Goal: Task Accomplishment & Management: Use online tool/utility

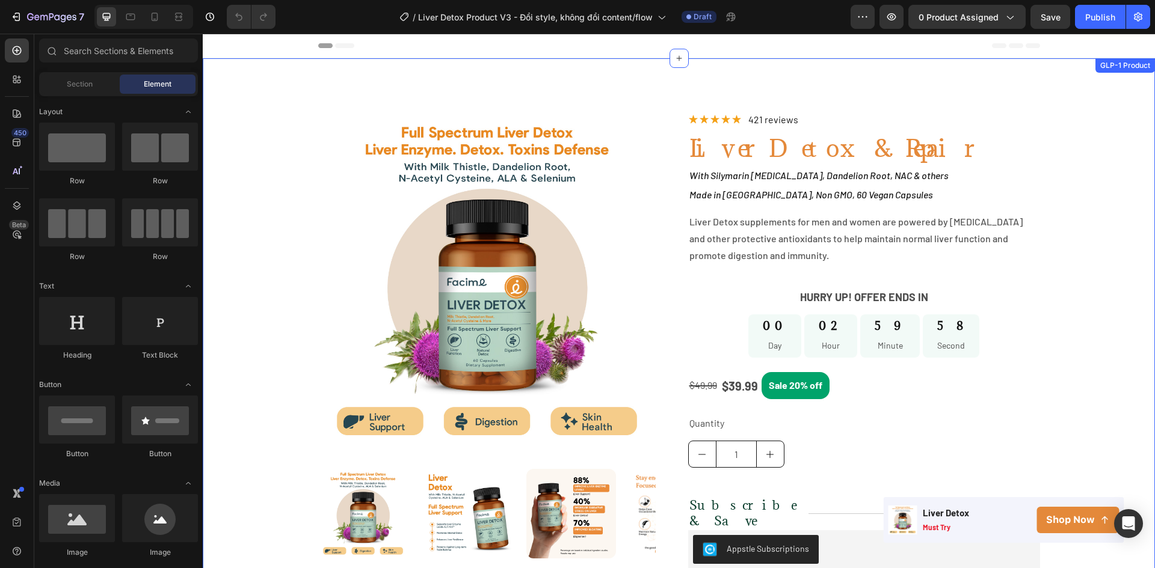
click at [297, 149] on div "Product Images Image Image Image Image Row Row Row Icon Icon Icon Icon Icon Ico…" at bounding box center [679, 409] width 952 height 594
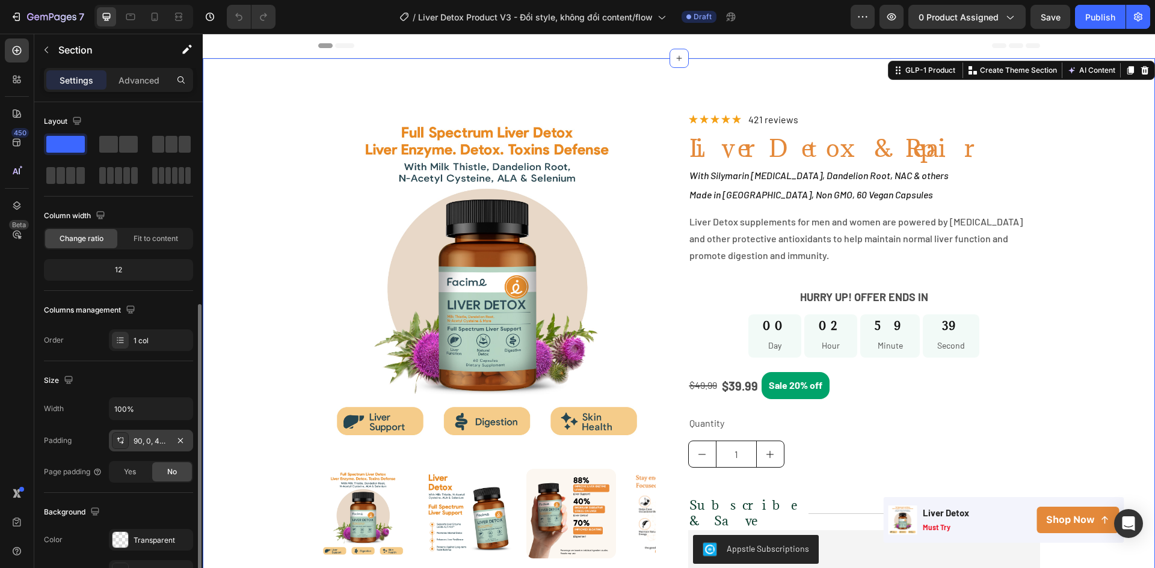
scroll to position [120, 0]
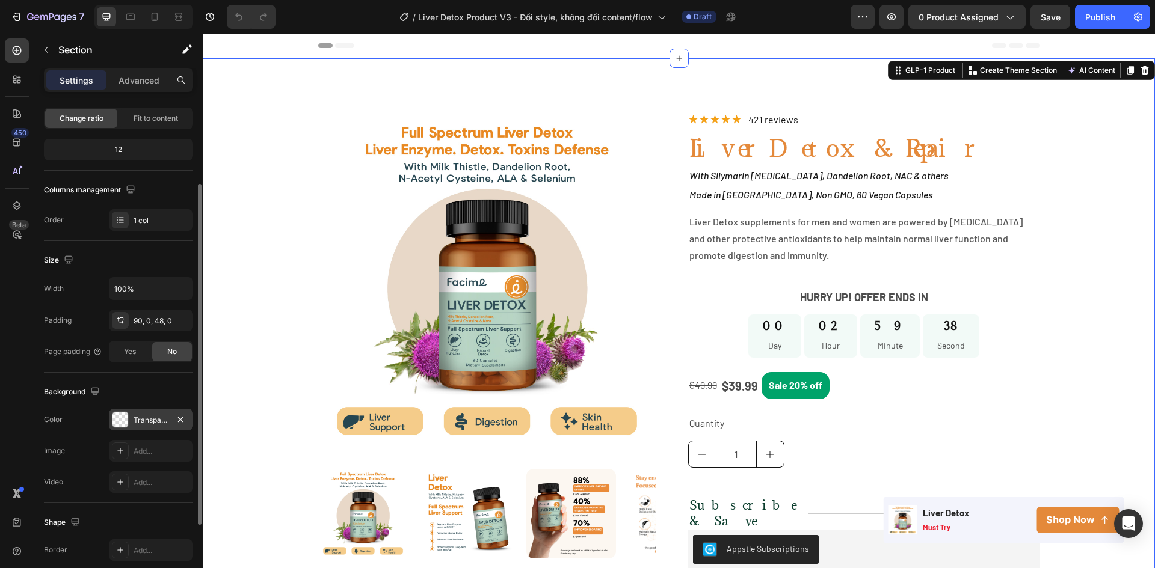
click at [139, 419] on div "Transparent" at bounding box center [151, 420] width 35 height 11
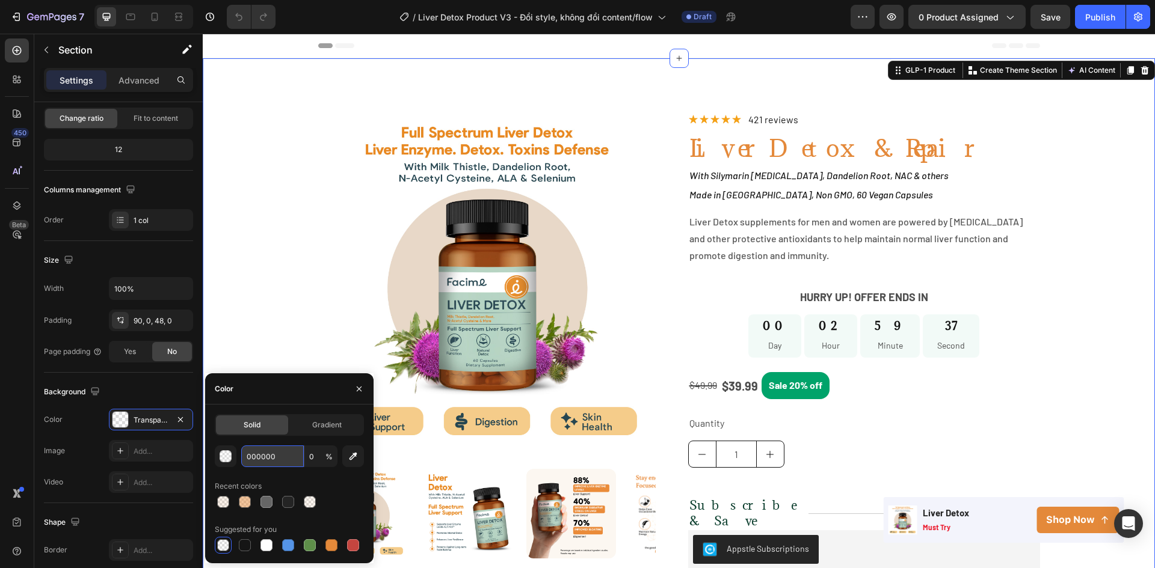
click at [264, 458] on input "000000" at bounding box center [272, 457] width 63 height 22
paste input "fdf3eb"
click at [295, 478] on div "Recent colors" at bounding box center [289, 486] width 149 height 19
type input "FDF3EB"
click at [274, 450] on input "FDF3EB" at bounding box center [272, 457] width 63 height 22
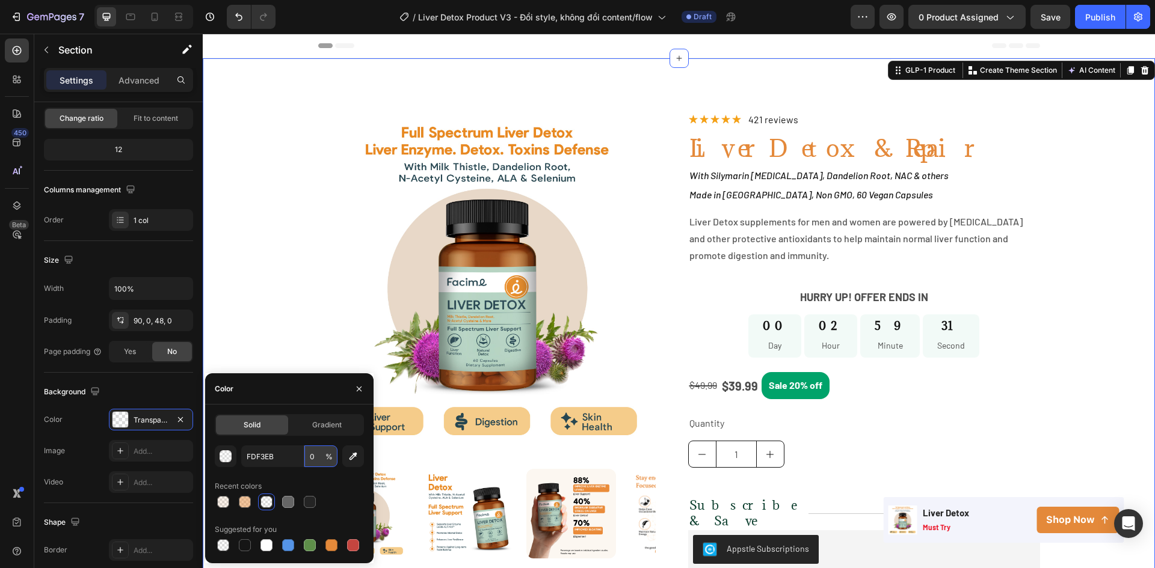
click at [321, 462] on input "0" at bounding box center [320, 457] width 33 height 22
type input "100"
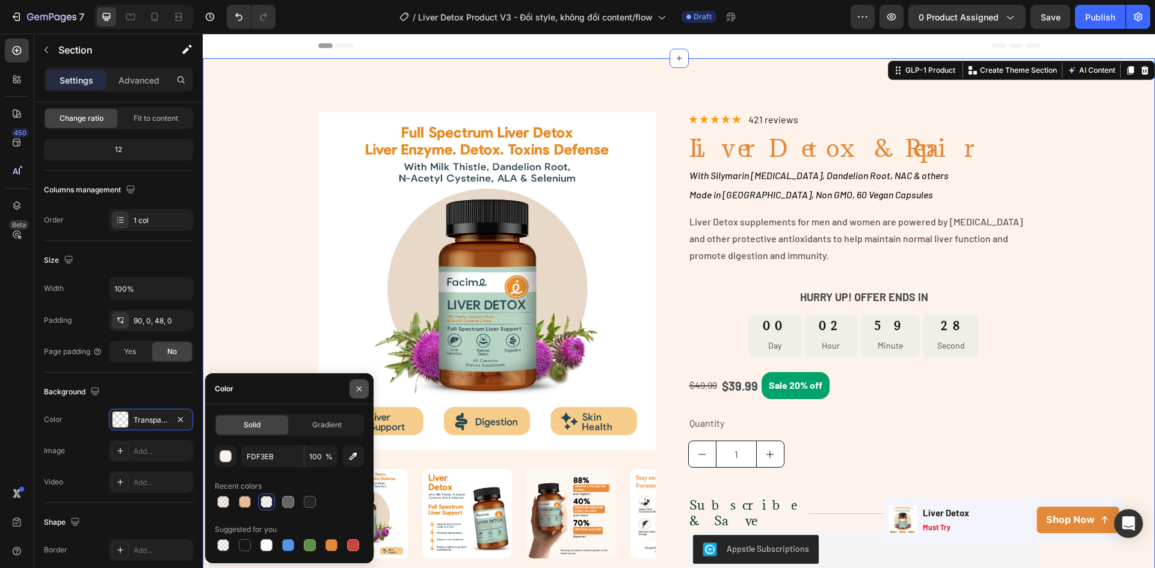
click at [359, 387] on icon "button" at bounding box center [359, 389] width 10 height 10
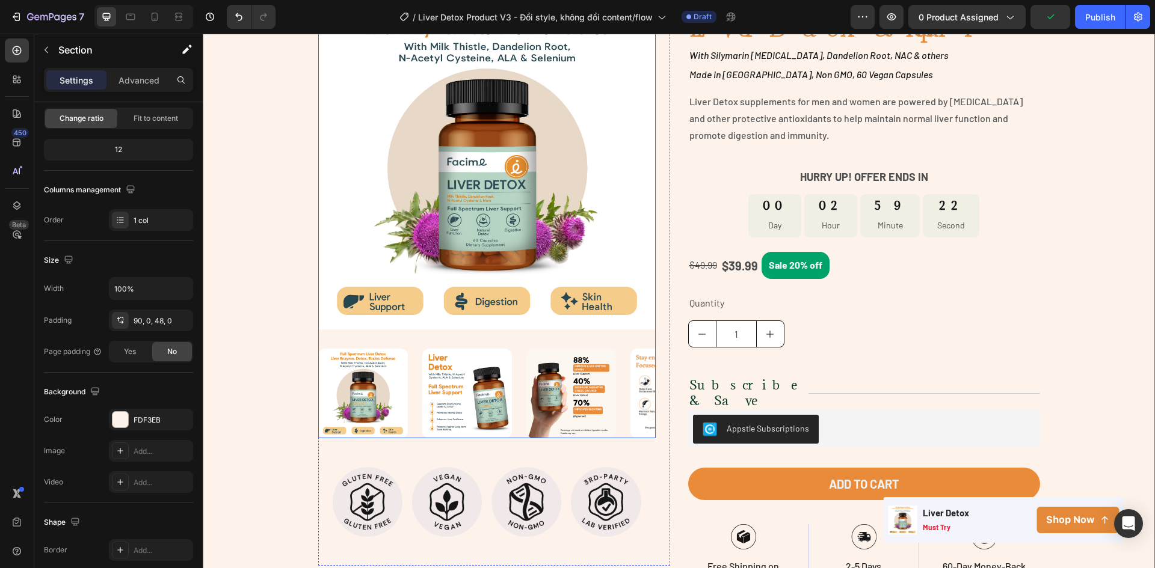
click at [642, 375] on img at bounding box center [675, 394] width 90 height 90
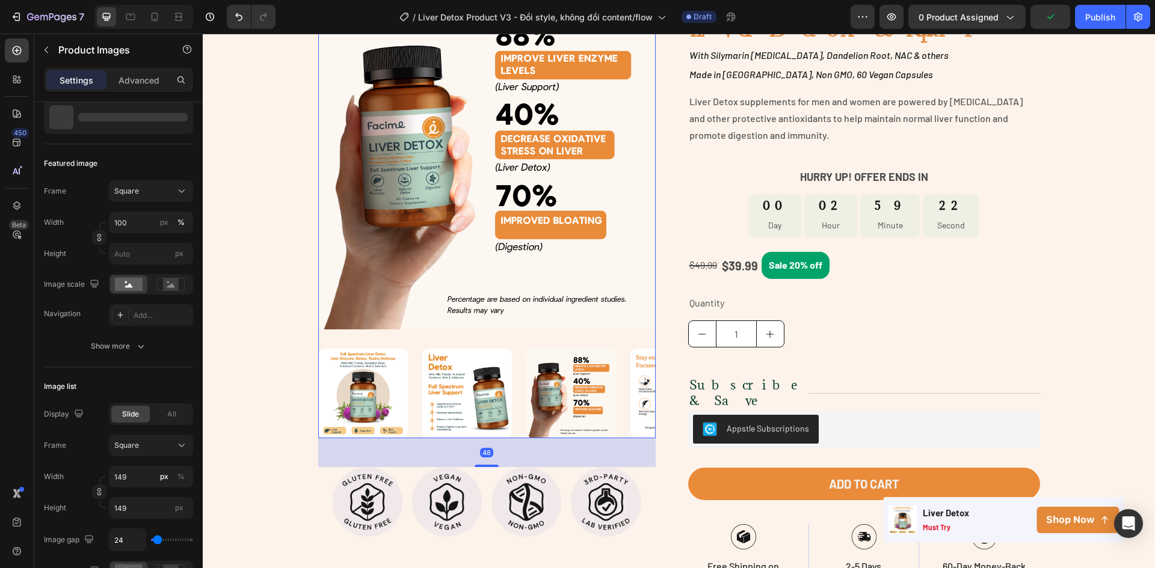
scroll to position [0, 0]
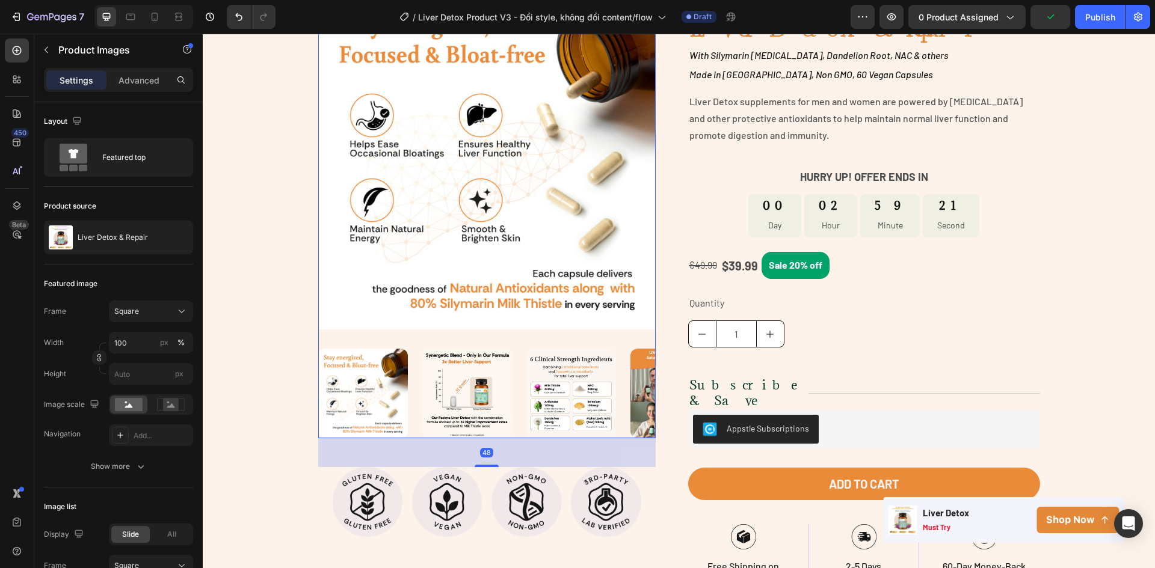
click at [630, 381] on img at bounding box center [675, 394] width 90 height 90
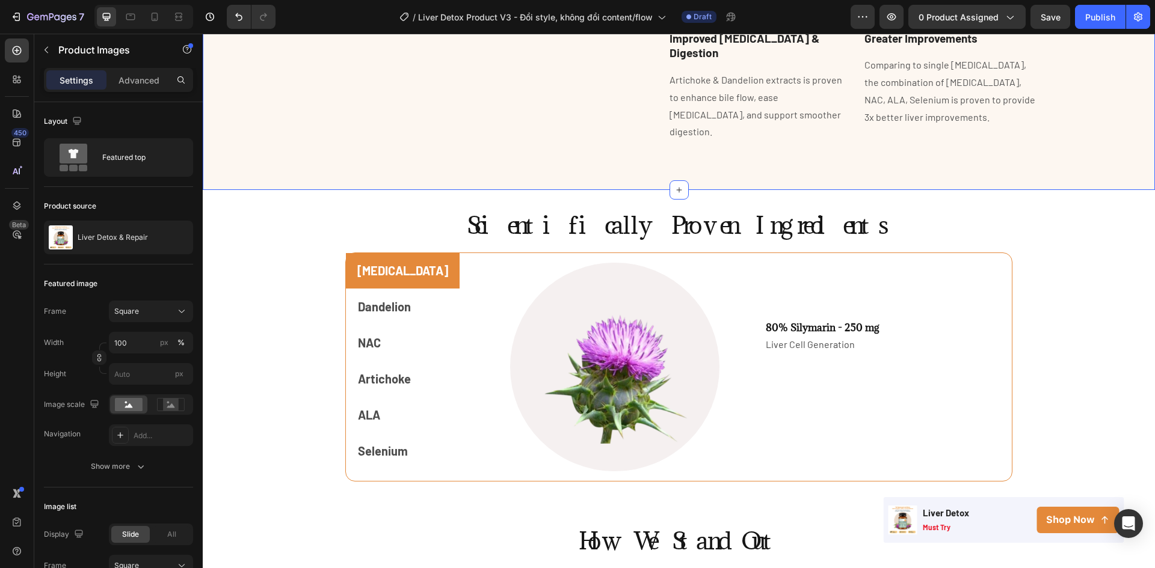
scroll to position [1684, 0]
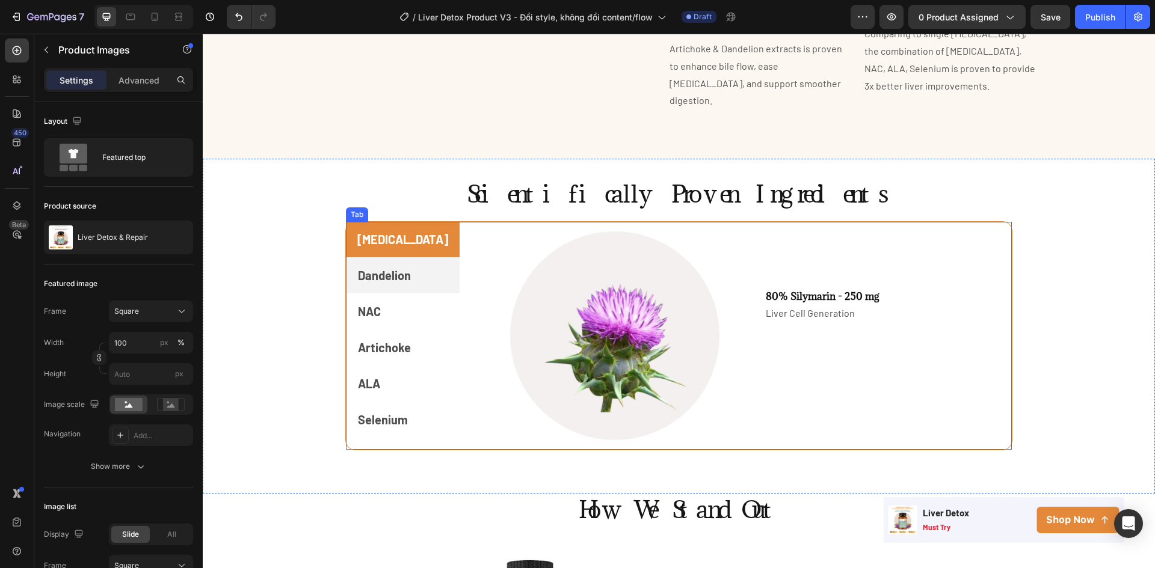
click at [391, 265] on p "Dandelion" at bounding box center [384, 276] width 53 height 22
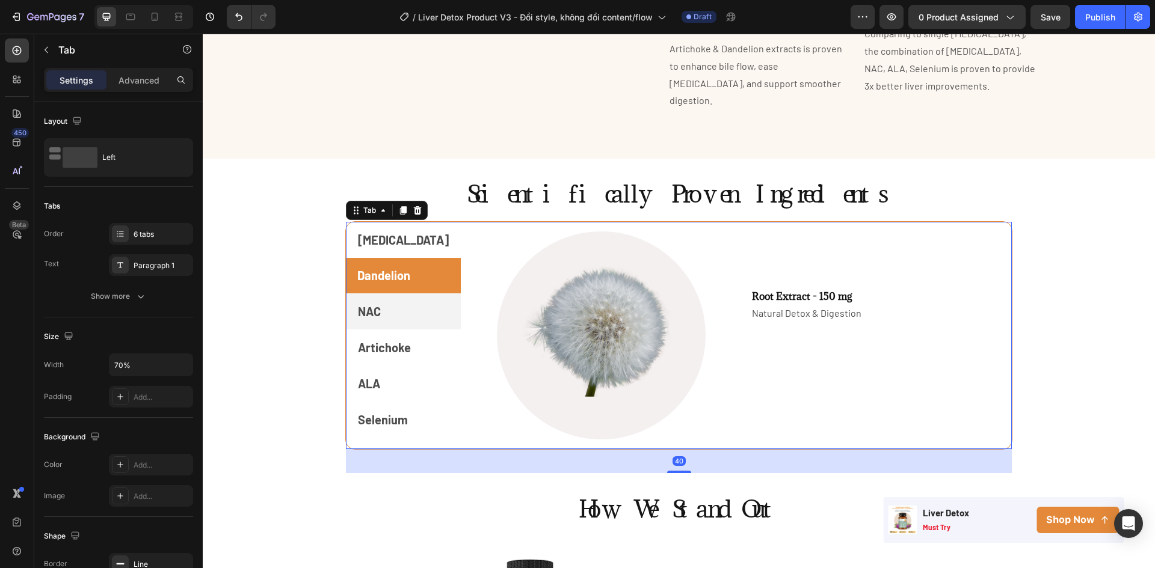
click at [381, 301] on p "NAC" at bounding box center [369, 312] width 23 height 22
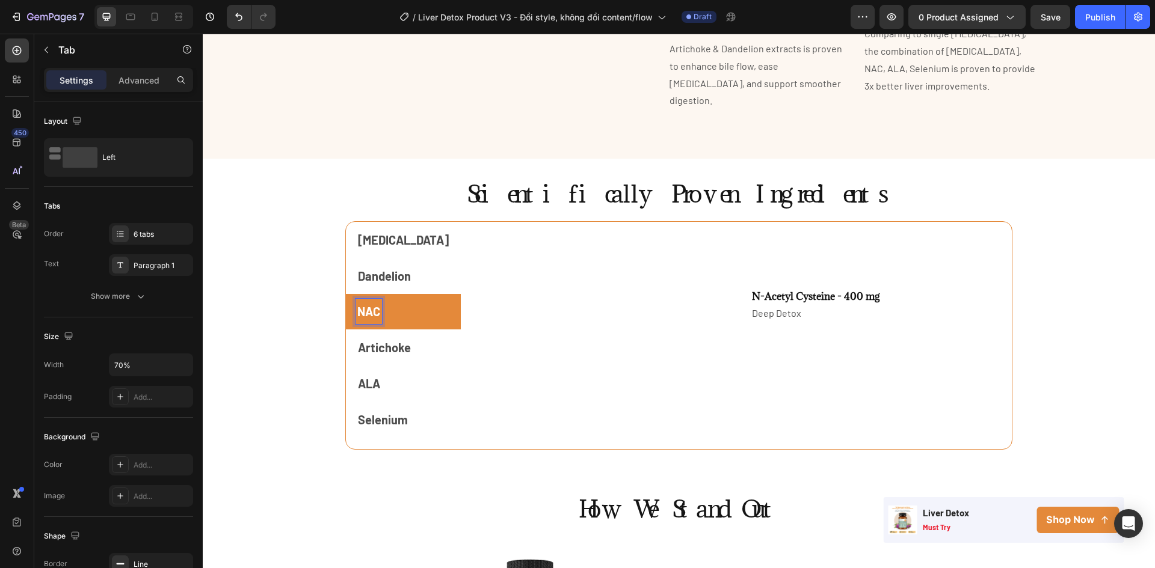
scroll to position [1805, 0]
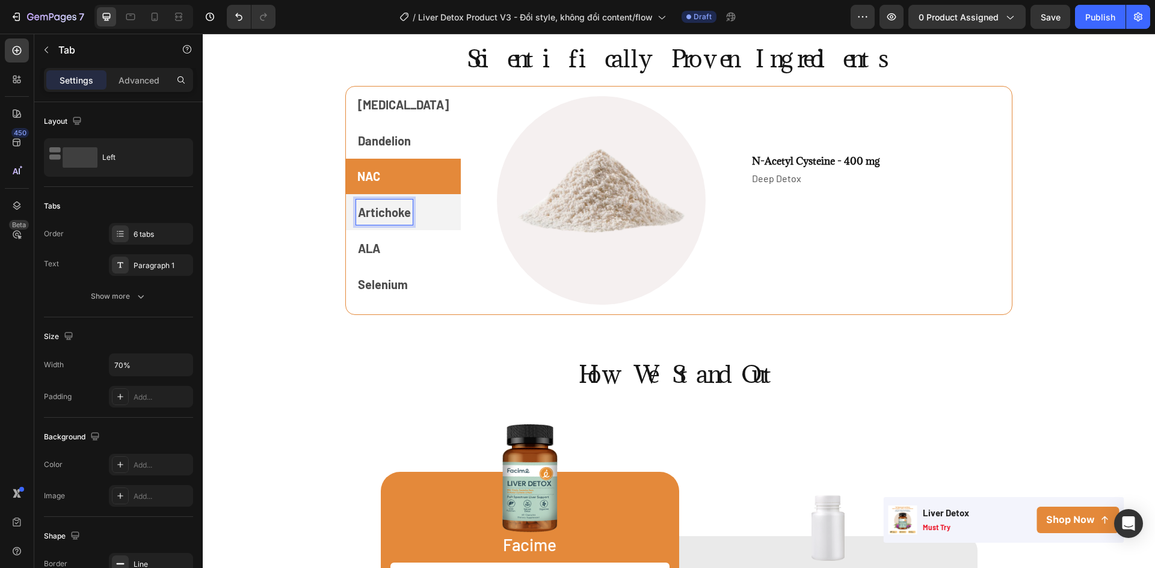
click at [389, 215] on p "Artichoke" at bounding box center [384, 213] width 53 height 22
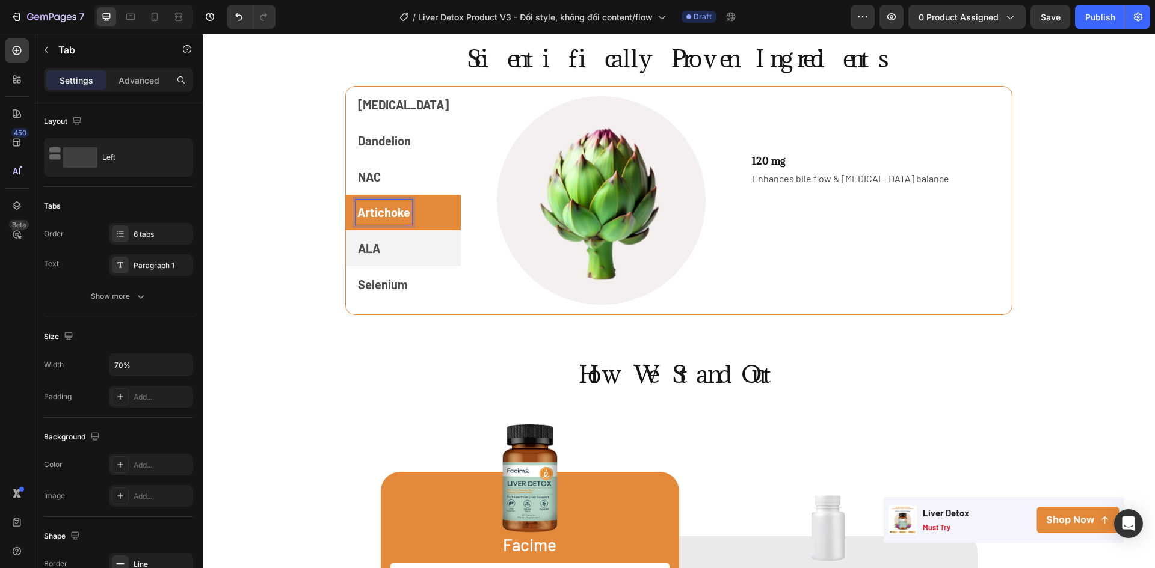
click at [374, 249] on p "ALA" at bounding box center [369, 249] width 22 height 22
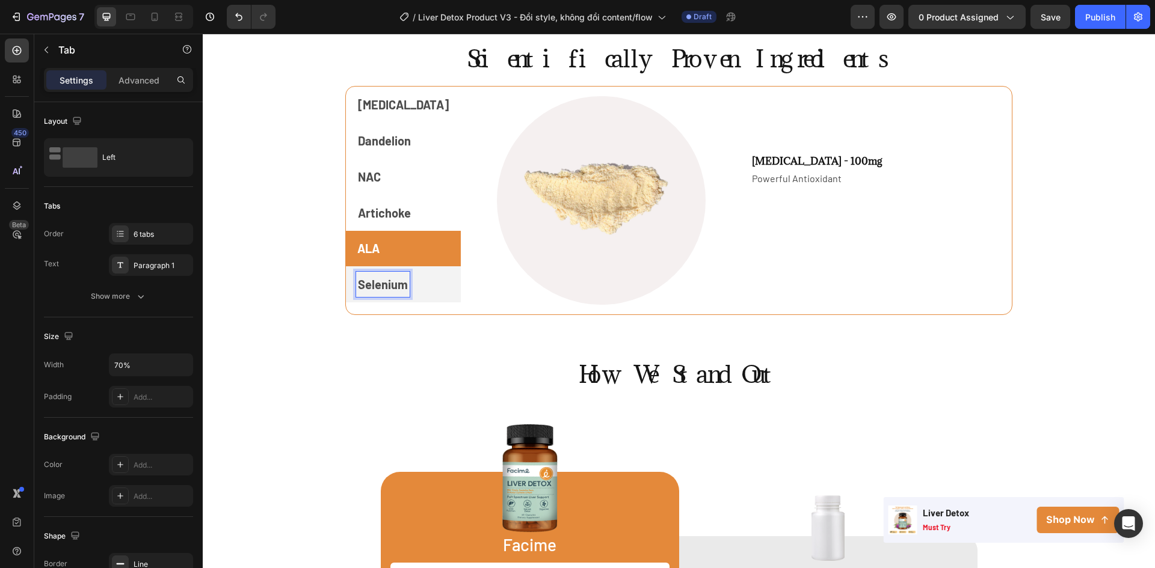
click at [384, 288] on p "Selenium" at bounding box center [383, 285] width 50 height 22
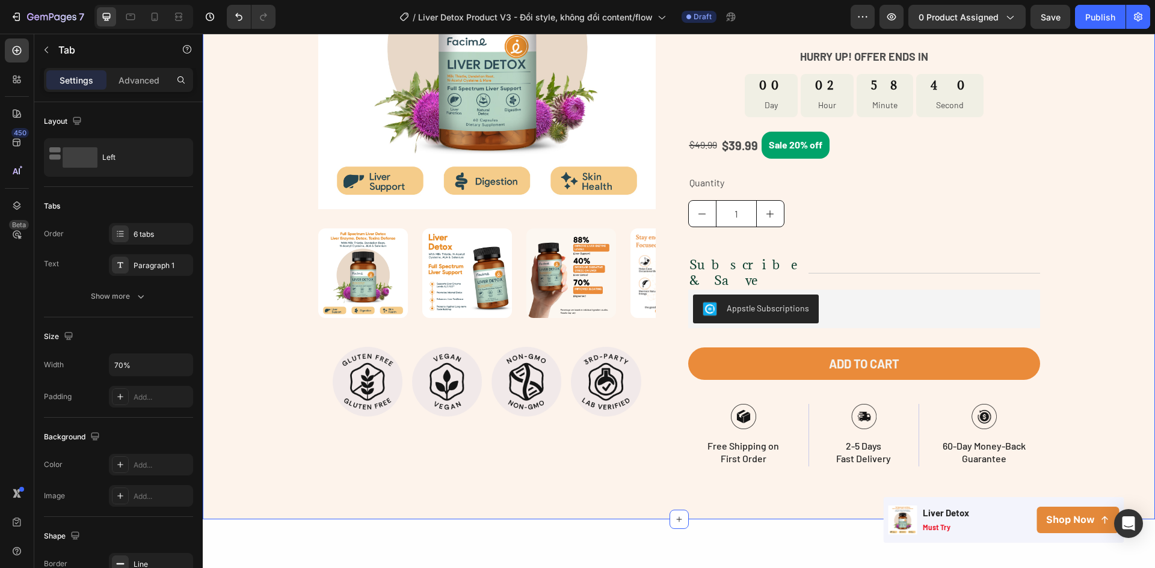
scroll to position [0, 0]
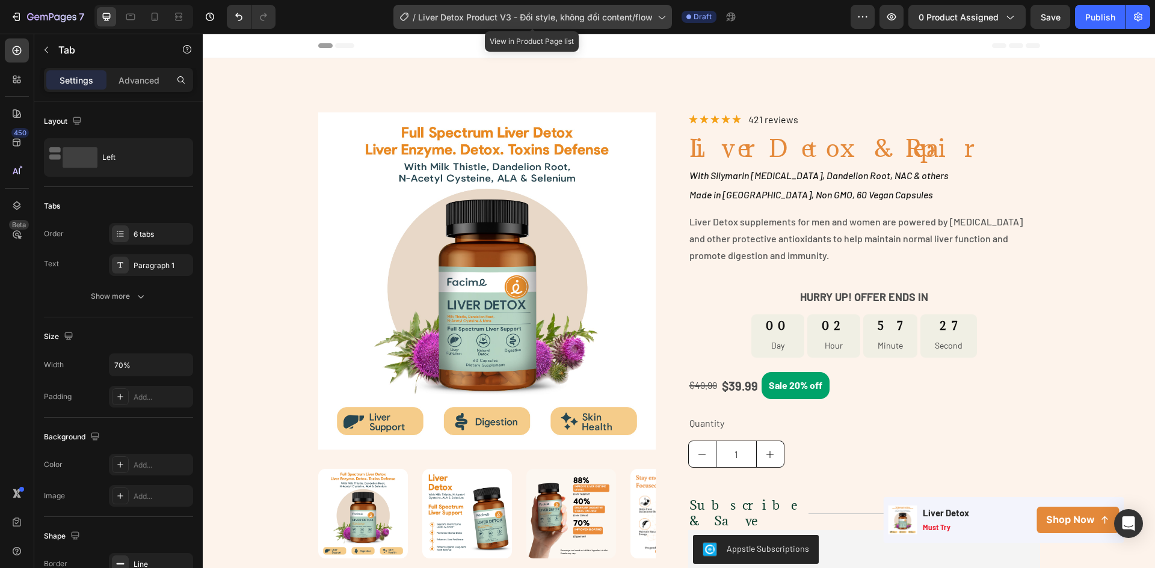
click at [601, 15] on span "Liver Detox Product V3 - Đổi style, không đổi content/flow" at bounding box center [535, 17] width 235 height 13
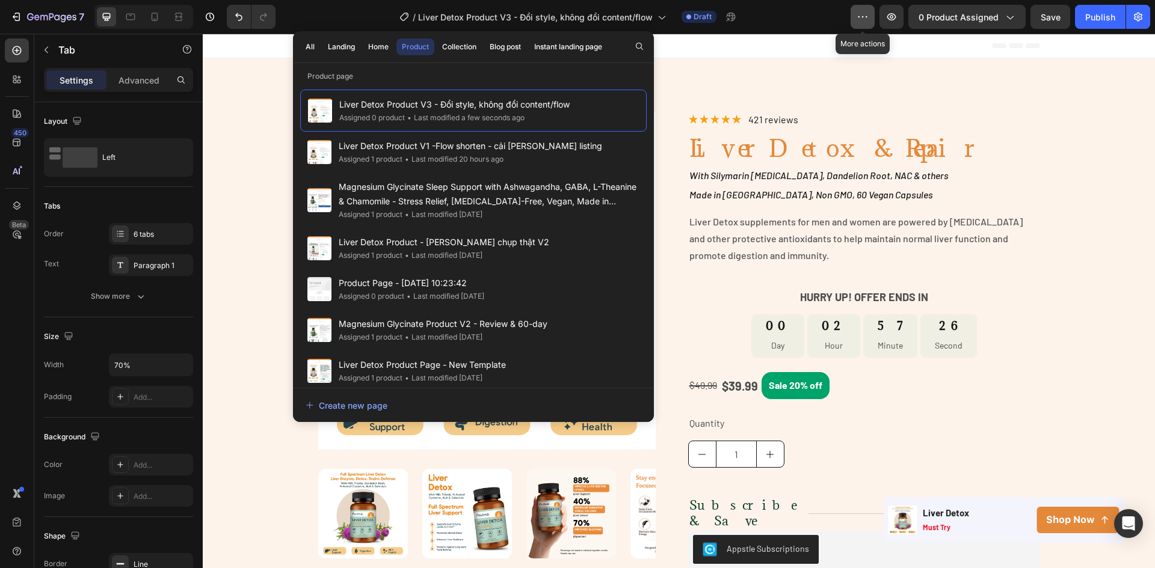
click at [864, 10] on button "button" at bounding box center [863, 17] width 24 height 24
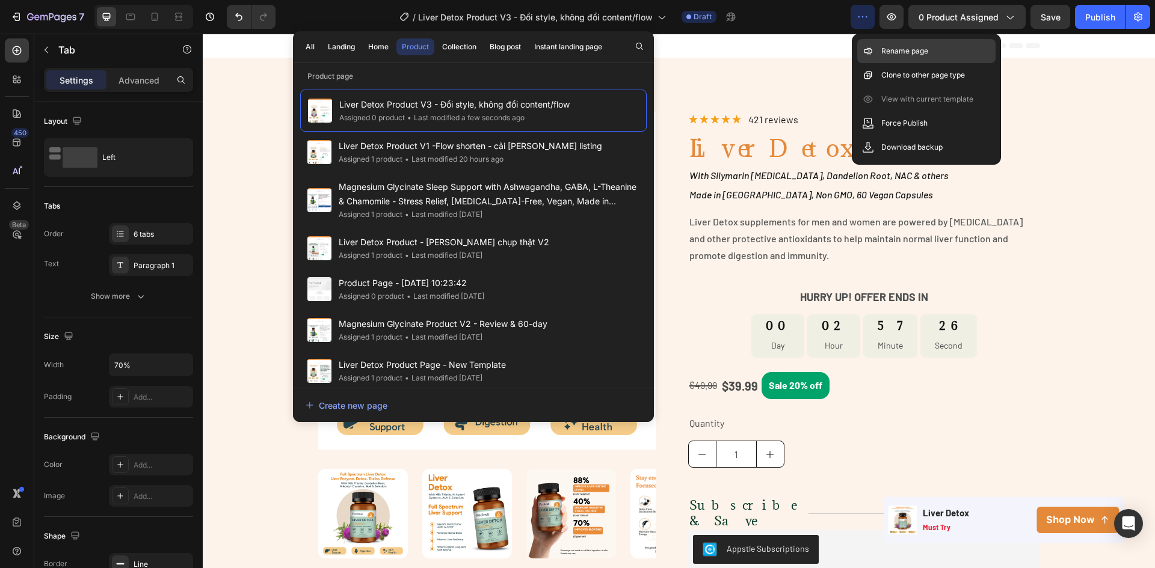
click at [874, 48] on icon at bounding box center [868, 51] width 12 height 12
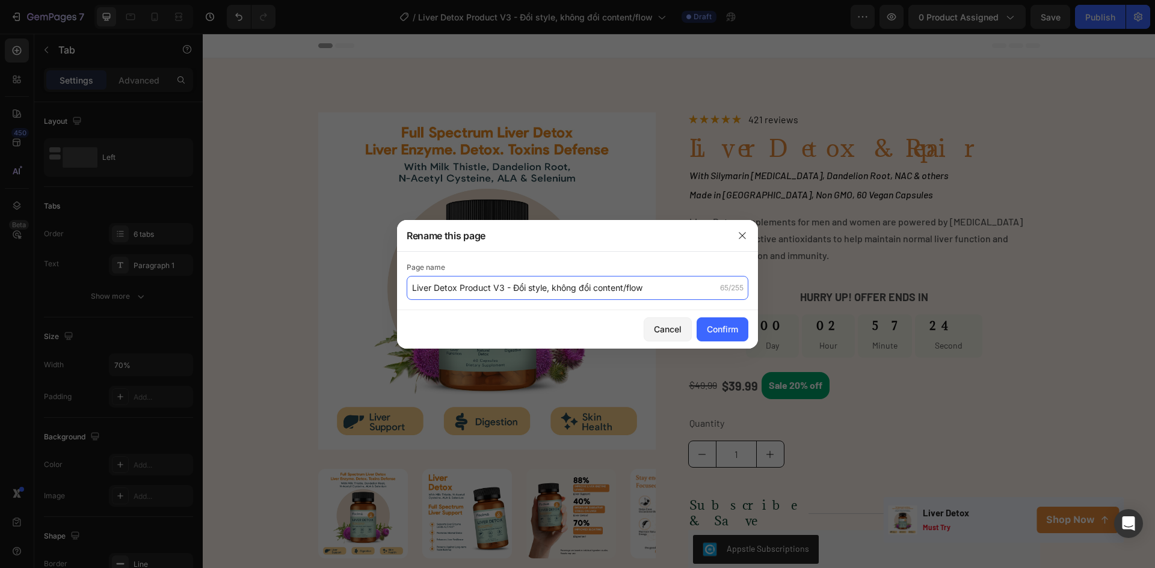
click at [657, 289] on input "Liver Detox Product V3 - Đổi style, không đổi content/flow" at bounding box center [578, 288] width 342 height 24
drag, startPoint x: 687, startPoint y: 290, endPoint x: 514, endPoint y: 291, distance: 172.6
click at [514, 291] on input "Liver Detox Product V3 - Đổi style, không đổi content/flow" at bounding box center [578, 288] width 342 height 24
type input "Liver Detox Product V3 - Áp [PERSON_NAME] insight từ Hotjar"
click at [714, 334] on div "Confirm" at bounding box center [722, 329] width 31 height 13
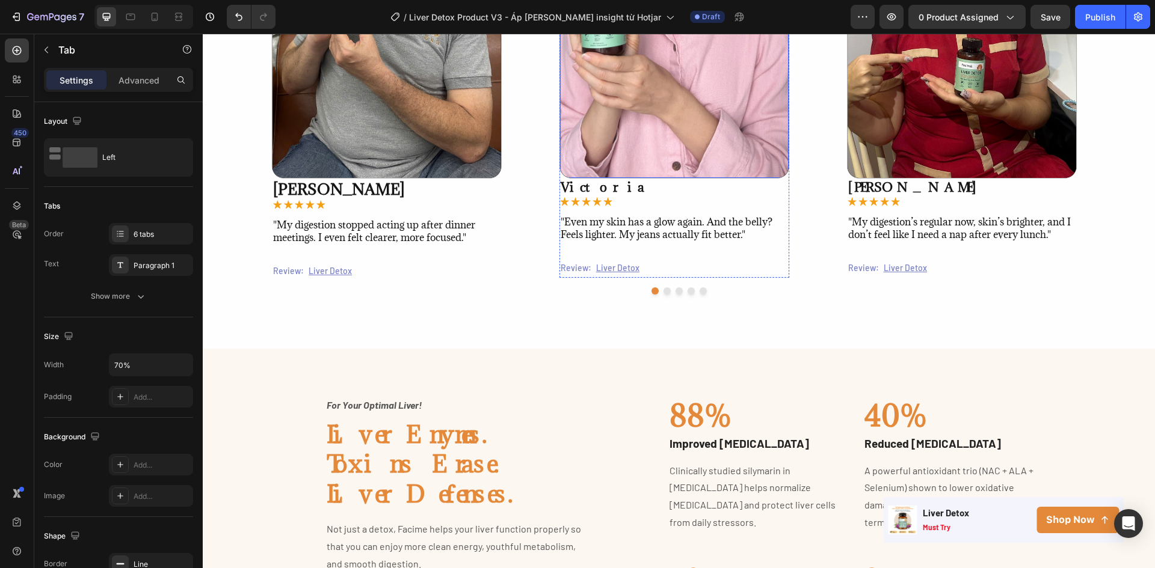
scroll to position [1323, 0]
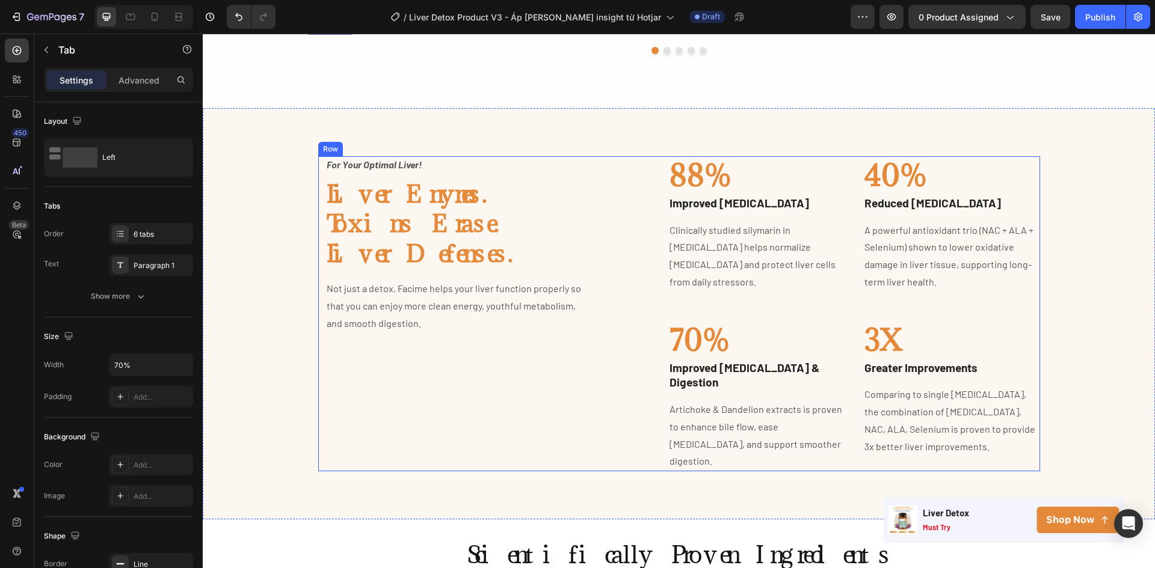
click at [602, 146] on div "Image For Your Optimal Liver! Text block Liver Enymes. Toxins Erase. Liver Defe…" at bounding box center [679, 313] width 952 height 411
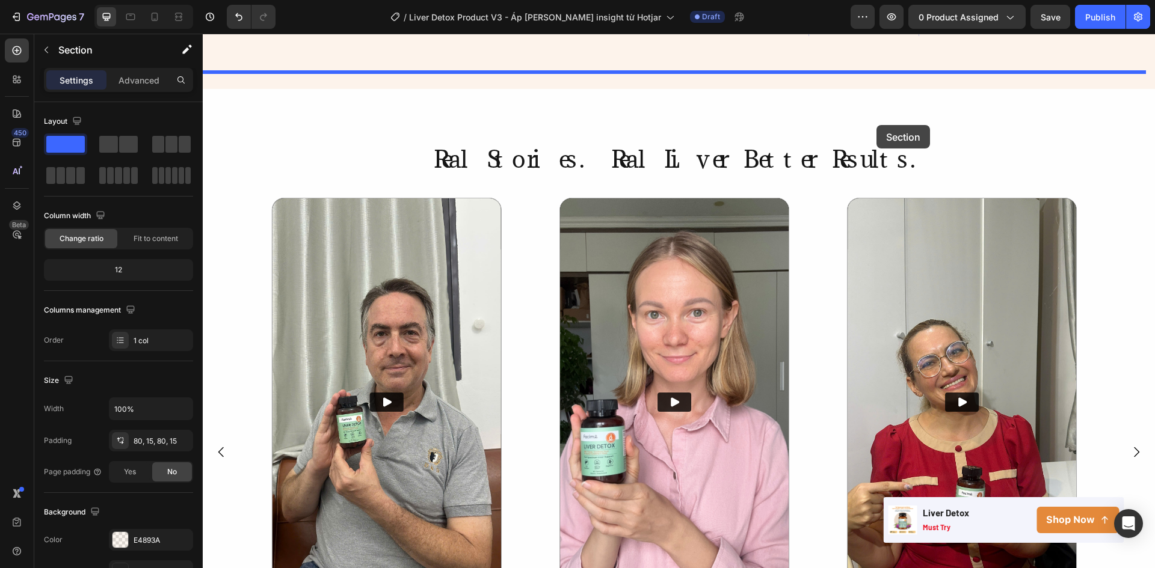
scroll to position [646, 0]
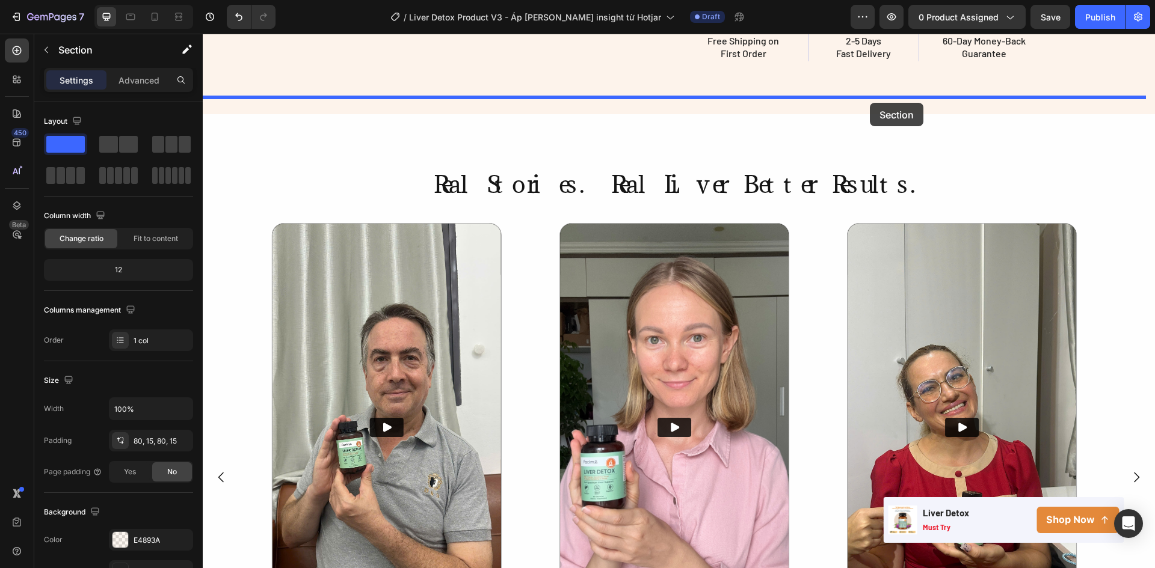
drag, startPoint x: 906, startPoint y: 340, endPoint x: 870, endPoint y: 110, distance: 232.6
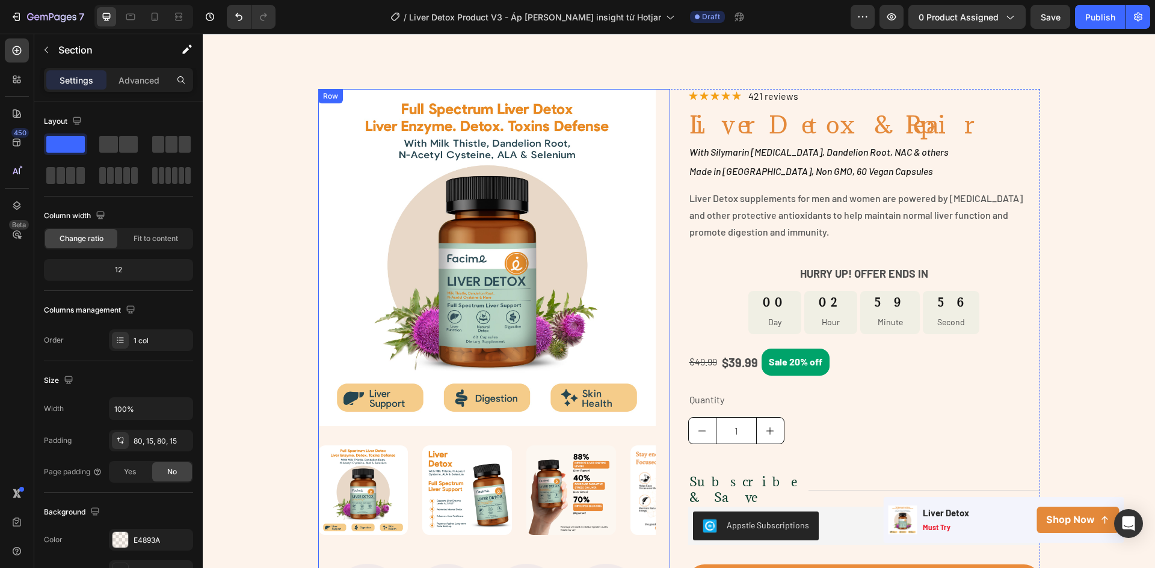
scroll to position [0, 0]
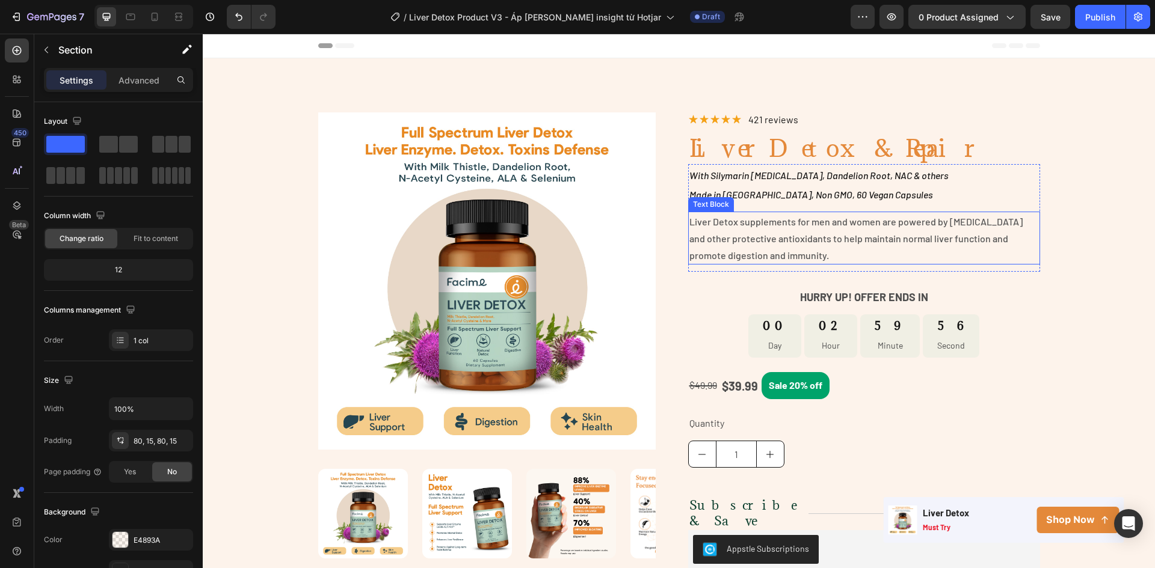
click at [711, 242] on span "Liver Detox supplements for men and women are powered by [MEDICAL_DATA] and oth…" at bounding box center [855, 238] width 333 height 45
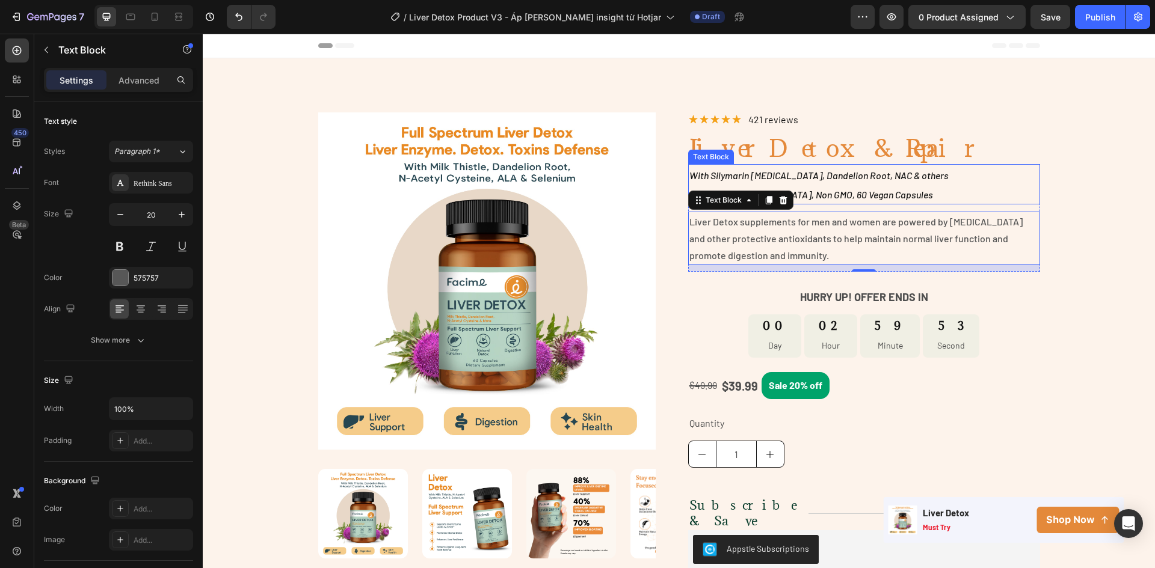
click at [866, 183] on p "With Silymarin [MEDICAL_DATA], Dandelion Root, NAC & others" at bounding box center [863, 174] width 349 height 19
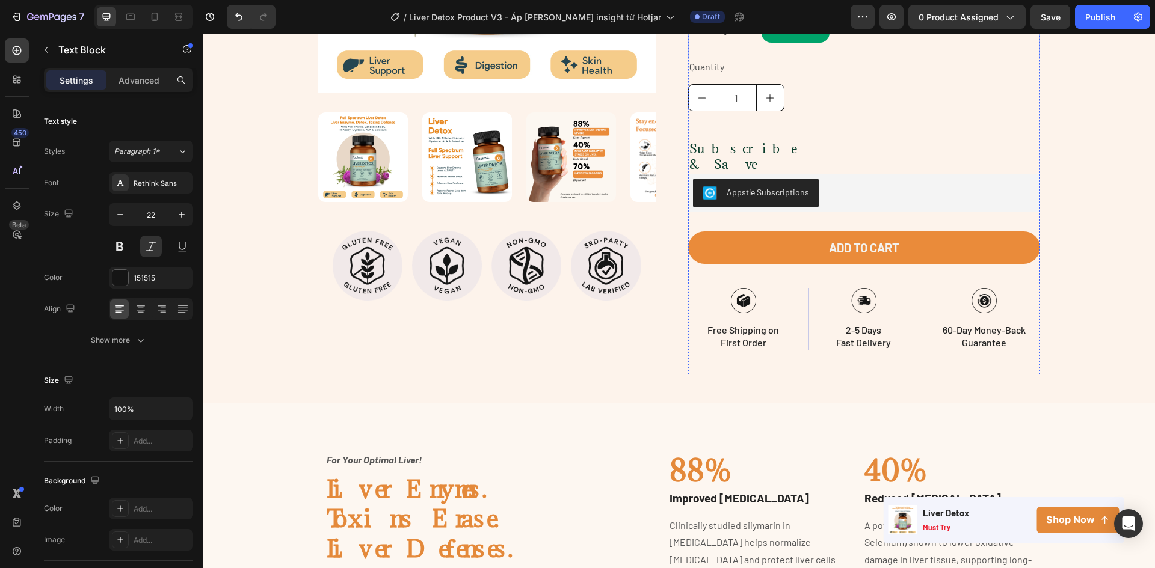
scroll to position [361, 0]
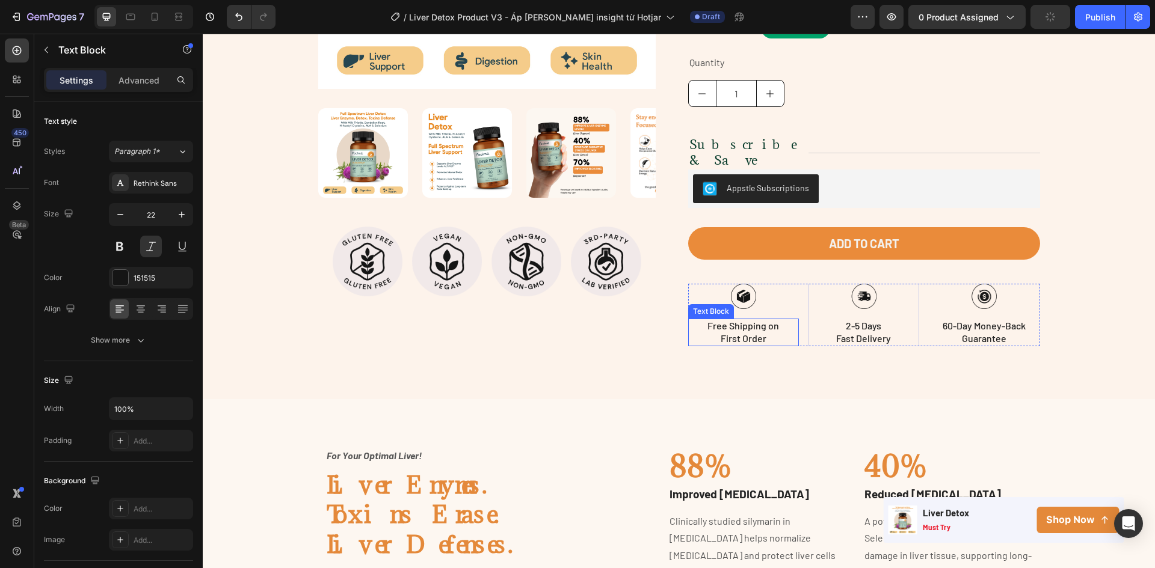
click at [727, 333] on p "First Order" at bounding box center [743, 339] width 108 height 13
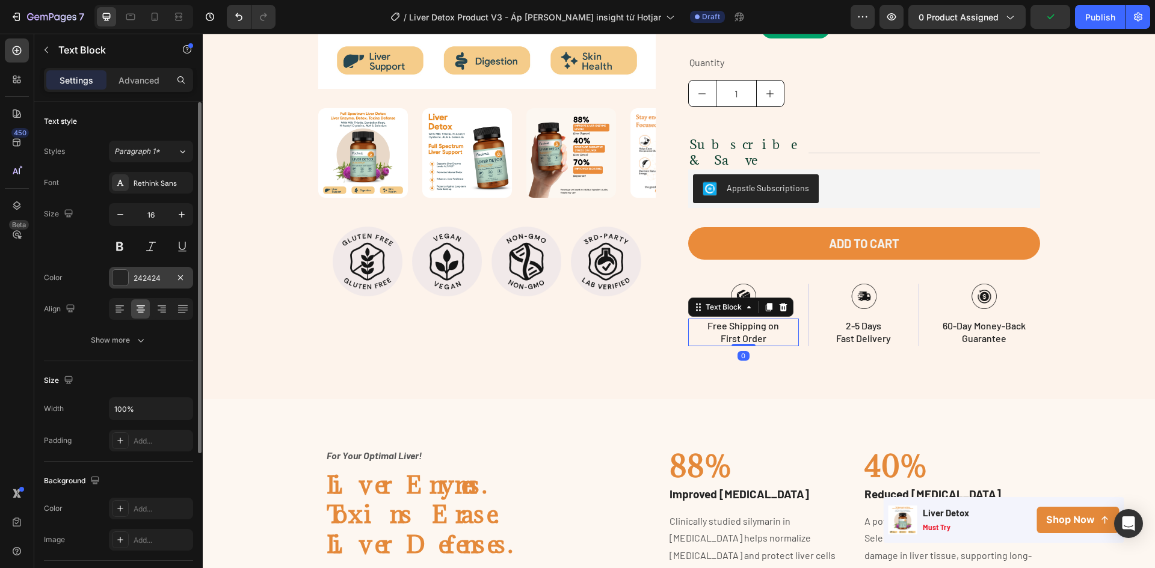
click at [137, 280] on div "242424" at bounding box center [151, 278] width 35 height 11
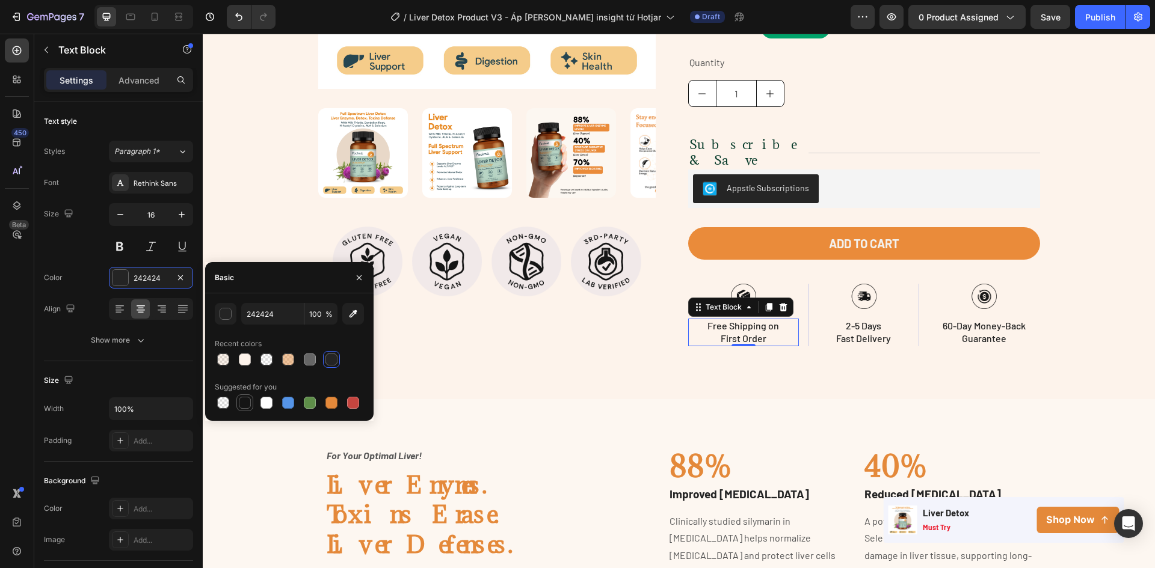
click at [244, 402] on div at bounding box center [245, 403] width 12 height 12
type input "151515"
click at [850, 320] on p "2-5 Days" at bounding box center [863, 326] width 93 height 13
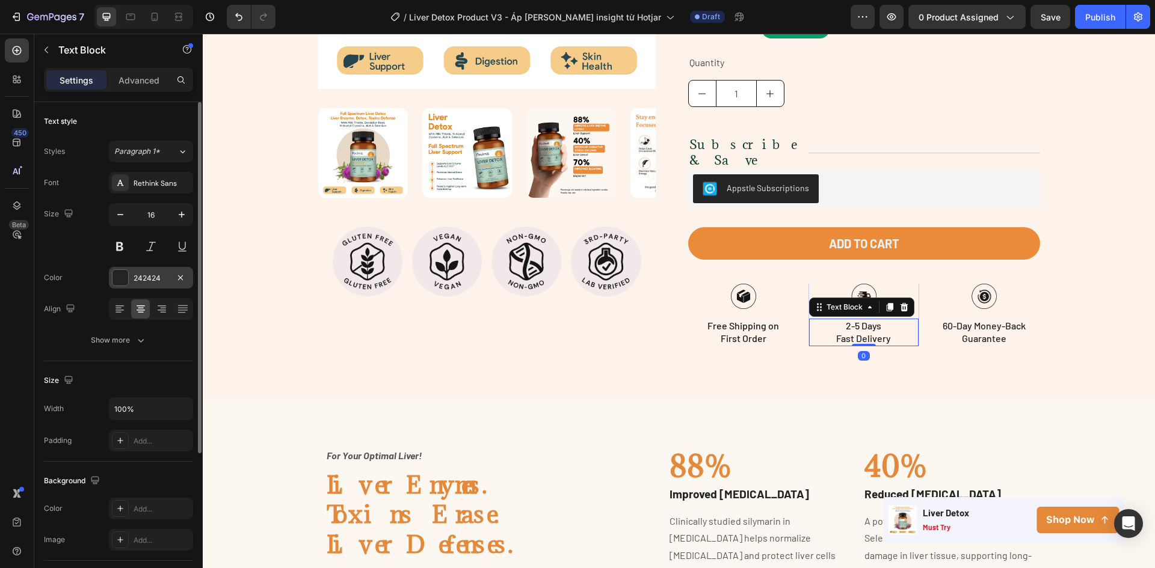
click at [140, 279] on div "242424" at bounding box center [151, 278] width 35 height 11
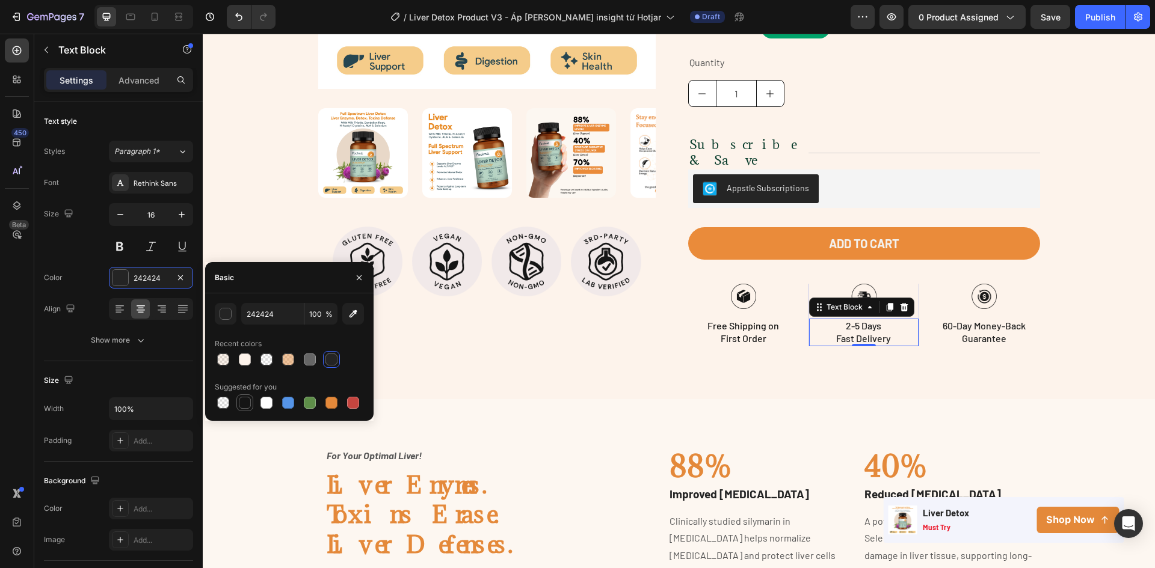
click at [248, 404] on div at bounding box center [245, 403] width 12 height 12
type input "151515"
click at [969, 320] on p "60-Day Money-Back Guarantee" at bounding box center [984, 332] width 108 height 25
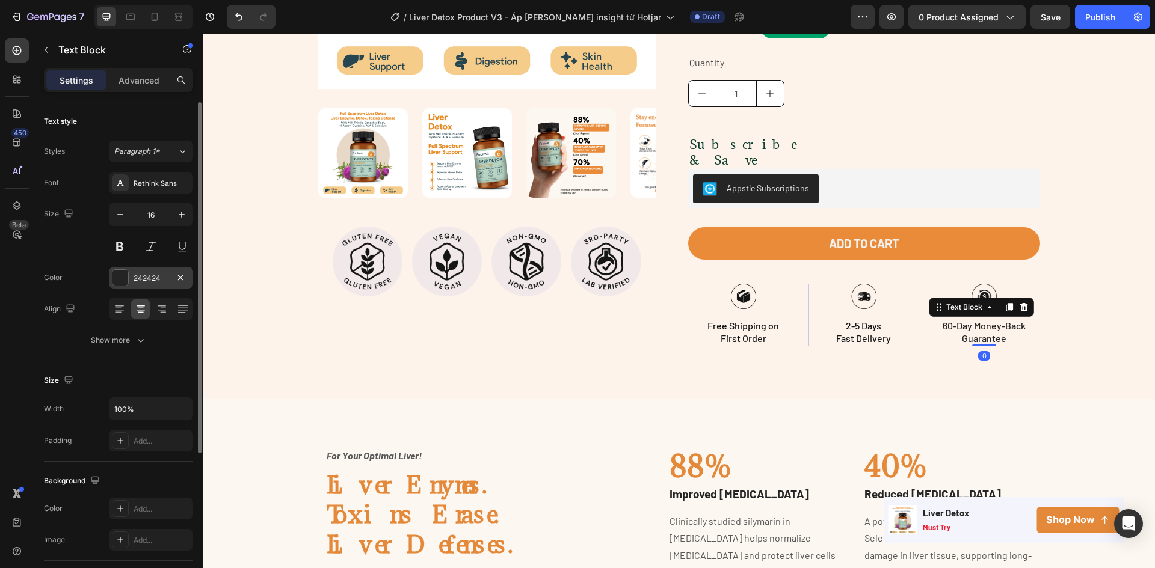
click at [131, 283] on div "242424" at bounding box center [151, 278] width 84 height 22
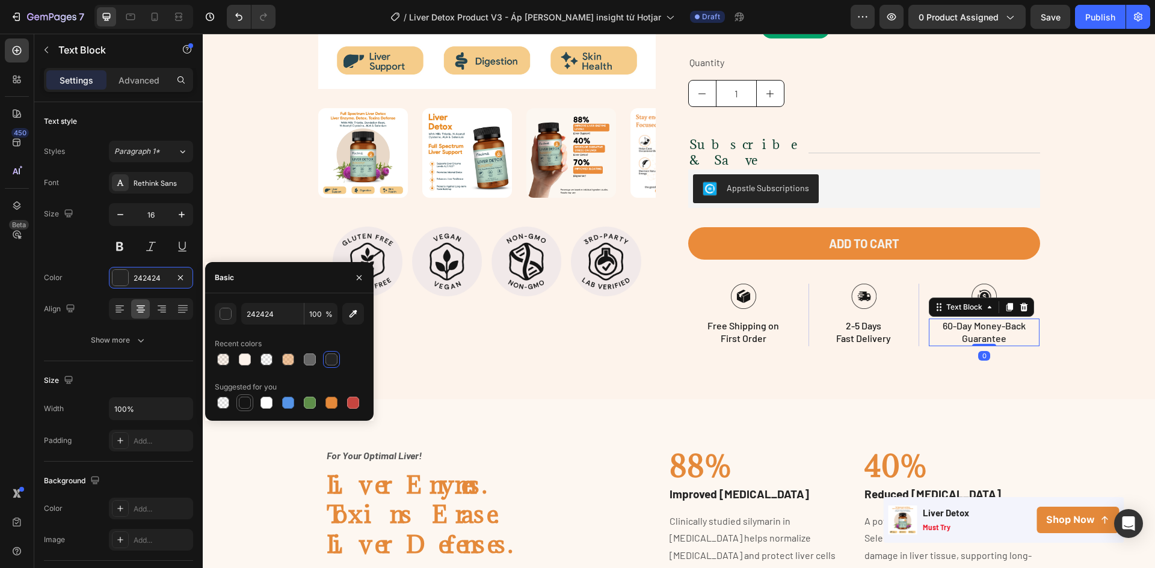
click at [247, 399] on div at bounding box center [245, 403] width 12 height 12
type input "151515"
click at [604, 365] on div "Product Images Image Image Image Image Row Row Row Icon Icon Icon Icon Icon Ico…" at bounding box center [679, 48] width 952 height 702
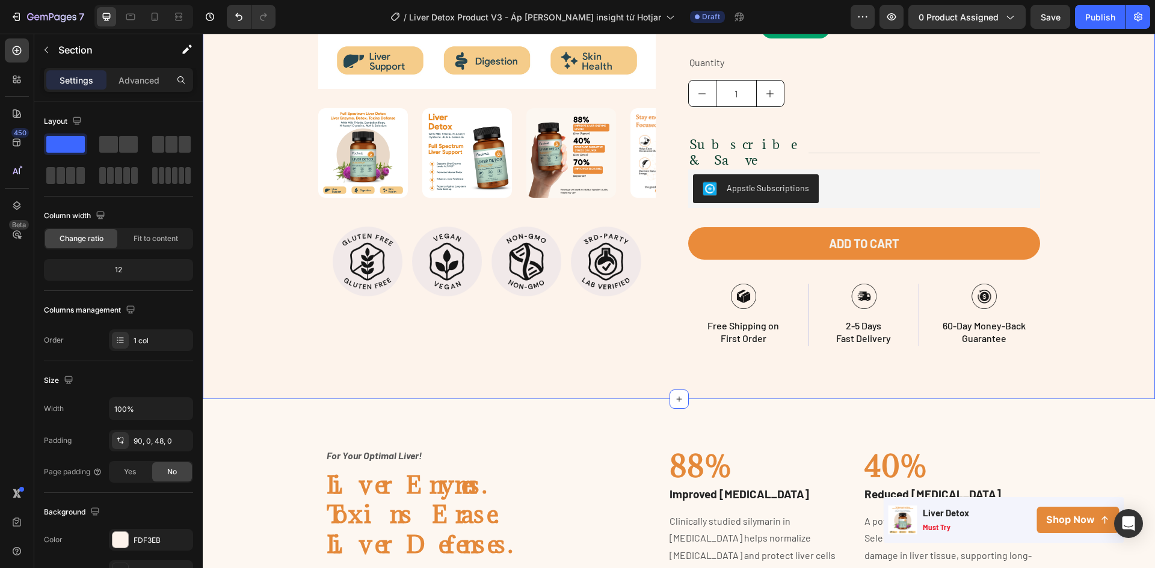
scroll to position [0, 0]
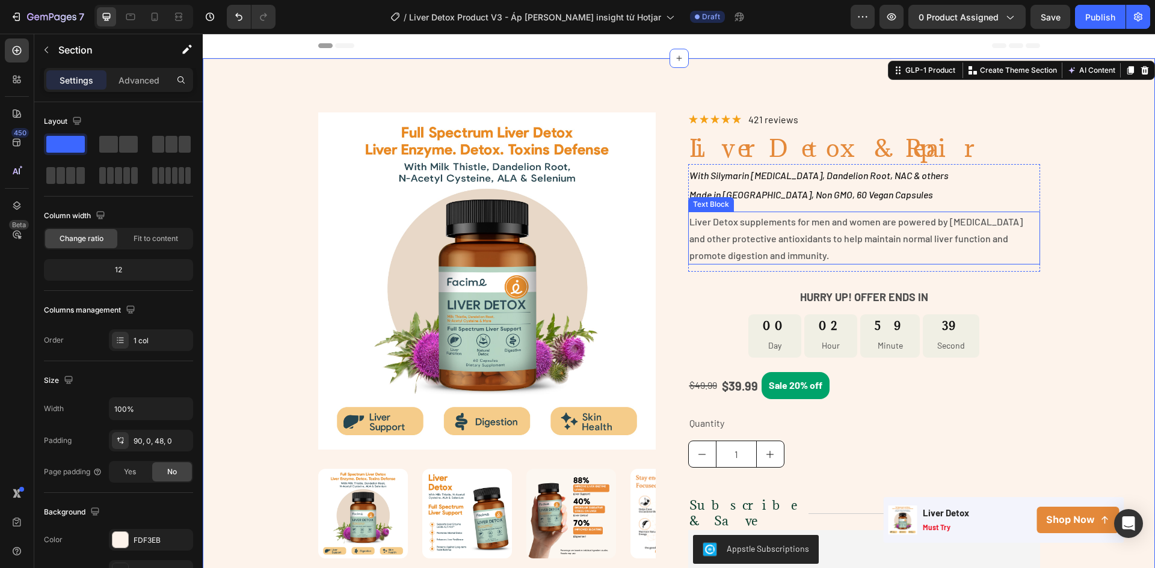
click at [825, 245] on p "Liver Detox supplements for men and women are powered by [MEDICAL_DATA] and oth…" at bounding box center [863, 238] width 349 height 51
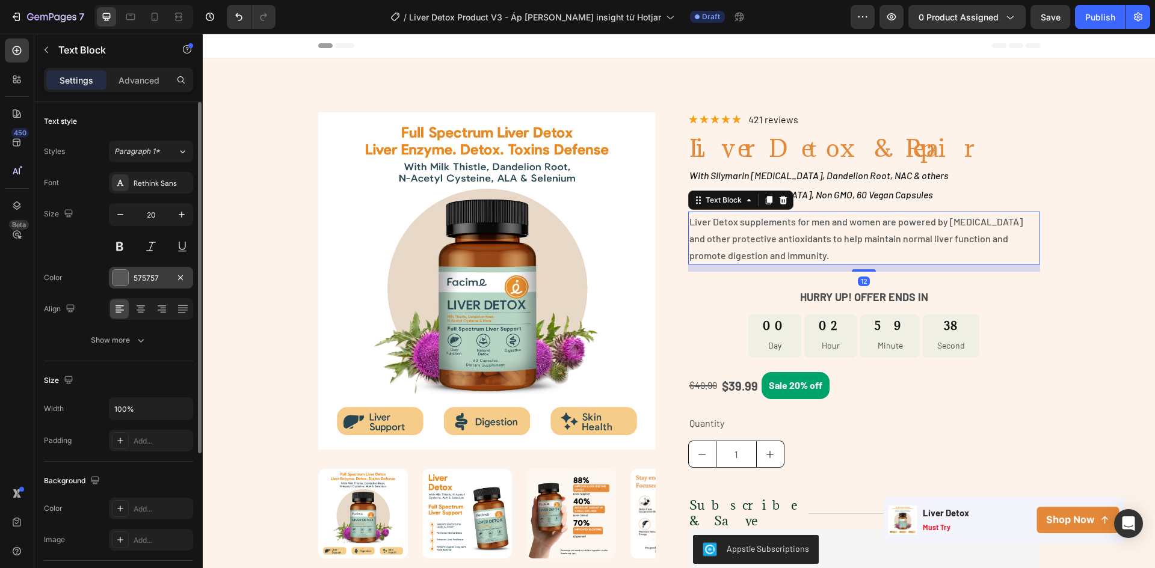
click at [140, 277] on div "575757" at bounding box center [151, 278] width 35 height 11
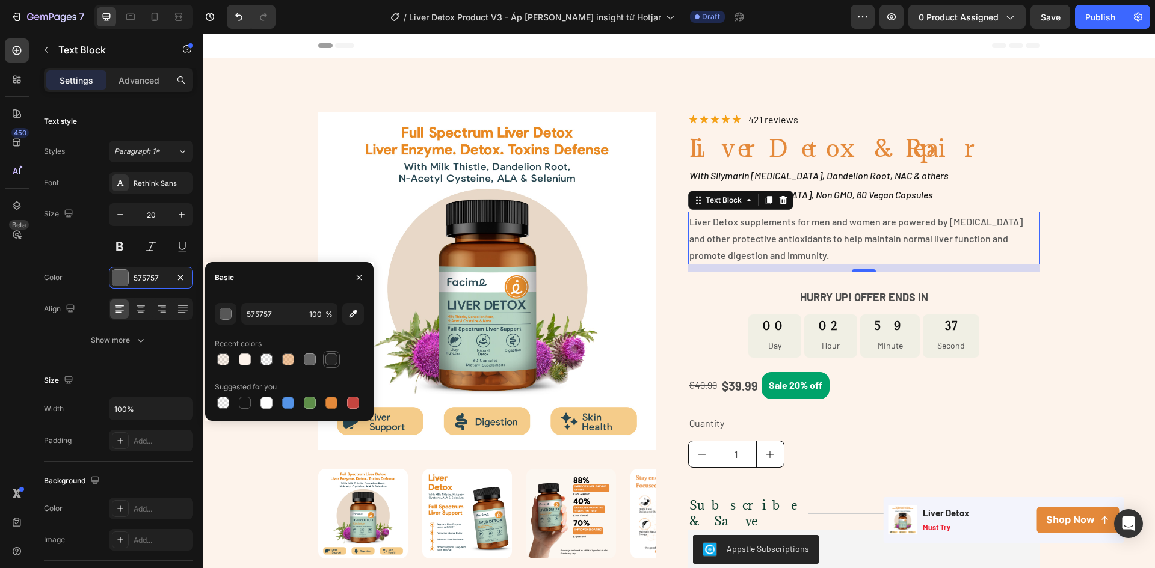
click at [331, 359] on div at bounding box center [331, 360] width 12 height 12
type input "242424"
click at [357, 280] on icon "button" at bounding box center [359, 277] width 5 height 5
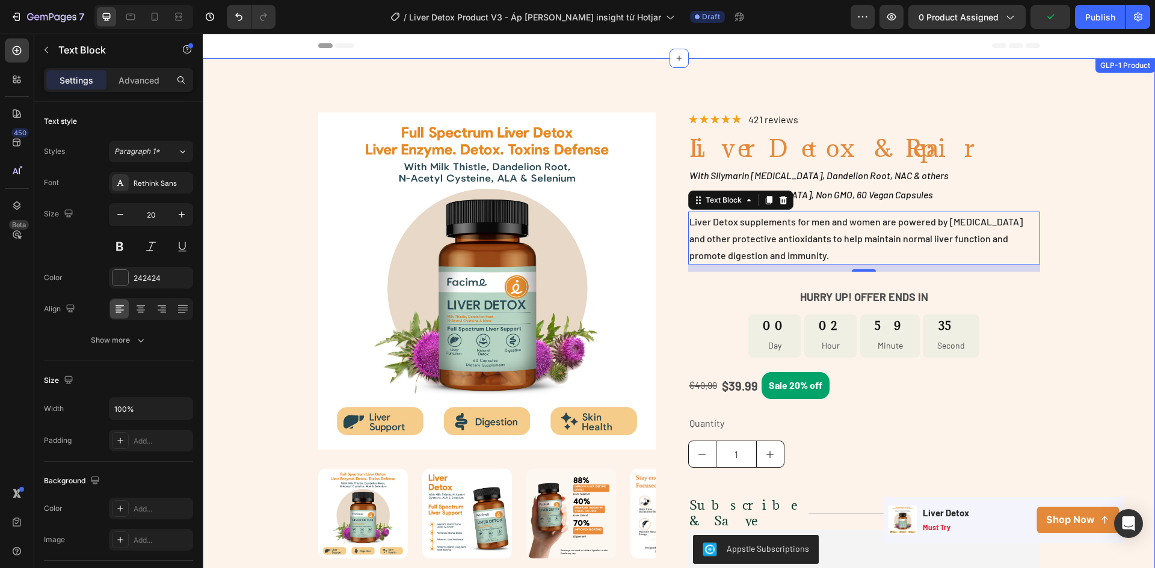
click at [1104, 291] on div "Product Images Image Image Image Image Row Row Row Icon Icon Icon Icon Icon Ico…" at bounding box center [679, 421] width 952 height 619
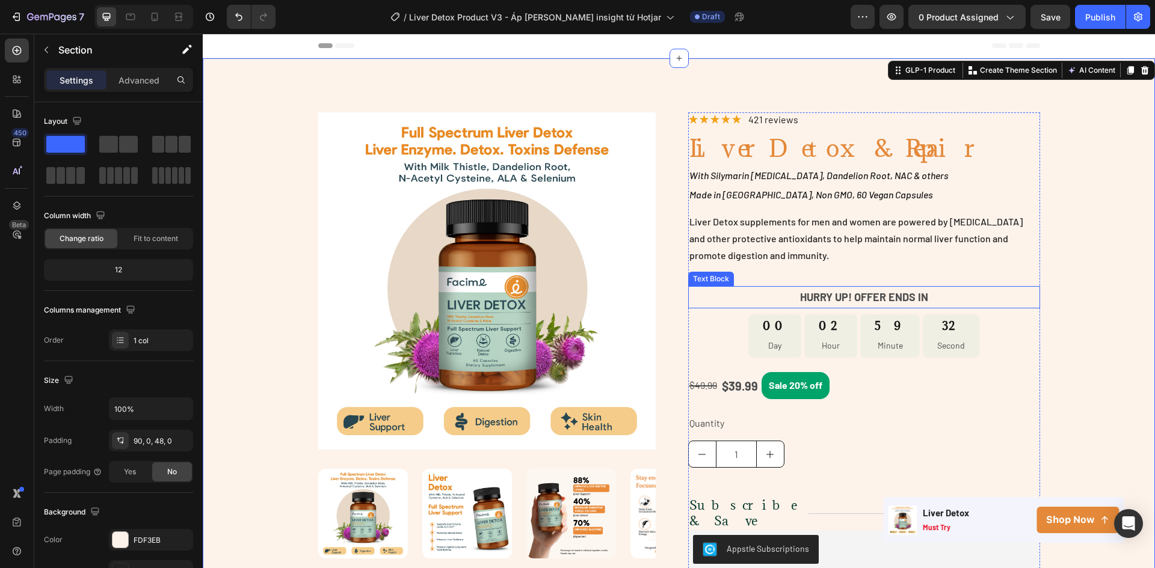
click at [851, 295] on p "HURRY UP! OFFER ENDS IN" at bounding box center [863, 297] width 349 height 19
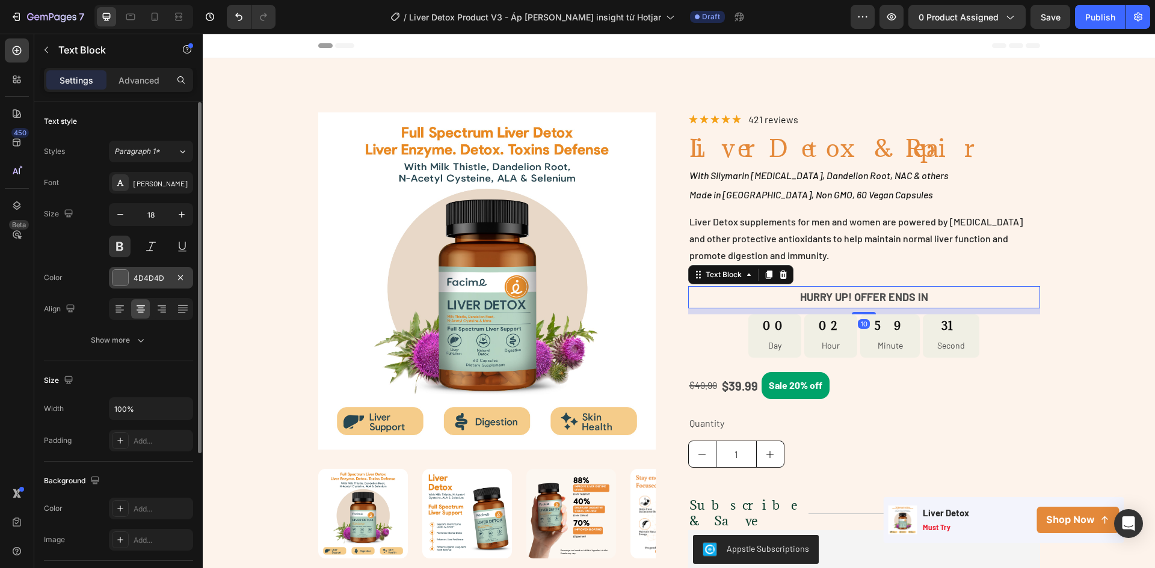
click at [135, 276] on div "4D4D4D" at bounding box center [151, 278] width 35 height 11
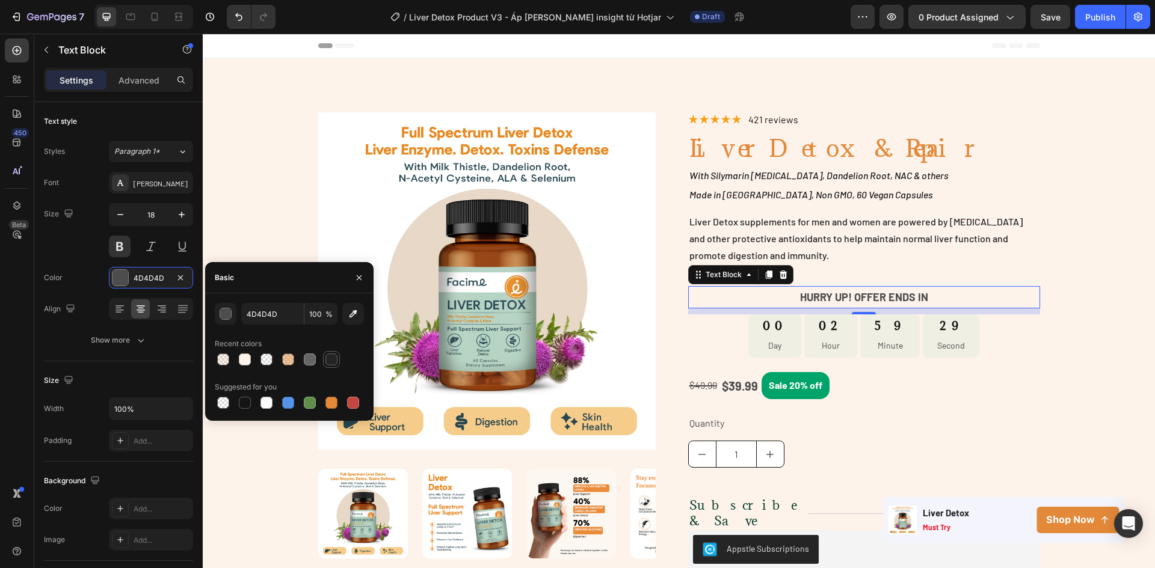
click at [334, 365] on div at bounding box center [331, 360] width 12 height 12
type input "242424"
click at [1104, 264] on div "Product Images Image Image Image Image Row Row Row Icon Icon Icon Icon Icon Ico…" at bounding box center [679, 421] width 952 height 619
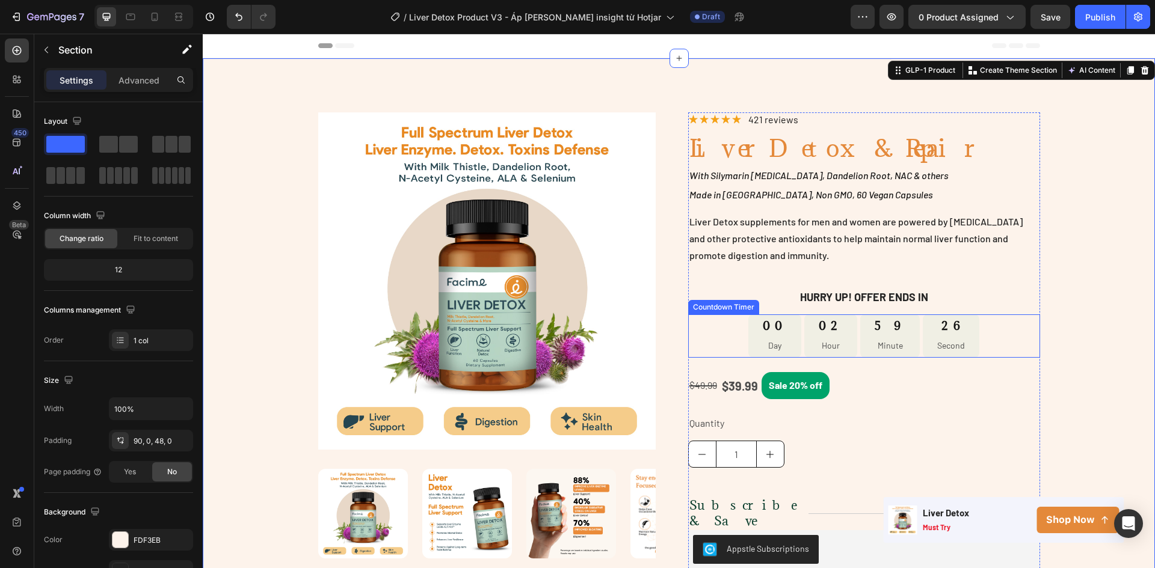
click at [709, 339] on div "00 Day 02 Hour 59 Minute 26 Second" at bounding box center [864, 337] width 352 height 44
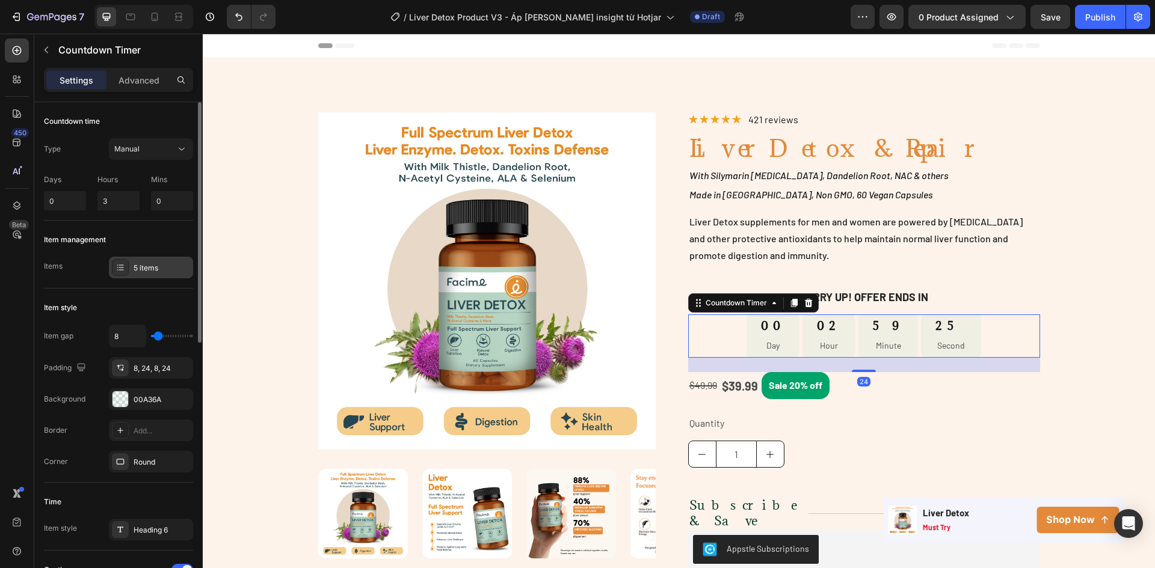
click at [137, 266] on div "5 items" at bounding box center [162, 268] width 57 height 11
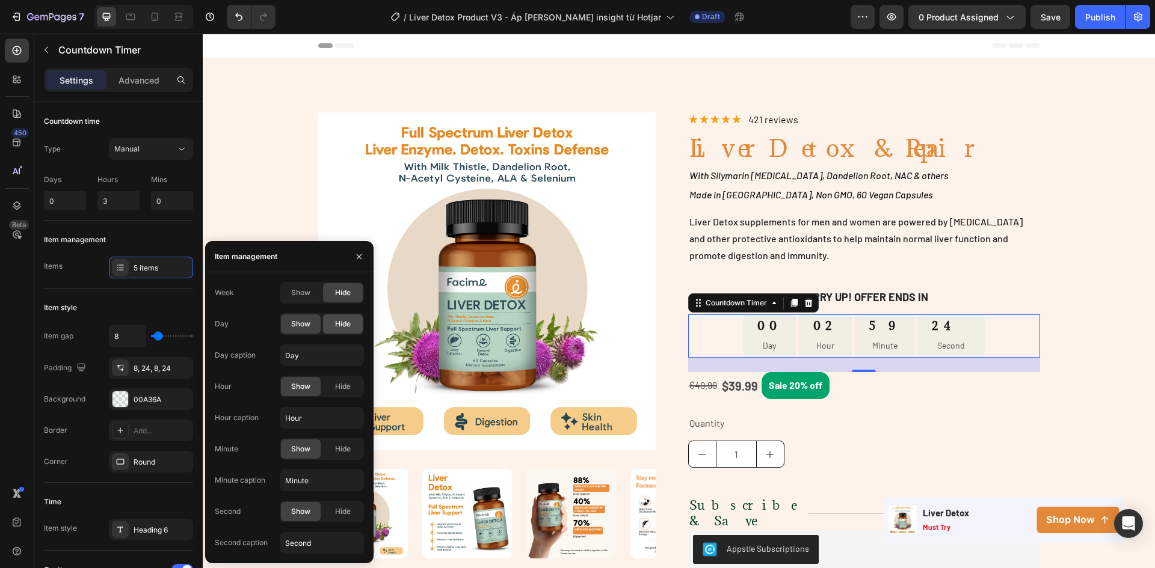
click at [339, 315] on div "Hide" at bounding box center [343, 324] width 40 height 19
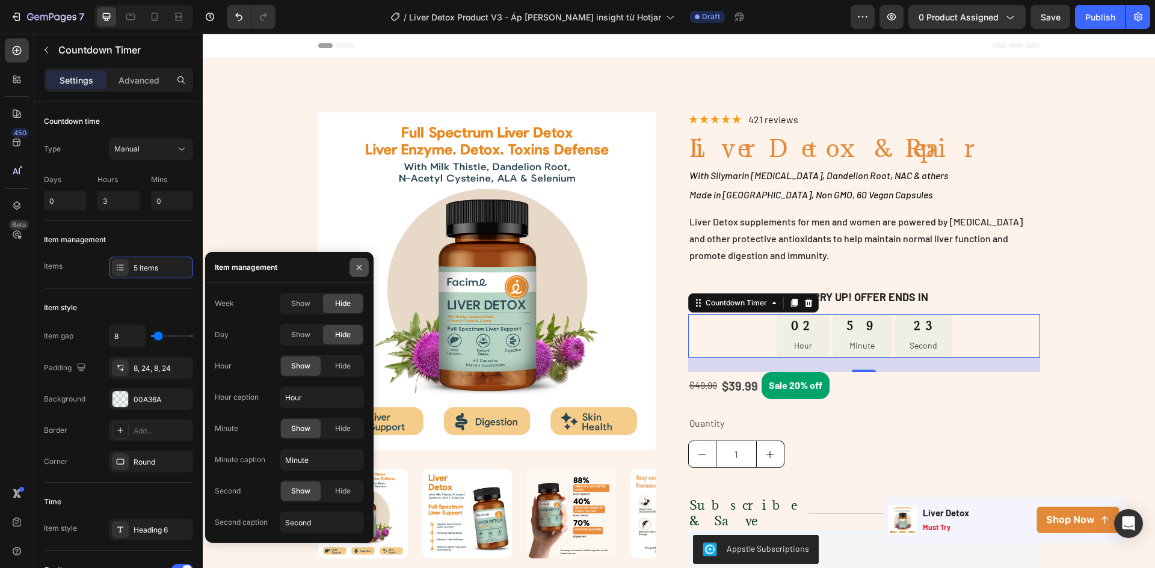
click at [360, 263] on icon "button" at bounding box center [359, 268] width 10 height 10
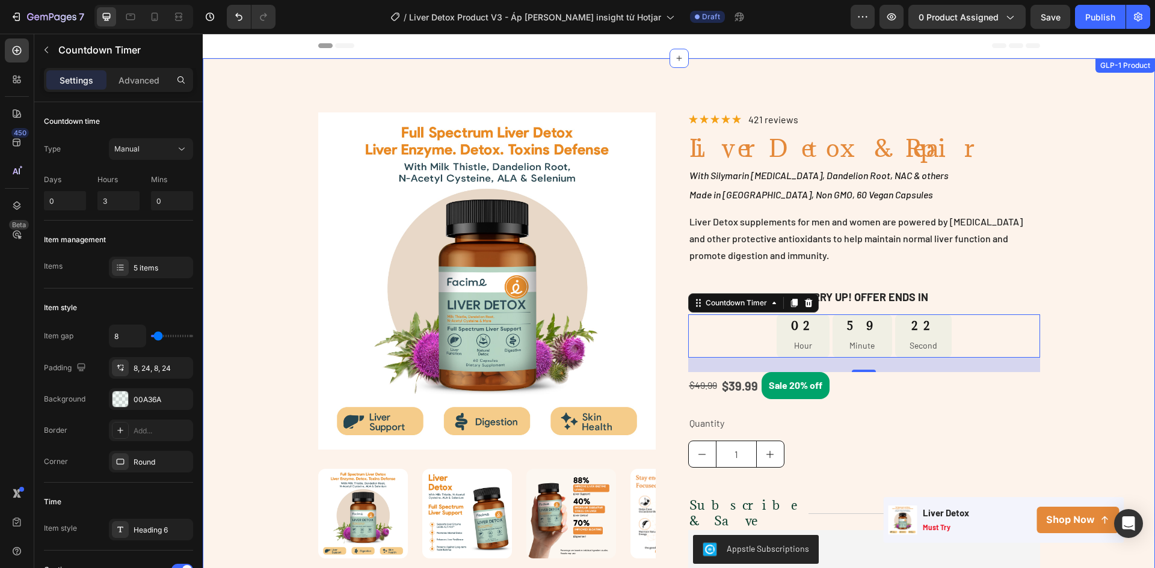
click at [1127, 251] on div "Product Images Image Image Image Image Row Row Row Icon Icon Icon Icon Icon Ico…" at bounding box center [679, 421] width 952 height 619
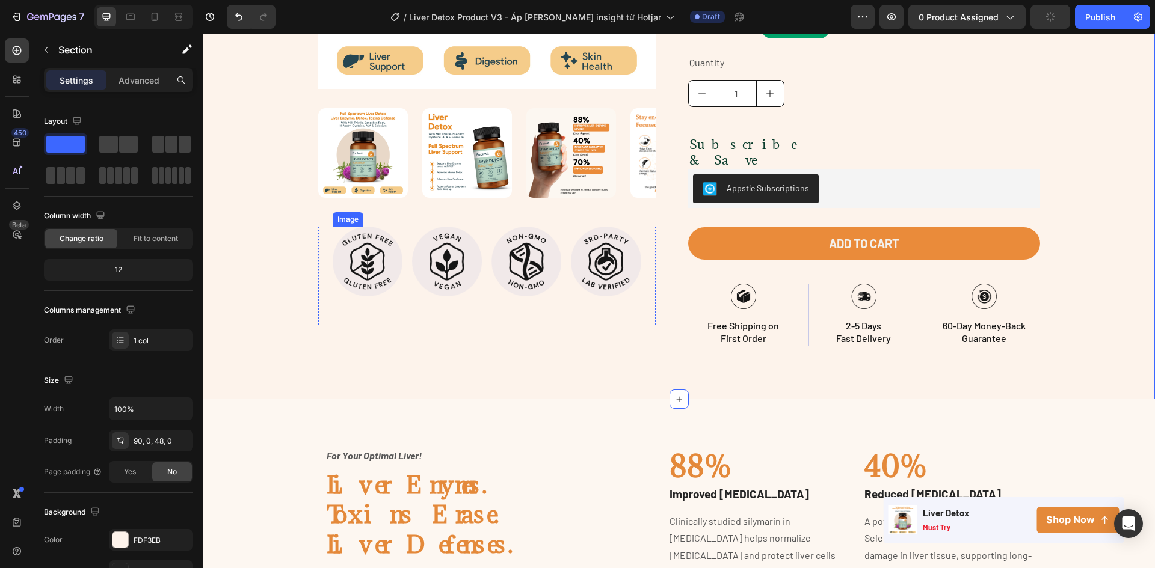
scroll to position [602, 0]
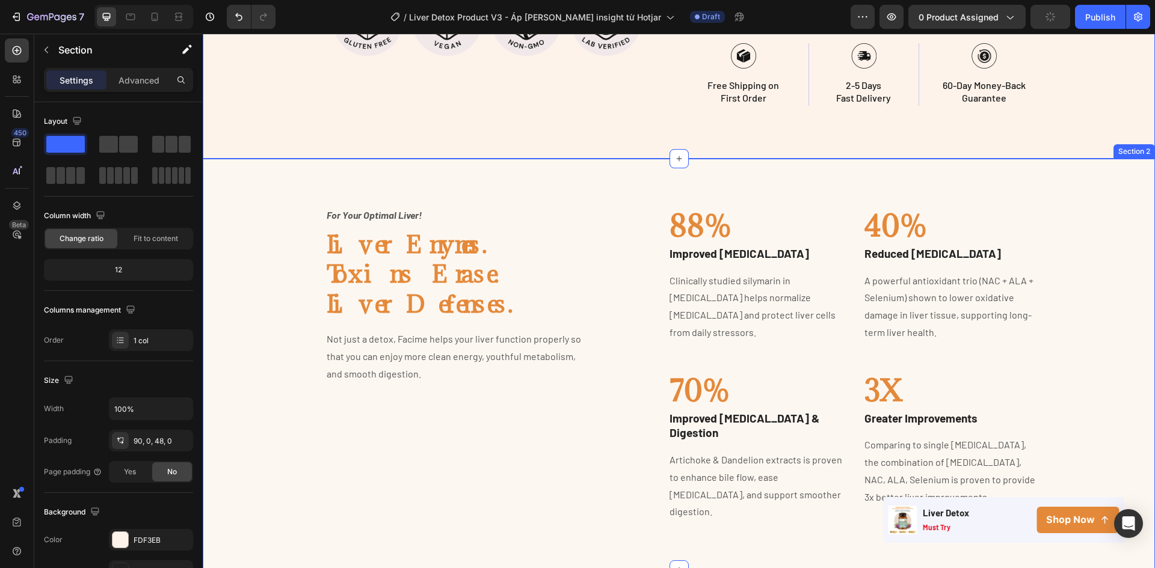
click at [623, 159] on div "Image For Your Optimal Liver! Text block Liver Enymes. Toxins Erase. Liver Defe…" at bounding box center [679, 364] width 952 height 411
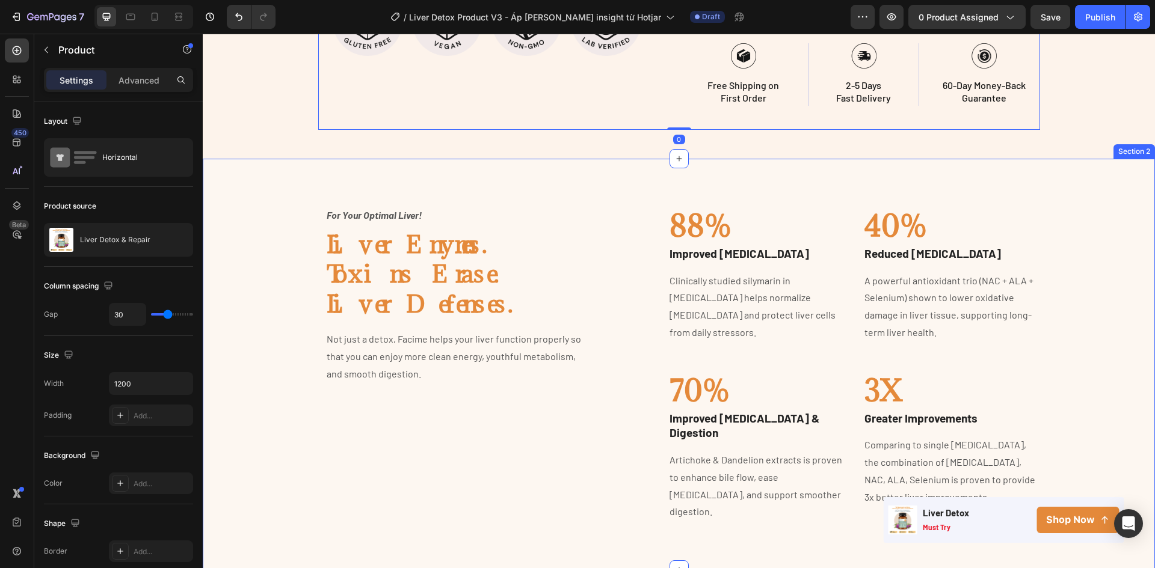
click at [576, 164] on div "Image For Your Optimal Liver! Text block Liver Enymes. Toxins Erase. Liver Defe…" at bounding box center [679, 364] width 952 height 411
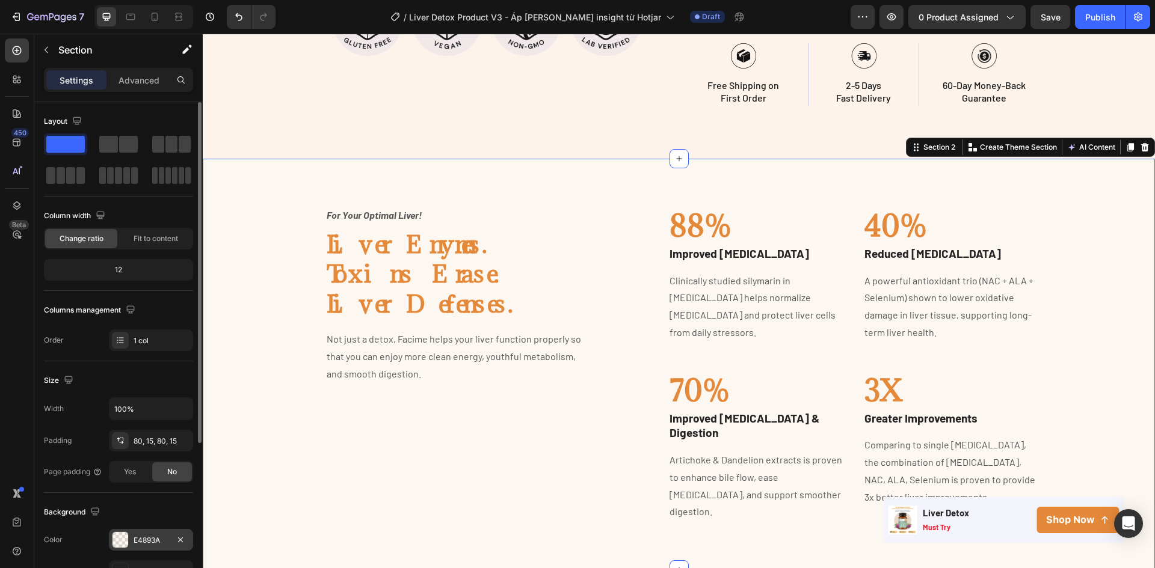
click at [120, 541] on div at bounding box center [120, 540] width 16 height 16
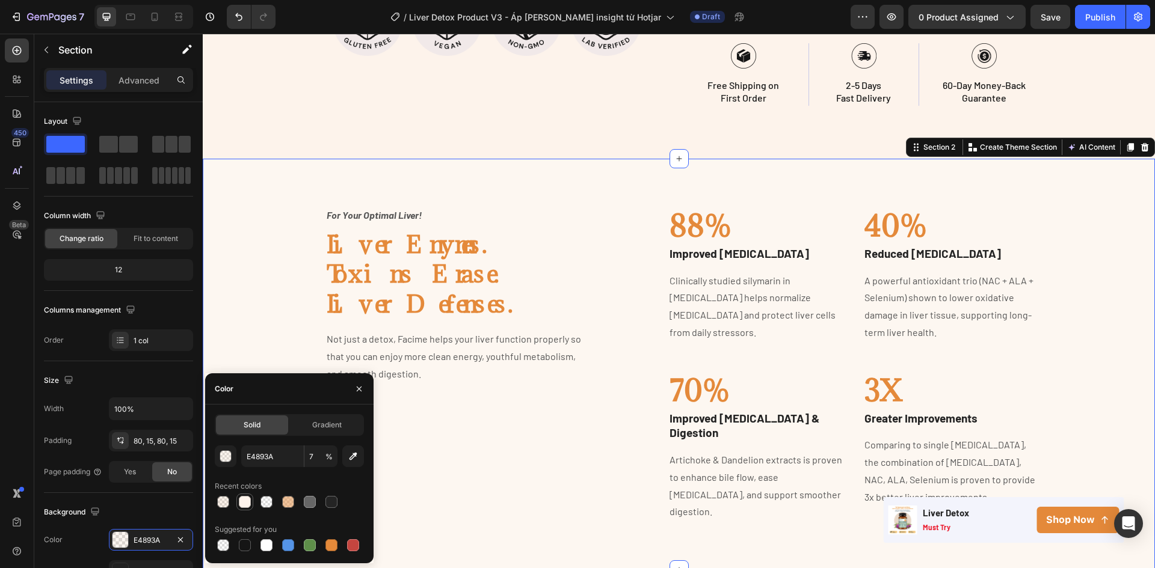
click at [238, 505] on div at bounding box center [245, 502] width 14 height 14
type input "FDF3EB"
type input "100"
click at [355, 383] on button "button" at bounding box center [358, 389] width 19 height 19
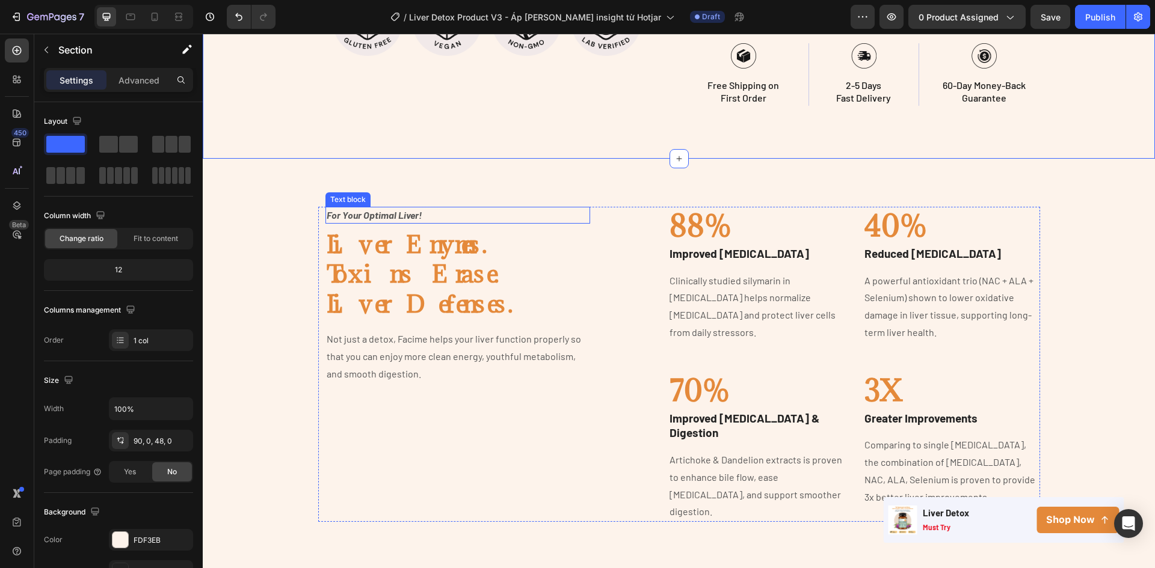
click at [386, 208] on p "For Your Optimal Liver!" at bounding box center [458, 215] width 263 height 14
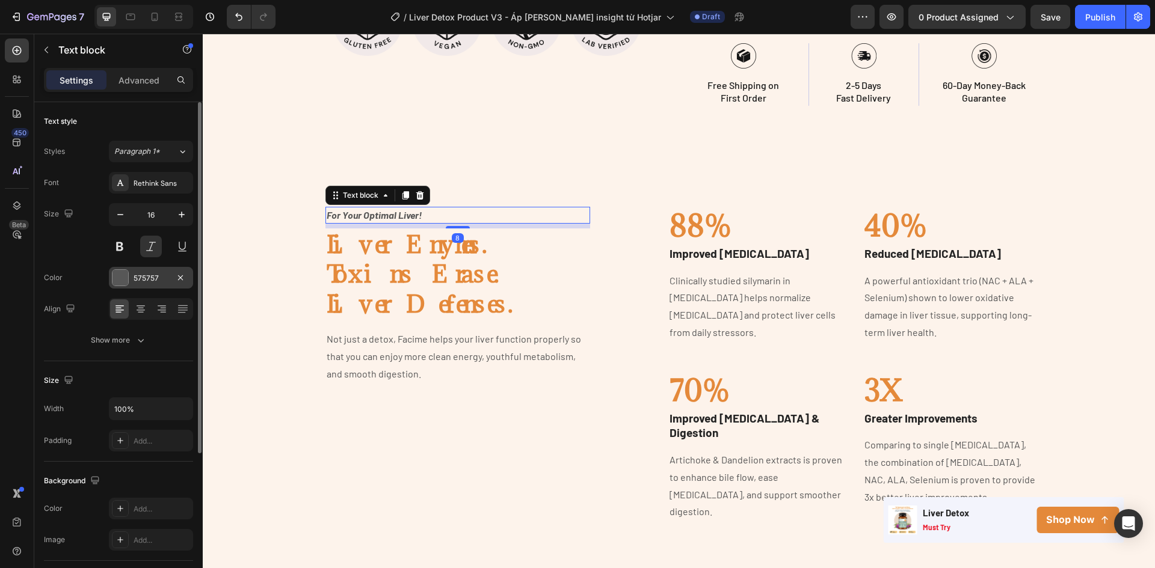
click at [126, 281] on div at bounding box center [120, 278] width 16 height 16
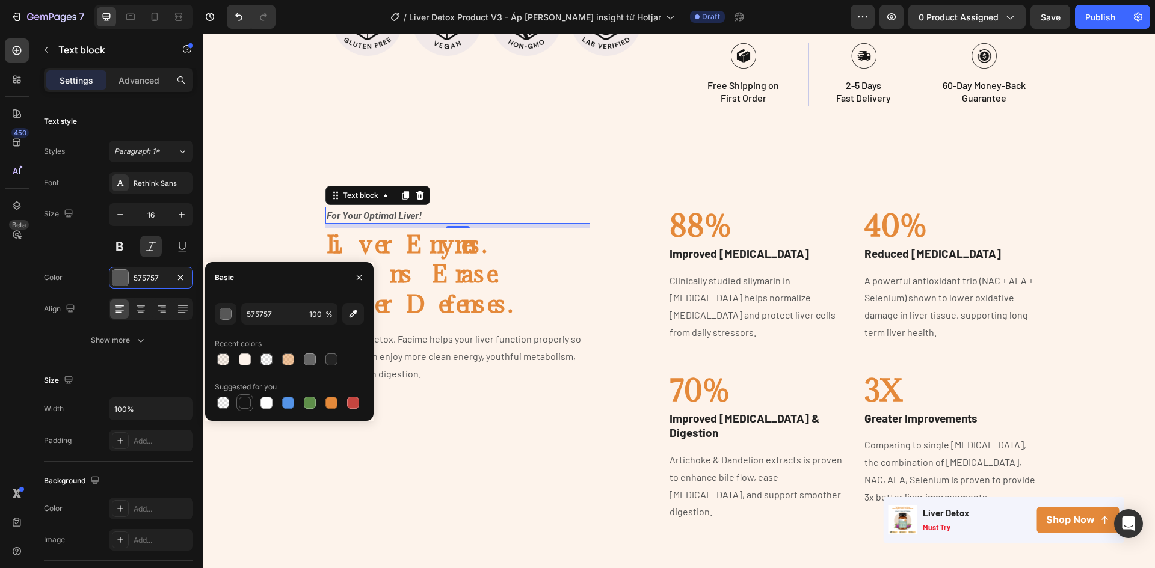
click at [244, 399] on div at bounding box center [245, 403] width 12 height 12
type input "151515"
click at [426, 340] on p "Not just a detox, Facime helps your liver function properly so that you can enj…" at bounding box center [458, 357] width 263 height 52
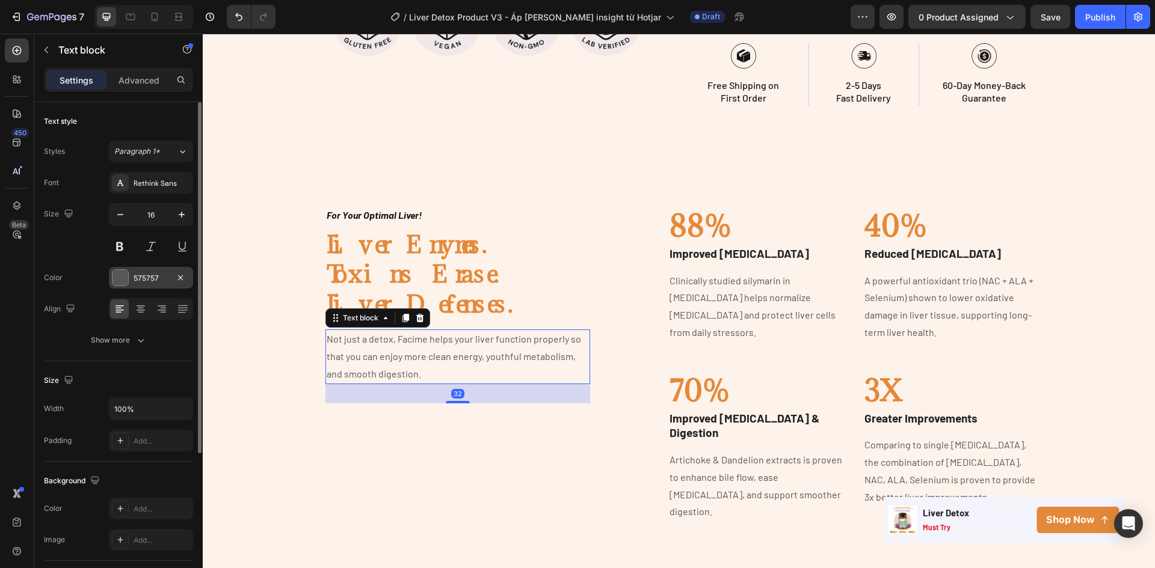
click at [137, 276] on div "575757" at bounding box center [151, 278] width 35 height 11
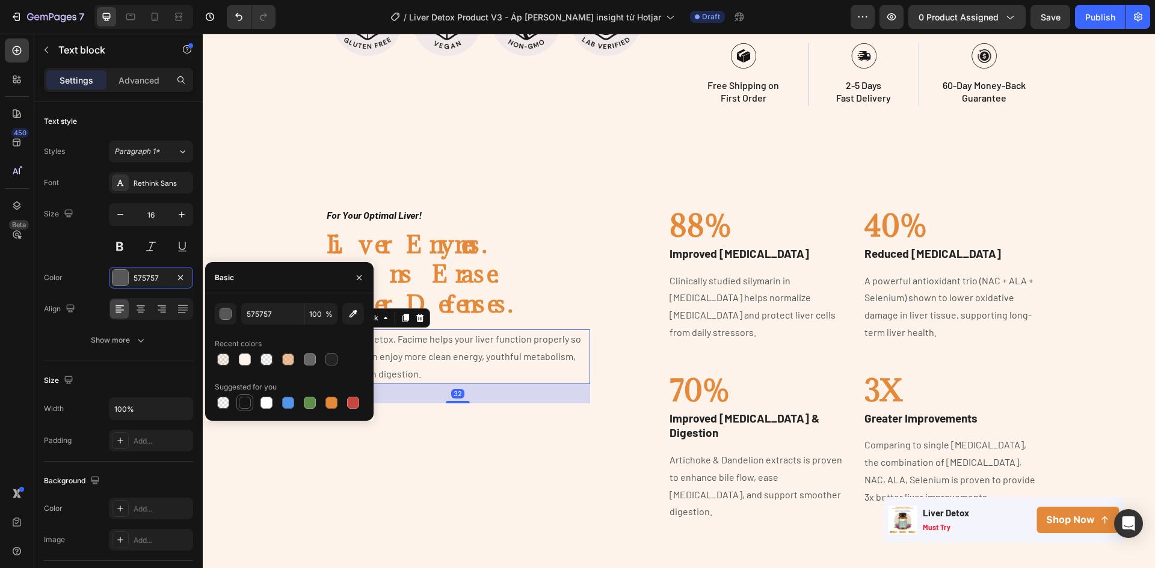
click at [242, 404] on div at bounding box center [245, 403] width 12 height 12
type input "151515"
click at [440, 499] on div "Image For Your Optimal Liver! Text block Liver Enymes. Toxins Erase. Liver Defe…" at bounding box center [679, 364] width 952 height 411
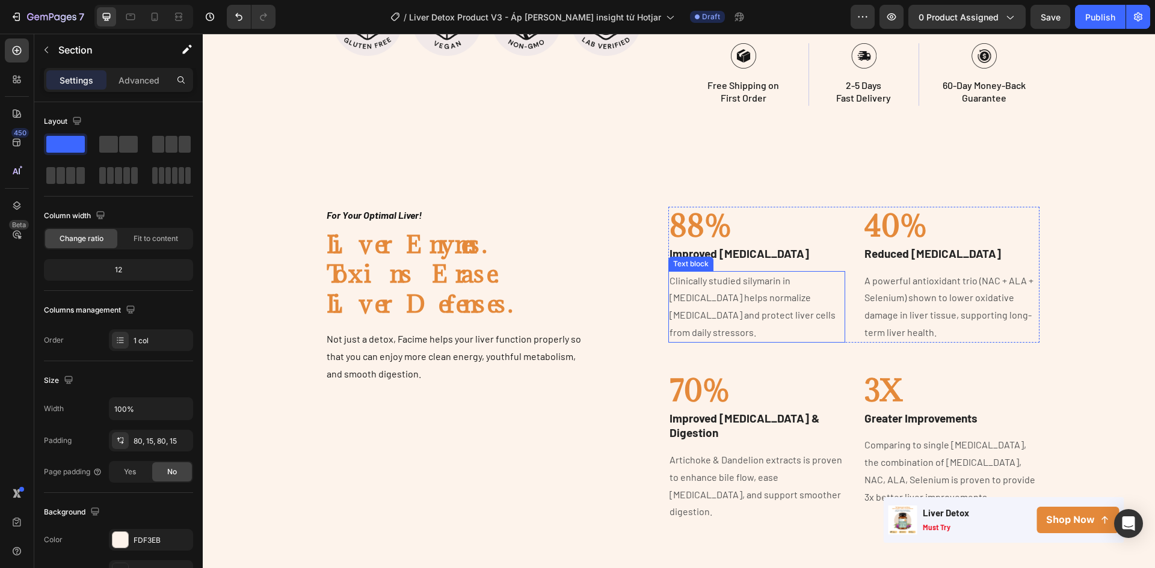
click at [732, 301] on p "Clinically studied silymarin in [MEDICAL_DATA] helps normalize [MEDICAL_DATA] a…" at bounding box center [756, 306] width 174 height 69
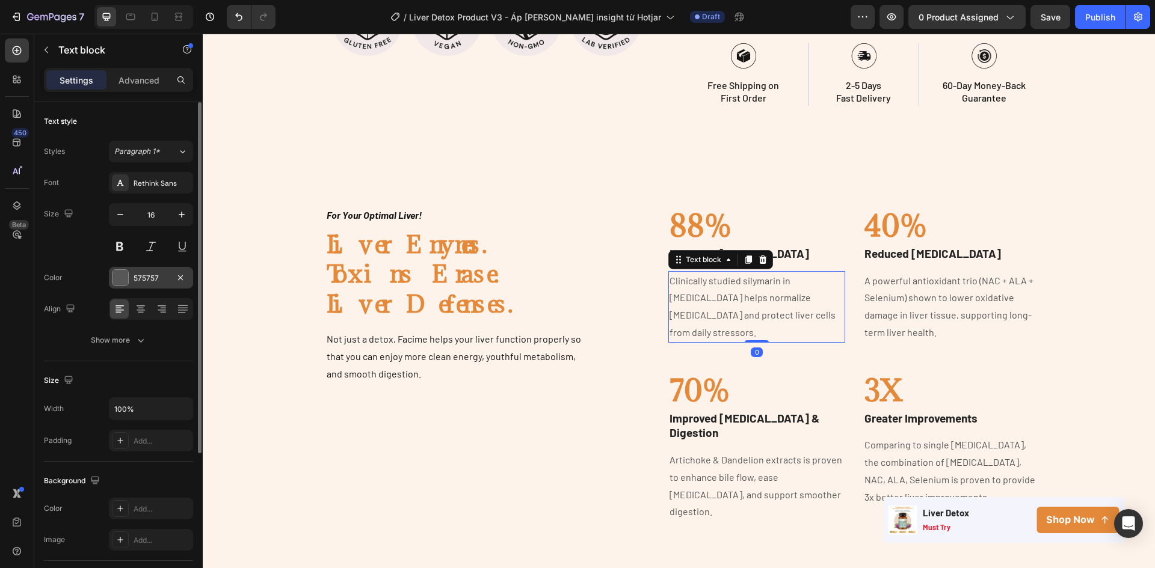
click at [134, 279] on div "575757" at bounding box center [151, 278] width 35 height 11
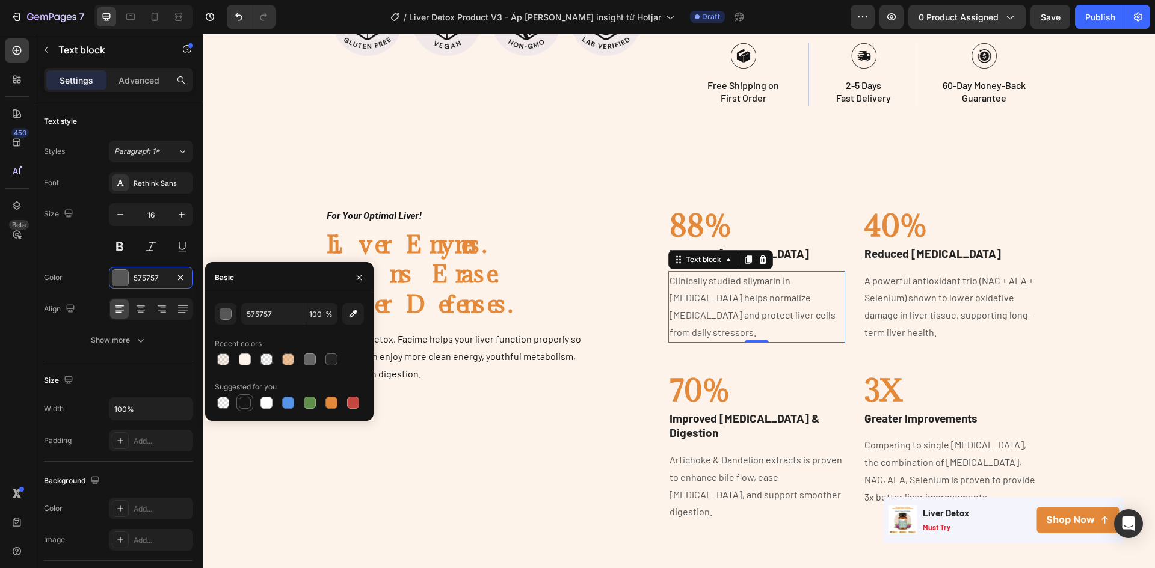
click at [242, 401] on div at bounding box center [245, 403] width 12 height 12
type input "151515"
click at [953, 291] on p "A powerful antioxidant trio (NAC + ALA + Selenium) shown to lower oxidative dam…" at bounding box center [951, 306] width 174 height 69
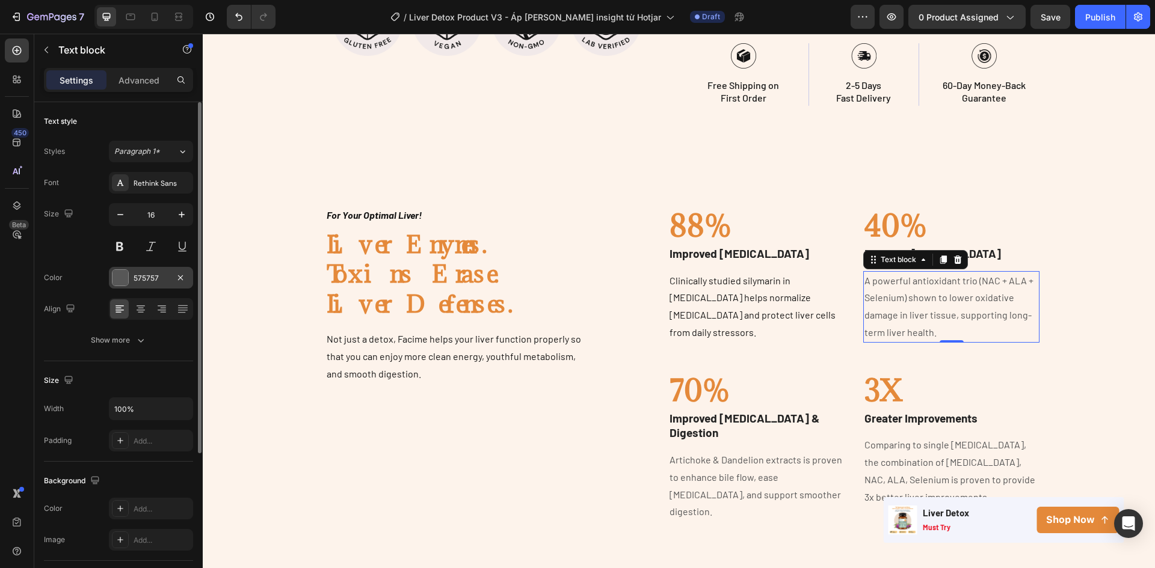
click at [129, 279] on div "575757" at bounding box center [151, 278] width 84 height 22
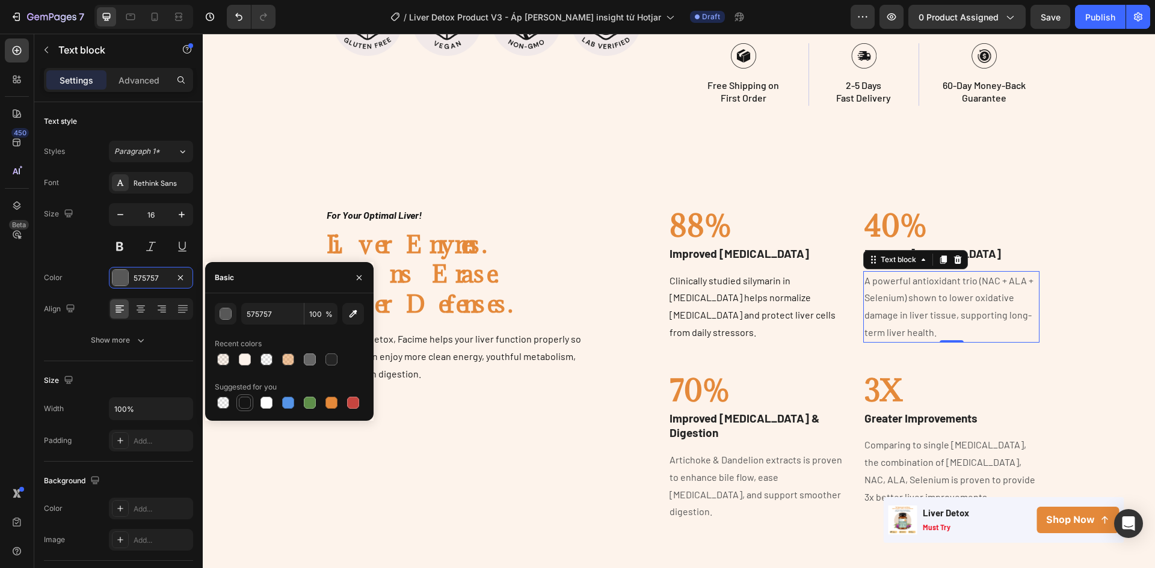
click at [245, 404] on div at bounding box center [245, 403] width 12 height 12
type input "151515"
click at [742, 452] on p "Artichoke & Dandelion extracts is proven to enhance bile flow, ease [MEDICAL_DA…" at bounding box center [756, 486] width 174 height 69
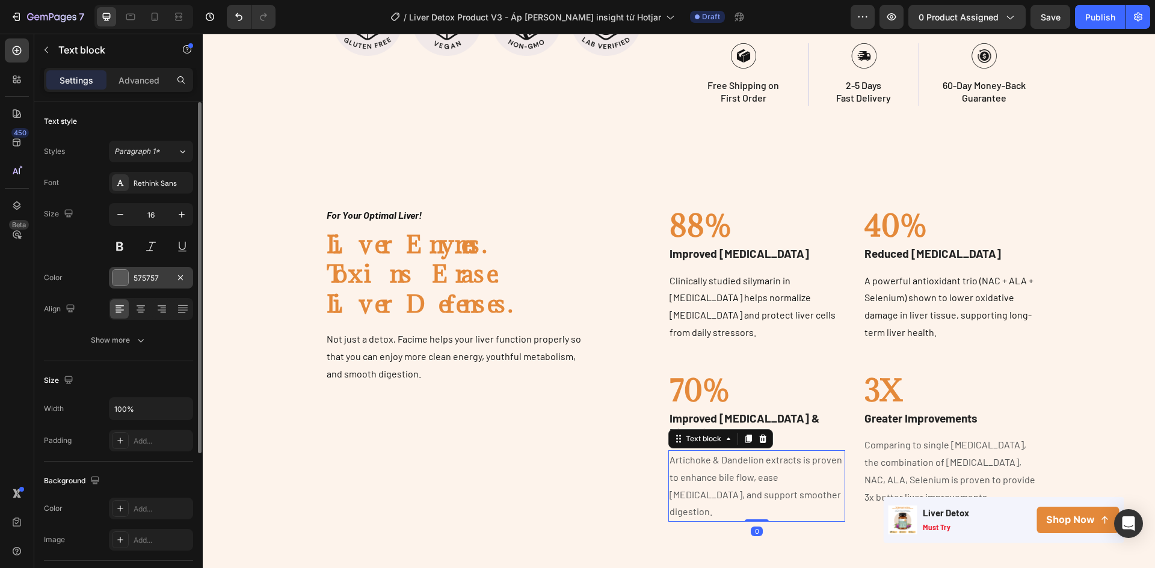
click at [126, 276] on div at bounding box center [120, 278] width 16 height 16
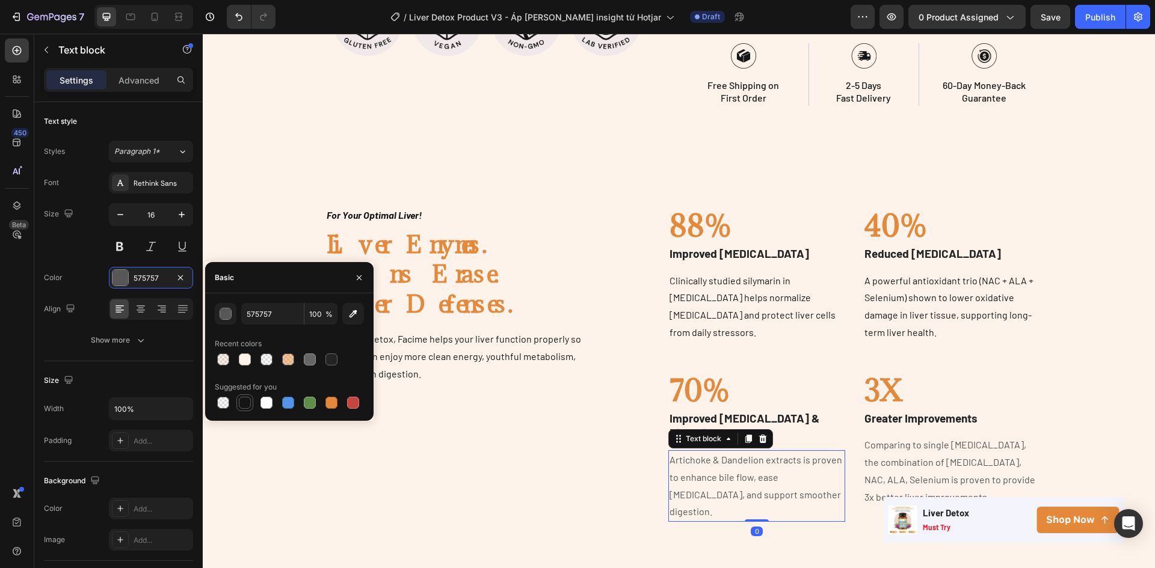
click at [249, 407] on div at bounding box center [245, 403] width 12 height 12
type input "151515"
click at [892, 460] on p "Comparing to single [MEDICAL_DATA], the combination of [MEDICAL_DATA], NAC, ALA…" at bounding box center [951, 471] width 174 height 69
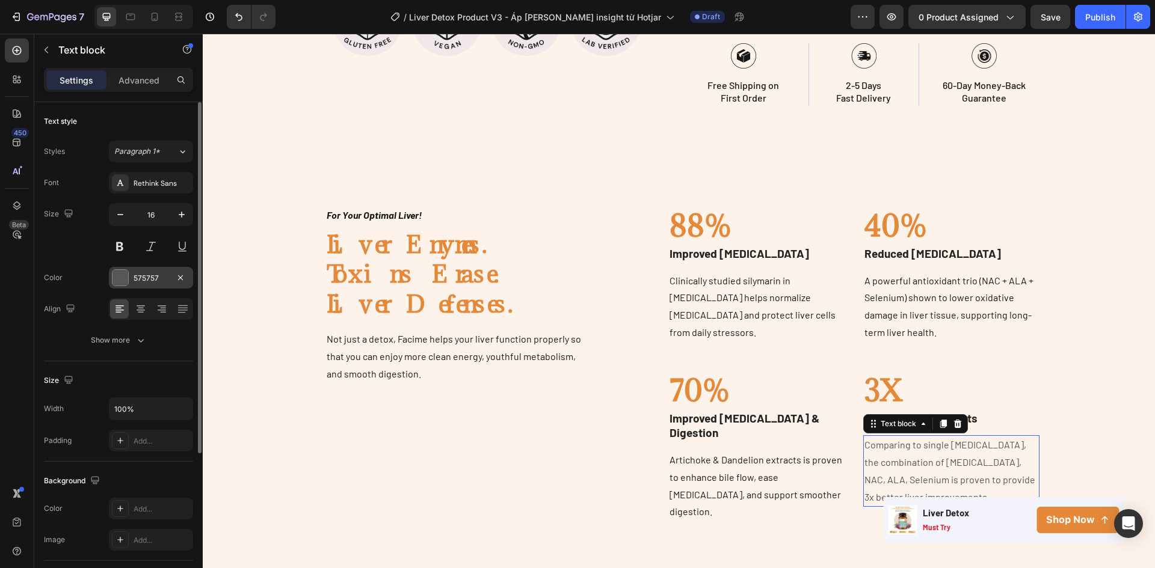
click at [125, 284] on div at bounding box center [120, 278] width 16 height 16
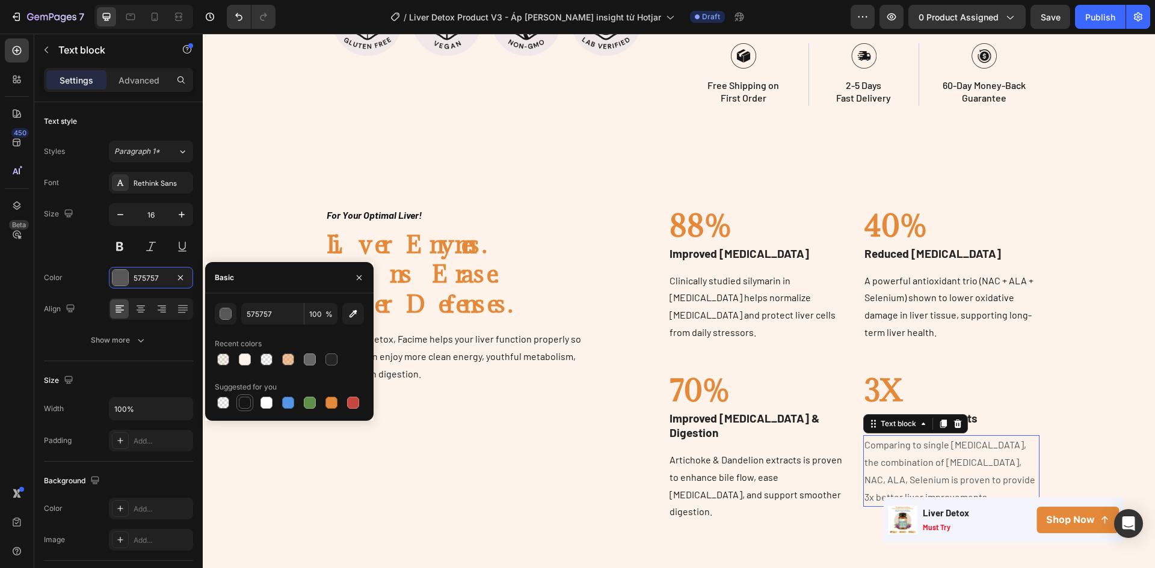
click at [245, 402] on div at bounding box center [245, 403] width 12 height 12
type input "151515"
click at [511, 482] on div "For Your Optimal Liver! Text block Liver Enymes. Toxins Erase. Liver Defenses. …" at bounding box center [457, 364] width 265 height 315
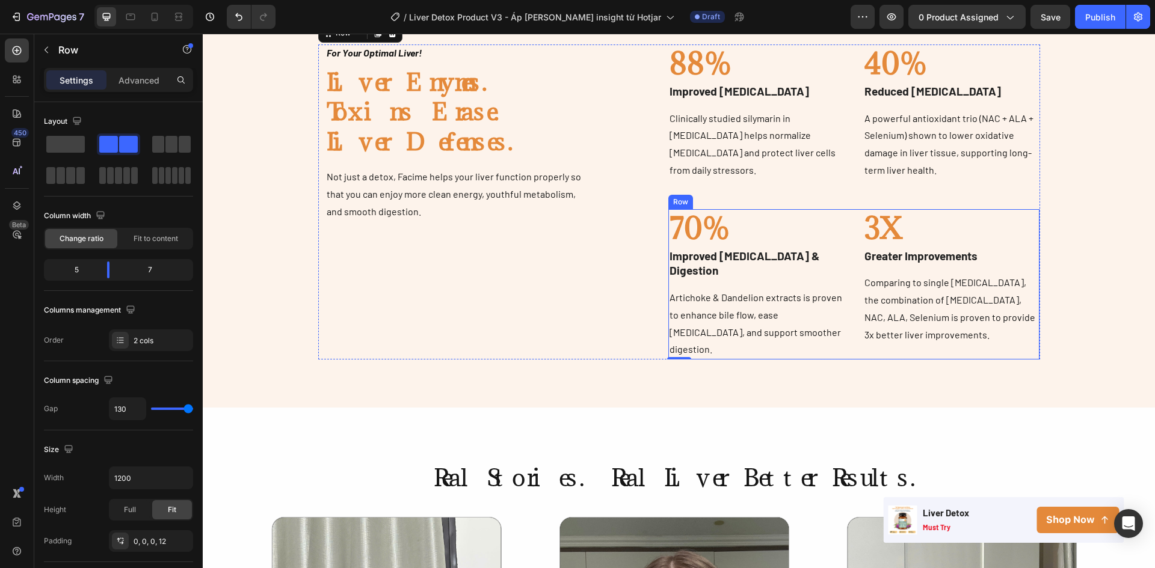
scroll to position [603, 0]
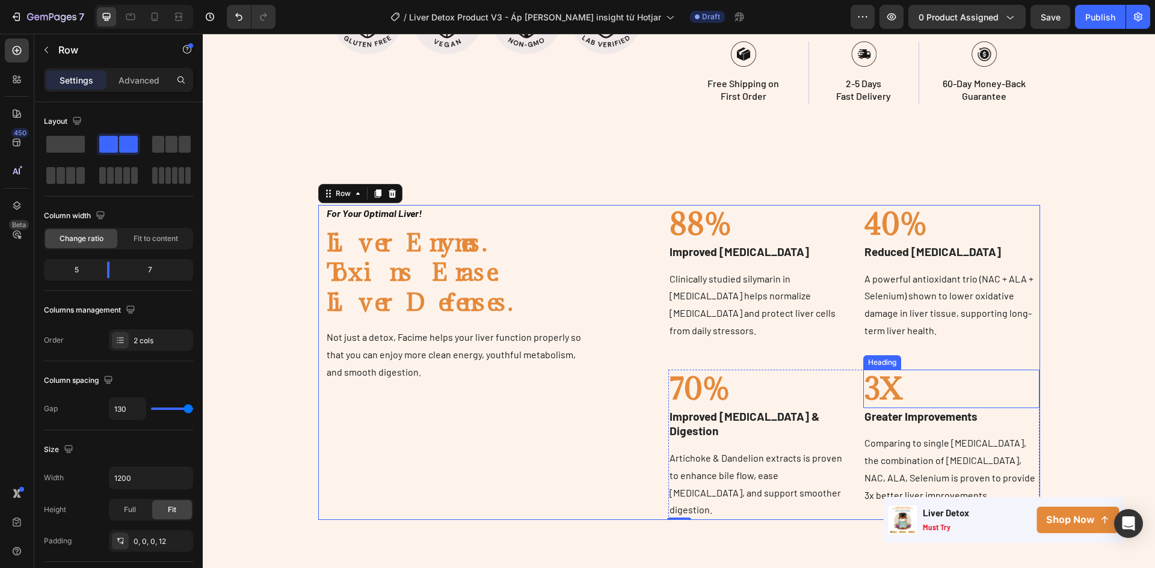
click at [945, 370] on h2 "3X" at bounding box center [951, 389] width 177 height 38
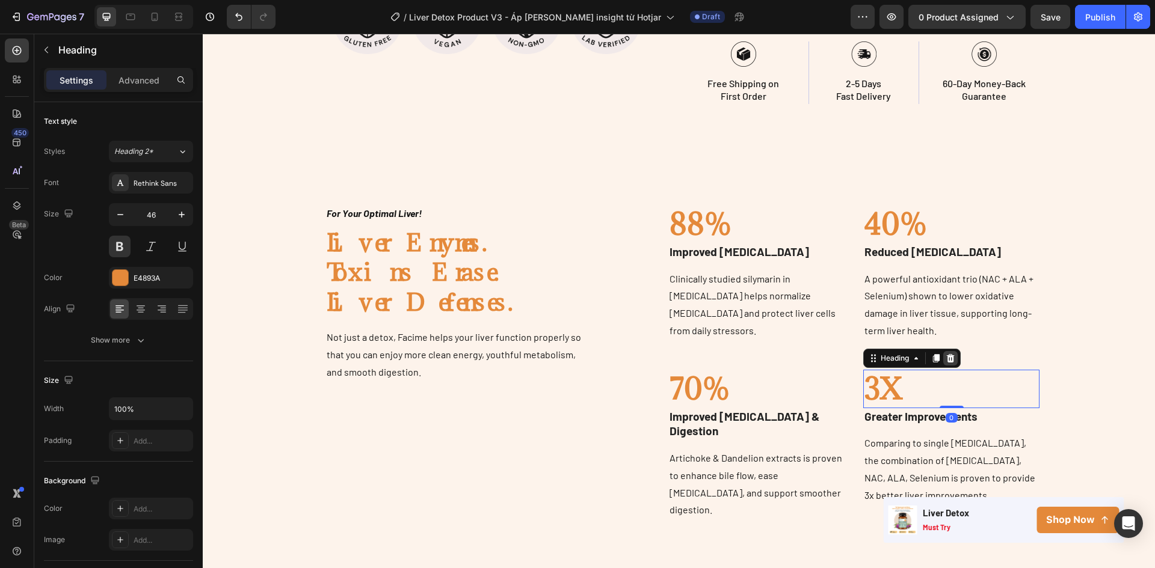
click at [946, 354] on icon at bounding box center [950, 358] width 8 height 8
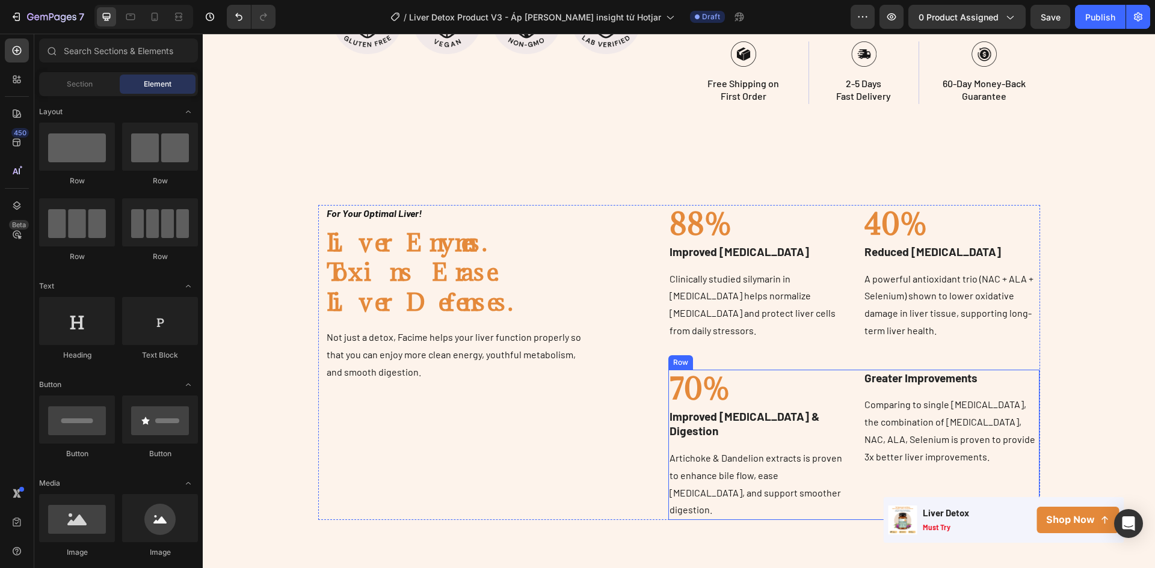
click at [937, 371] on p "Greater Improvements" at bounding box center [951, 378] width 174 height 15
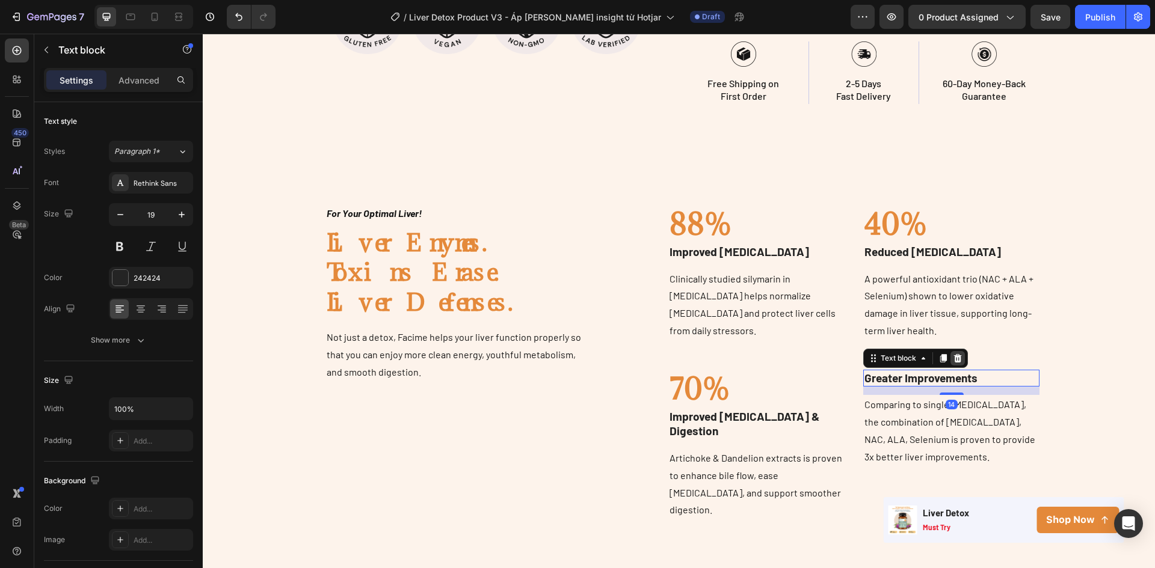
click at [953, 354] on icon at bounding box center [958, 359] width 10 height 10
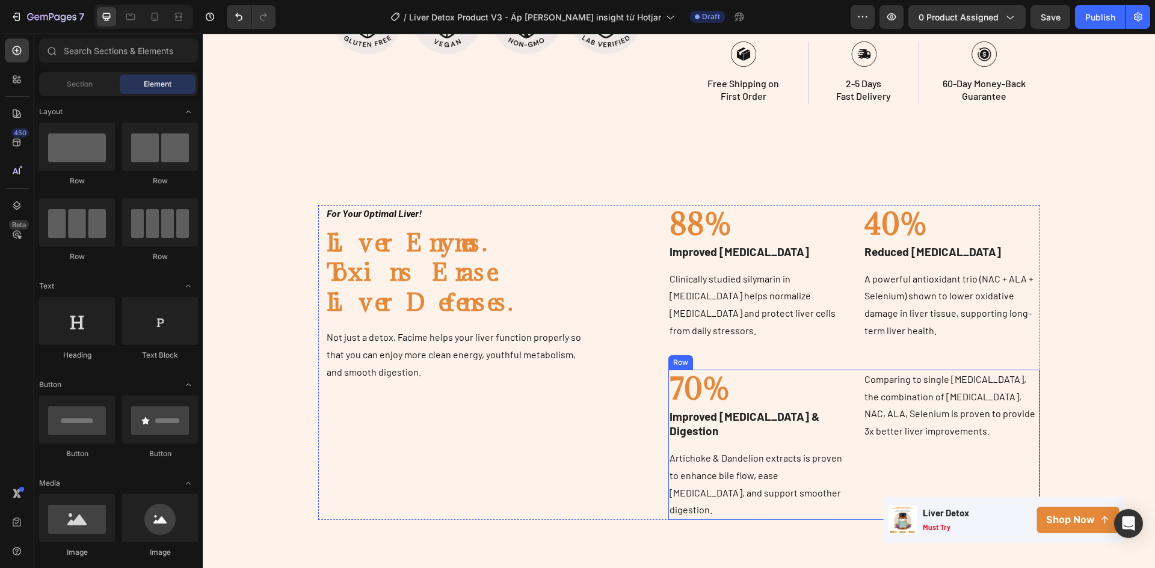
click at [922, 404] on p "Comparing to single [MEDICAL_DATA], the combination of [MEDICAL_DATA], NAC, ALA…" at bounding box center [951, 405] width 174 height 69
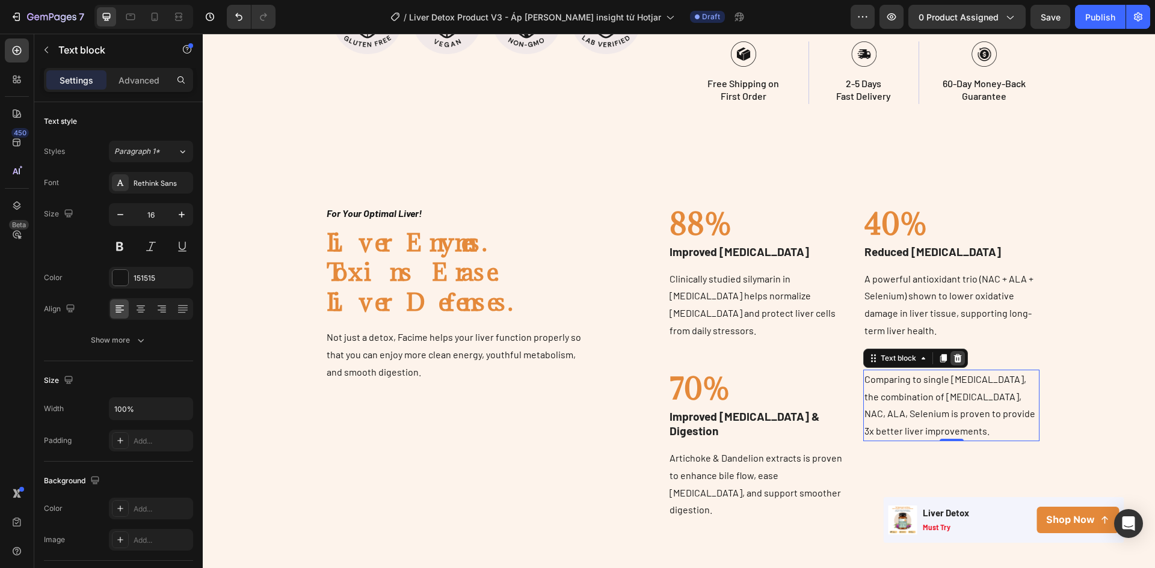
click at [954, 354] on icon at bounding box center [957, 358] width 8 height 8
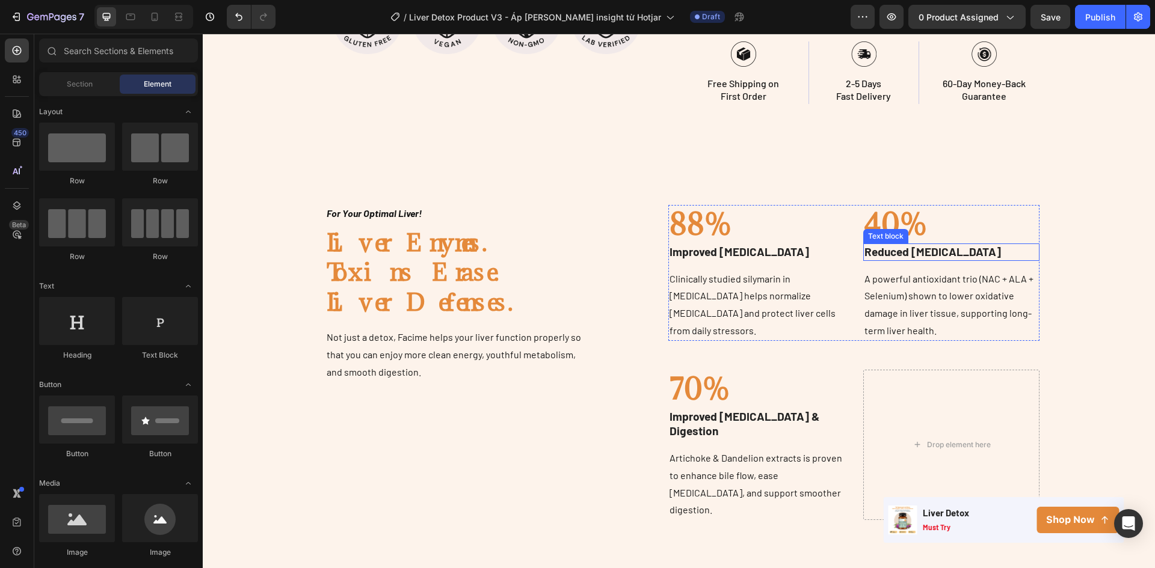
click at [1023, 245] on p "Reduced [MEDICAL_DATA]" at bounding box center [951, 252] width 174 height 15
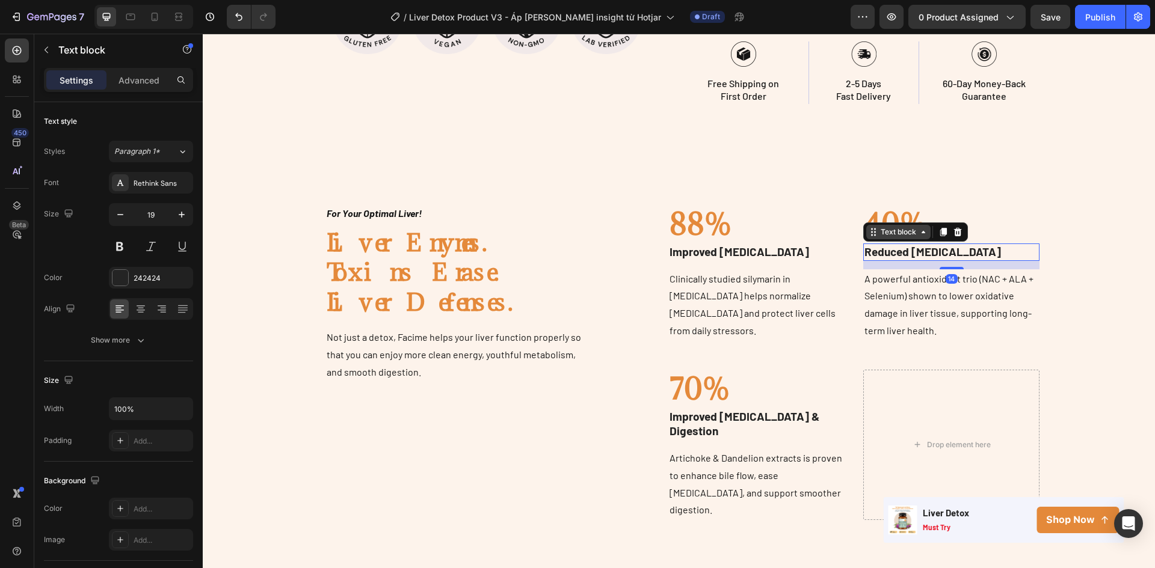
click at [905, 227] on div "Text block" at bounding box center [898, 232] width 40 height 11
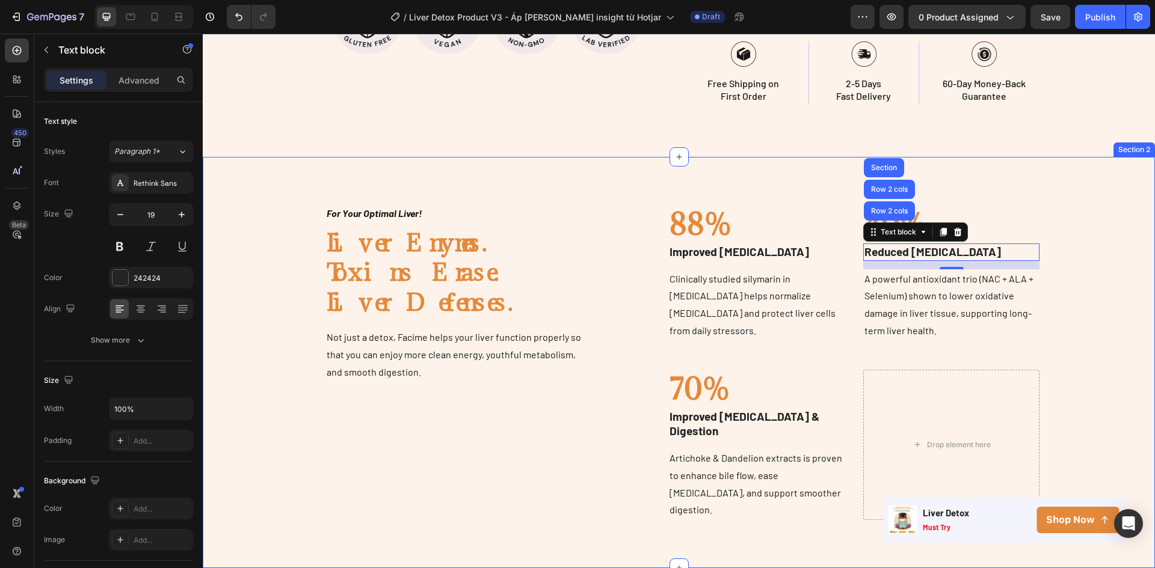
click at [1123, 206] on div "Image For Your Optimal Liver! Text block Liver Enymes. Toxins Erase. Liver Defe…" at bounding box center [679, 362] width 934 height 315
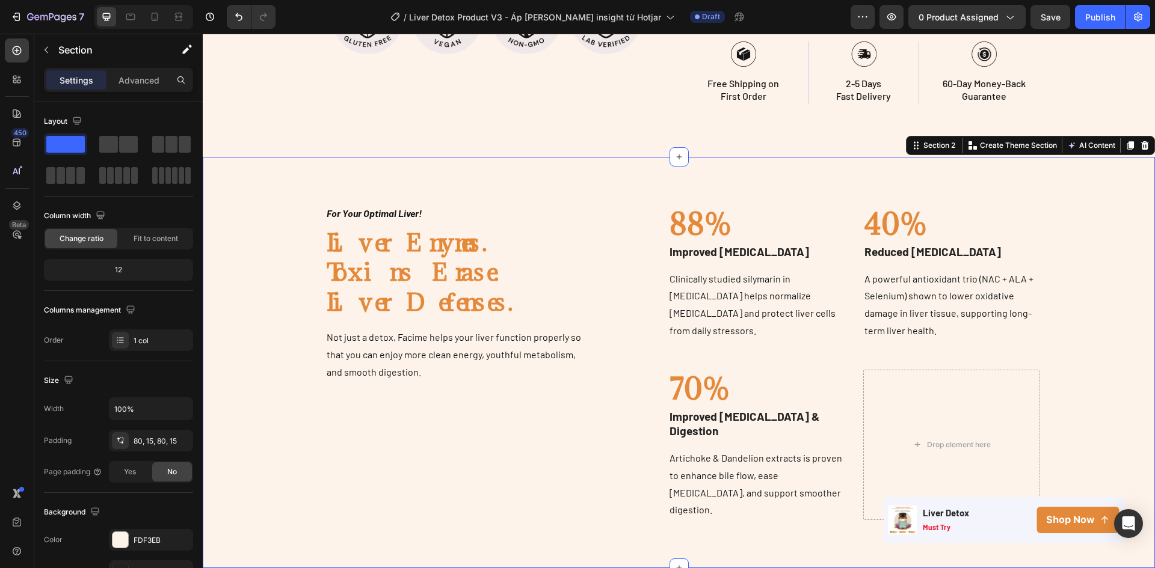
click at [967, 205] on h2 "40%" at bounding box center [951, 224] width 177 height 38
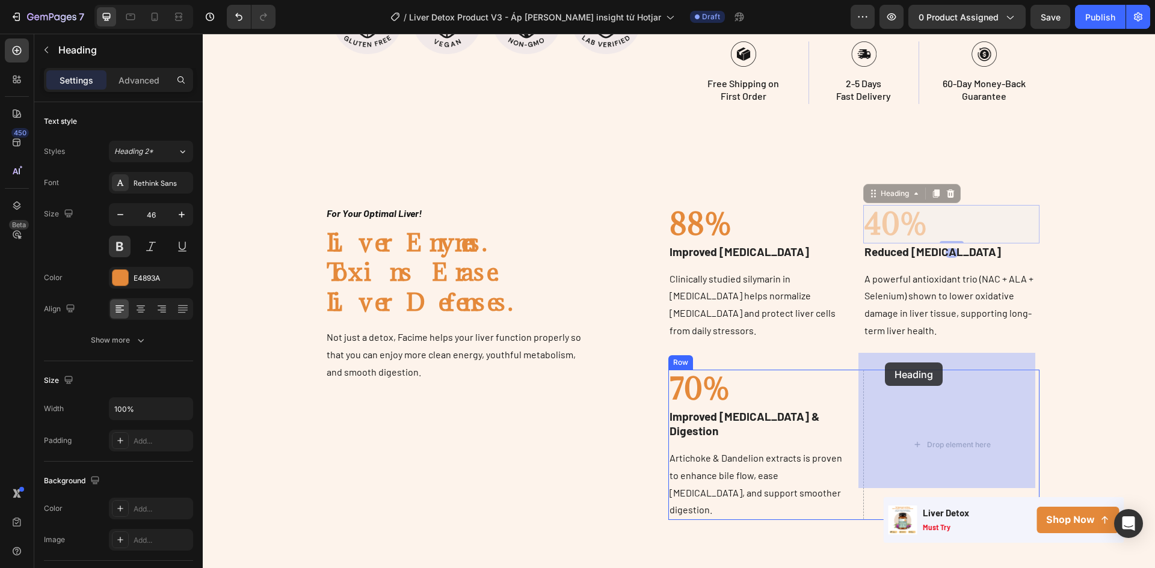
drag, startPoint x: 867, startPoint y: 179, endPoint x: 885, endPoint y: 363, distance: 184.3
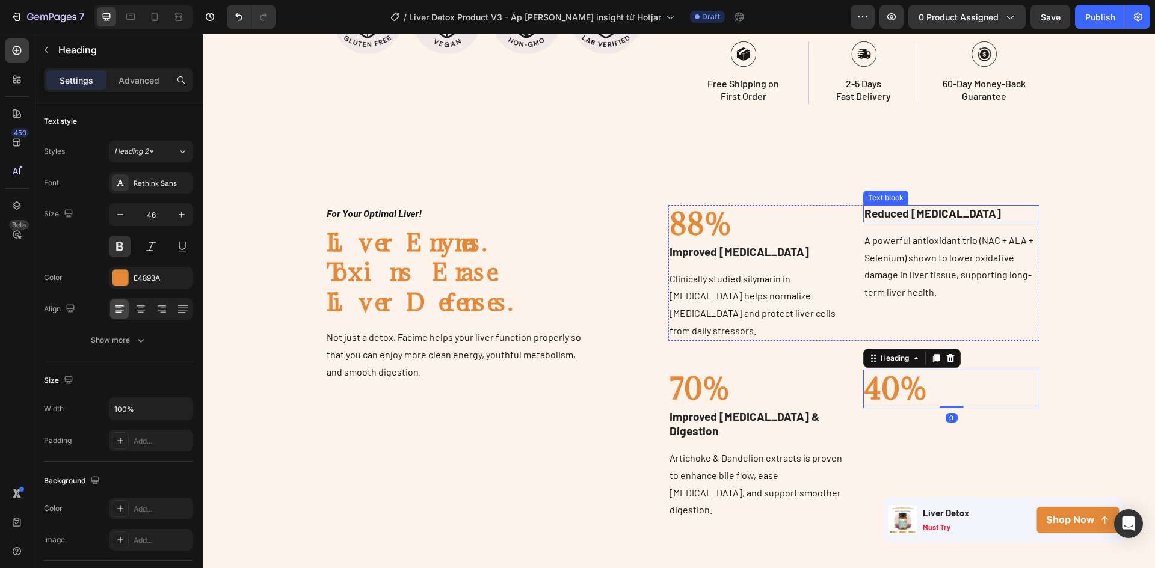
click at [898, 206] on p "Reduced [MEDICAL_DATA]" at bounding box center [951, 213] width 174 height 15
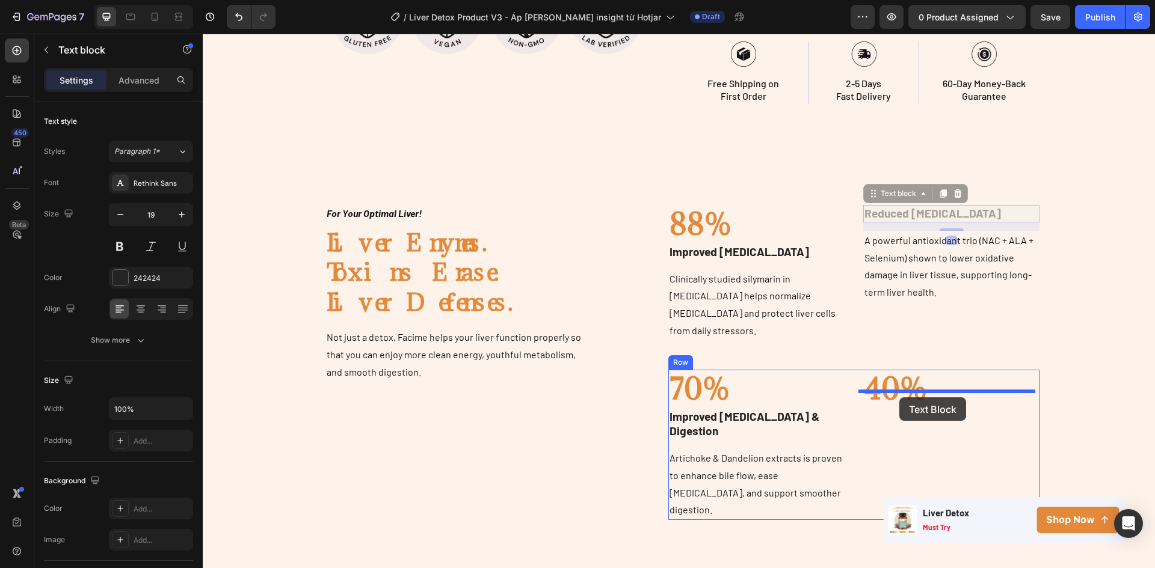
drag, startPoint x: 868, startPoint y: 175, endPoint x: 899, endPoint y: 393, distance: 220.6
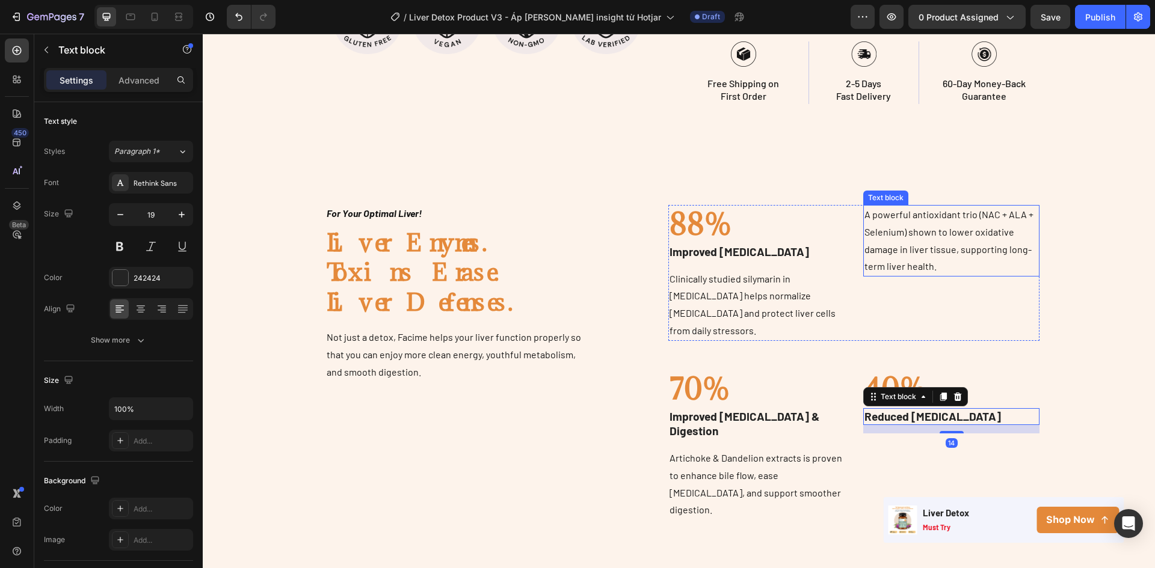
click at [883, 233] on p "A powerful antioxidant trio (NAC + ALA + Selenium) shown to lower oxidative dam…" at bounding box center [951, 240] width 174 height 69
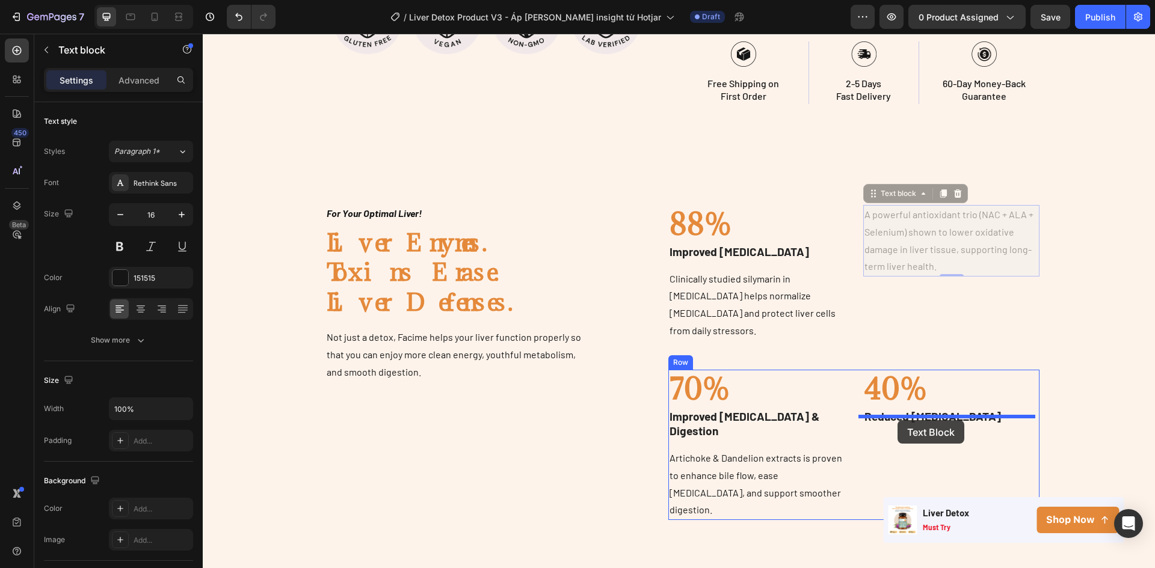
drag, startPoint x: 867, startPoint y: 180, endPoint x: 897, endPoint y: 420, distance: 242.5
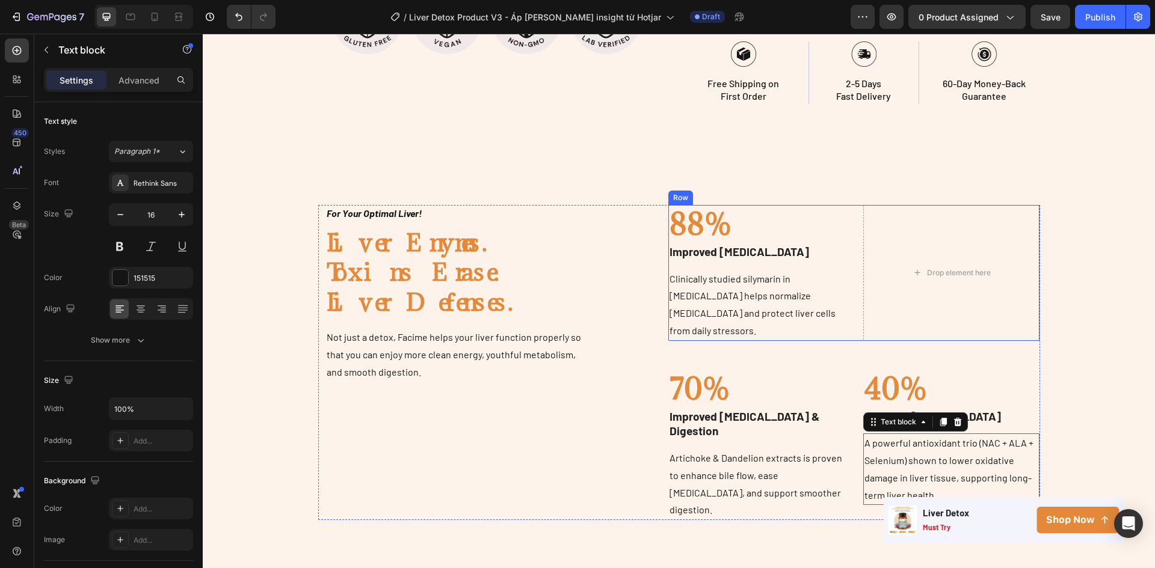
click at [855, 311] on div "88% Heading Improved [MEDICAL_DATA] Text block Clinically studied silymarin in …" at bounding box center [853, 273] width 371 height 136
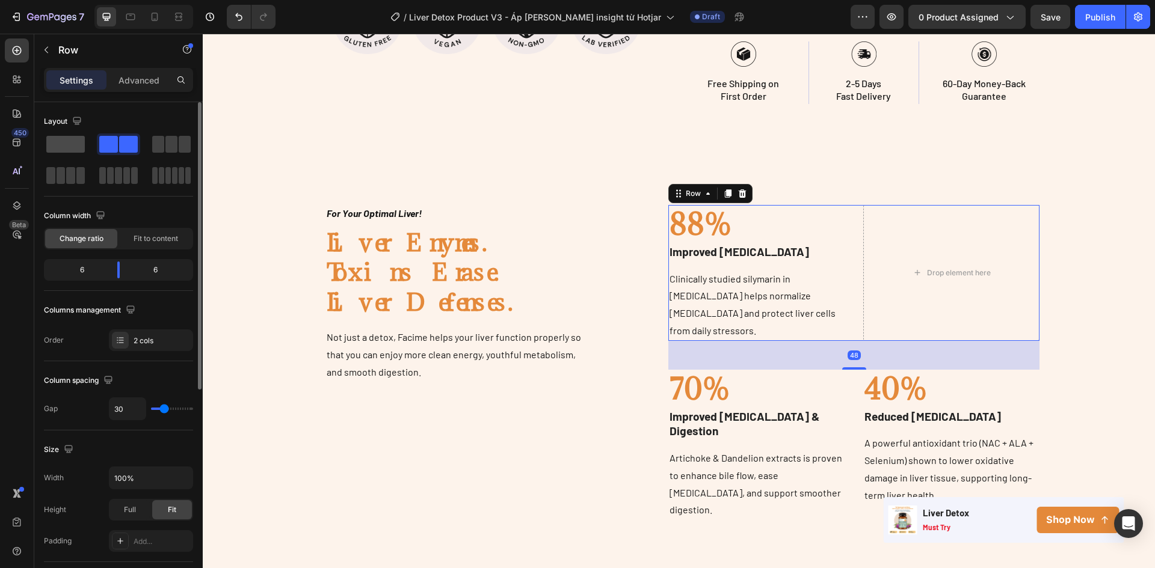
click at [70, 137] on span at bounding box center [65, 144] width 38 height 17
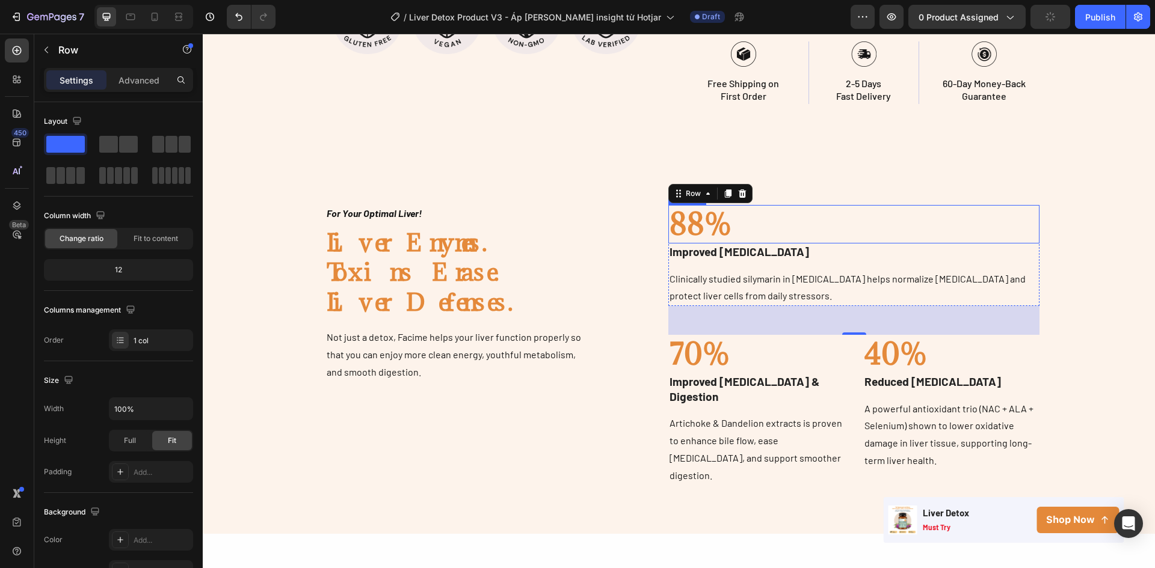
click at [751, 209] on h2 "88%" at bounding box center [853, 224] width 371 height 38
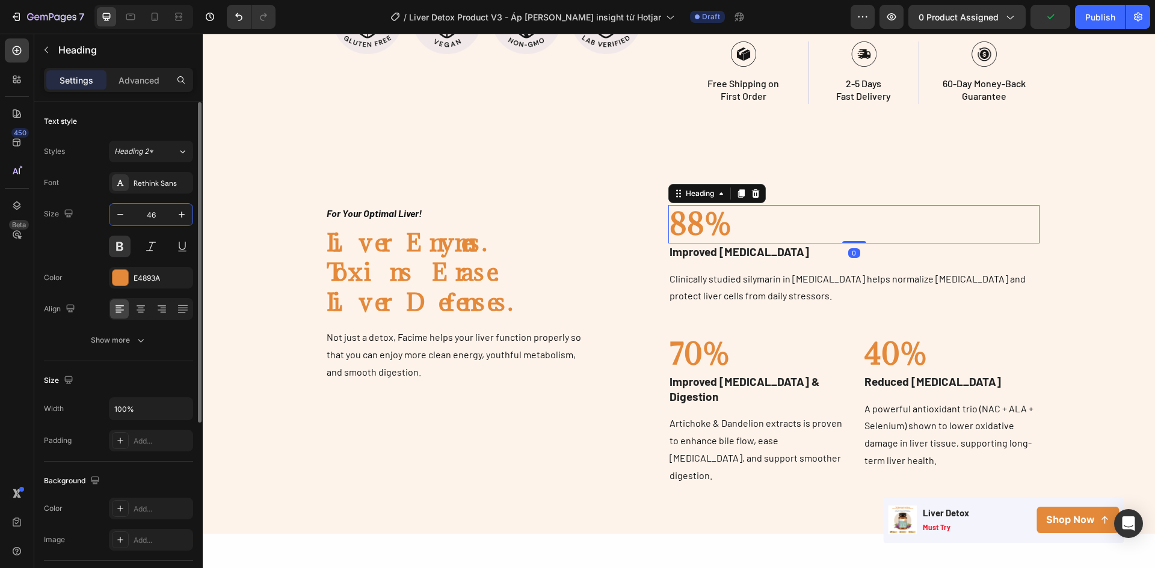
click at [168, 215] on input "46" at bounding box center [151, 215] width 40 height 22
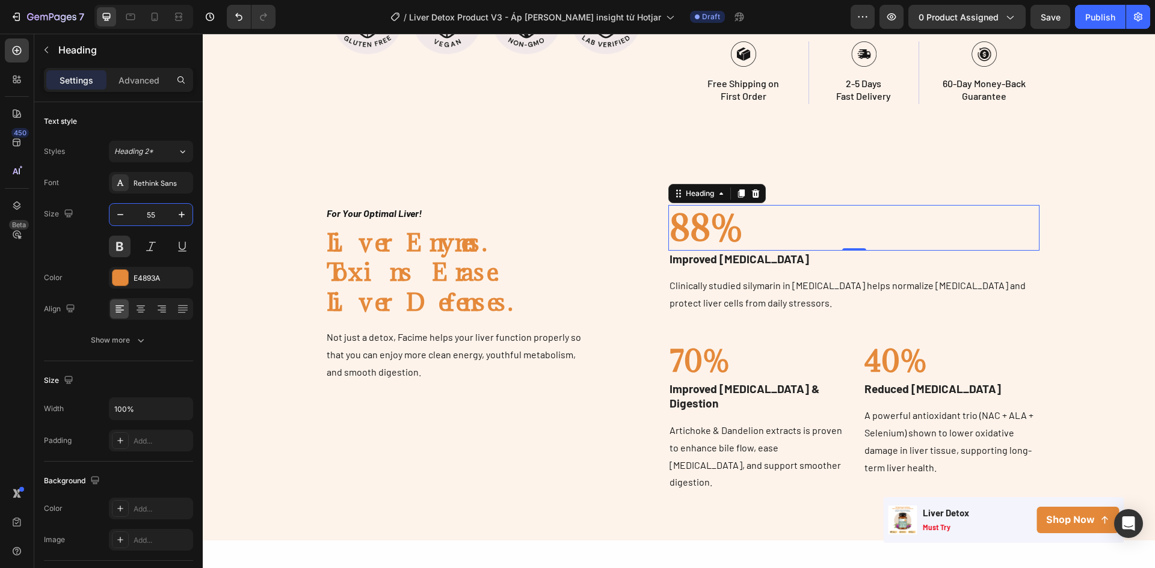
type input "55"
click at [706, 208] on h2 "88%" at bounding box center [853, 228] width 371 height 46
click at [706, 208] on p "88%" at bounding box center [853, 227] width 369 height 43
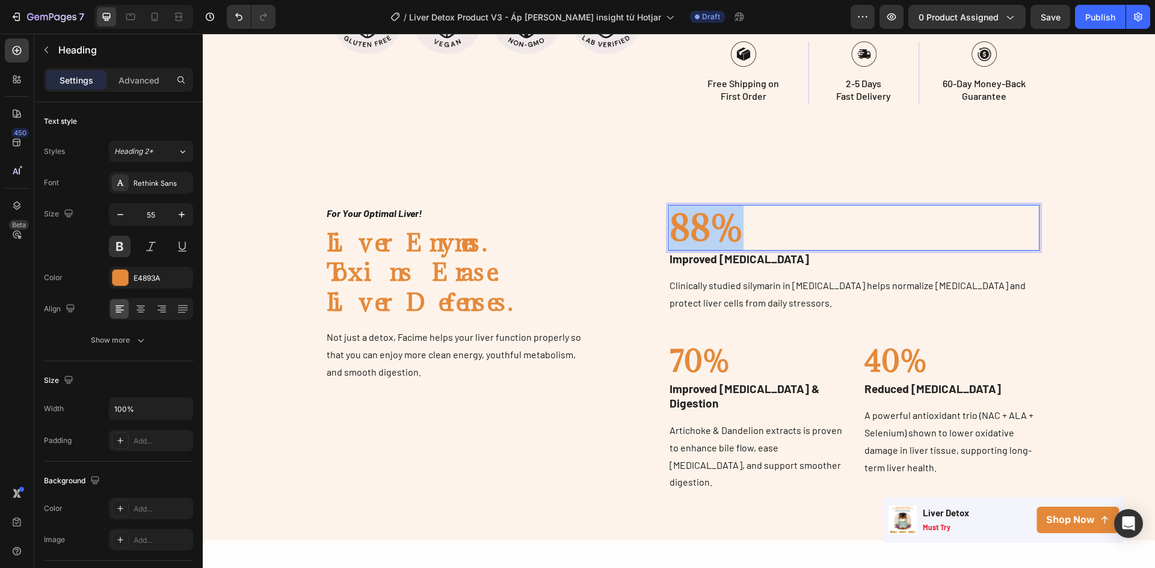
click at [706, 208] on p "88%" at bounding box center [853, 227] width 369 height 43
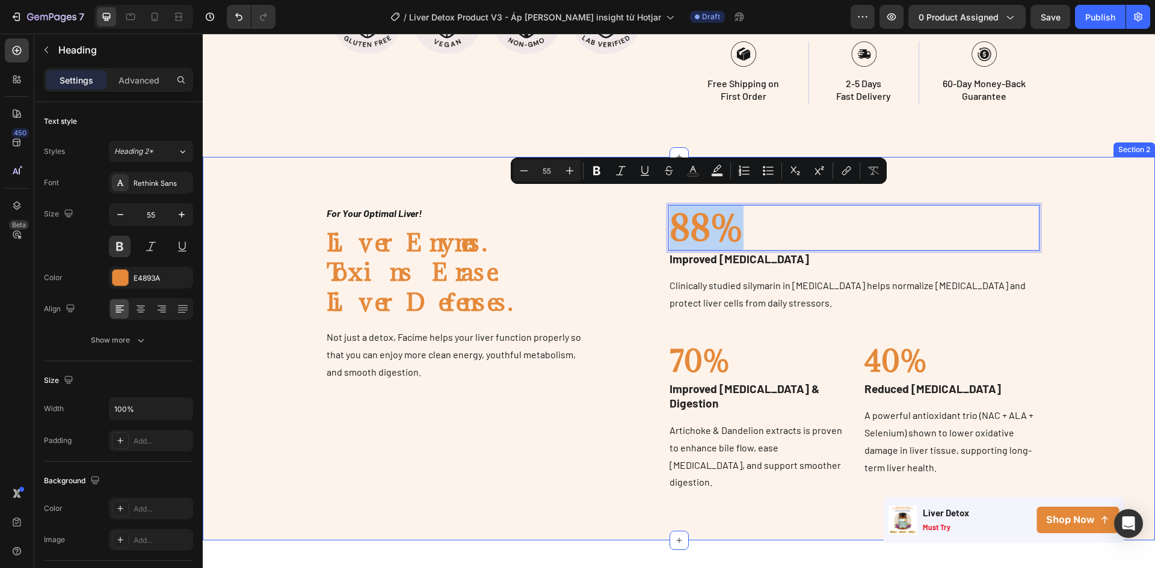
click at [1087, 225] on div "Image For Your Optimal Liver! Text block Liver Enymes. Toxins Erase. Liver Defe…" at bounding box center [679, 349] width 934 height 288
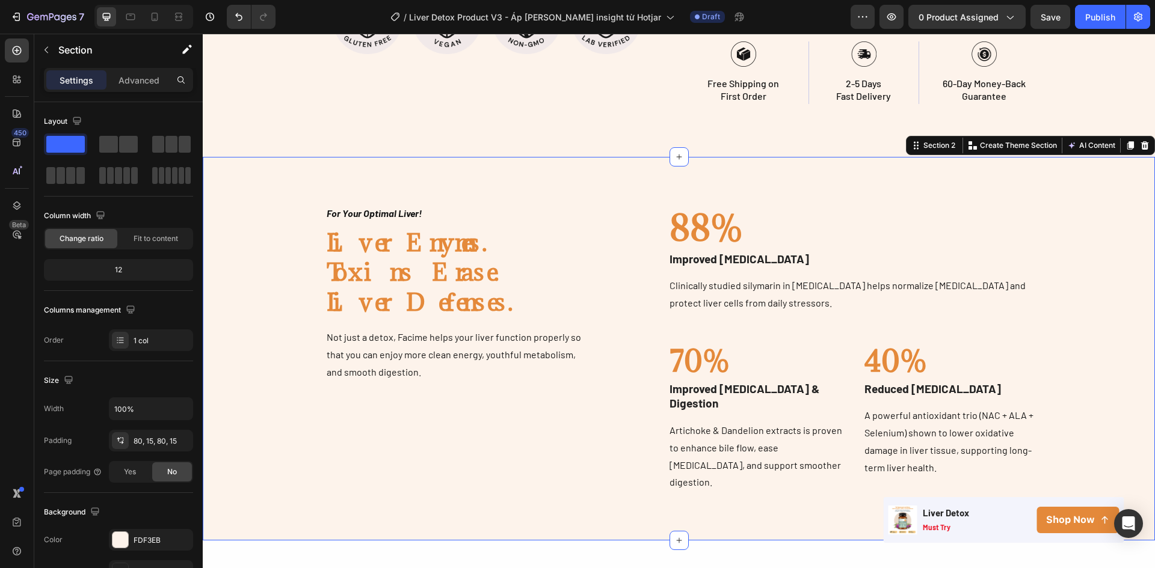
click at [887, 228] on p "88%" at bounding box center [853, 227] width 369 height 43
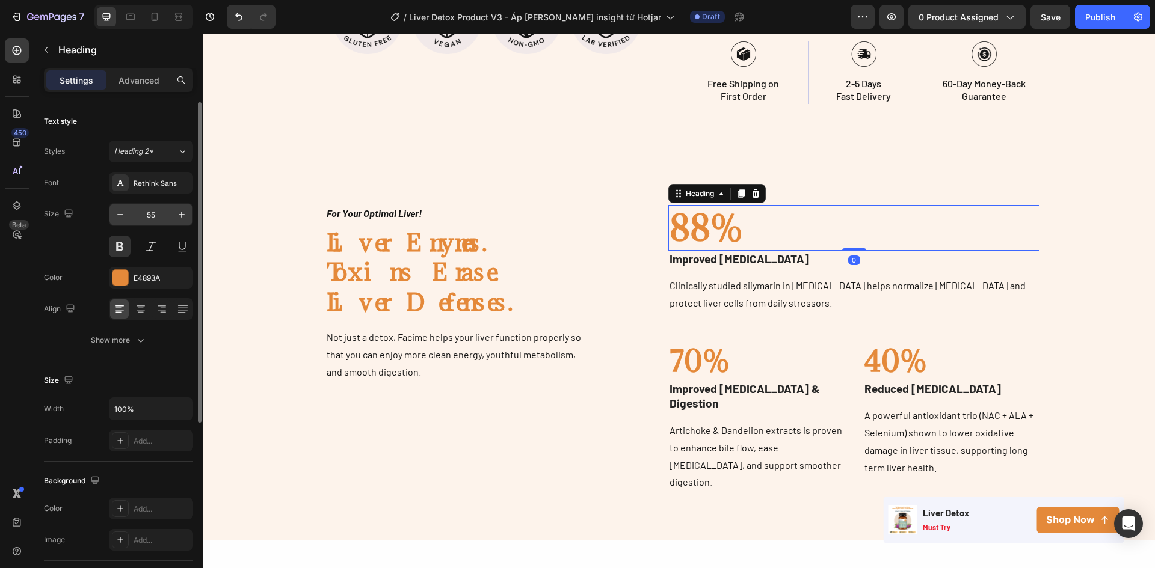
click at [163, 215] on input "55" at bounding box center [151, 215] width 40 height 22
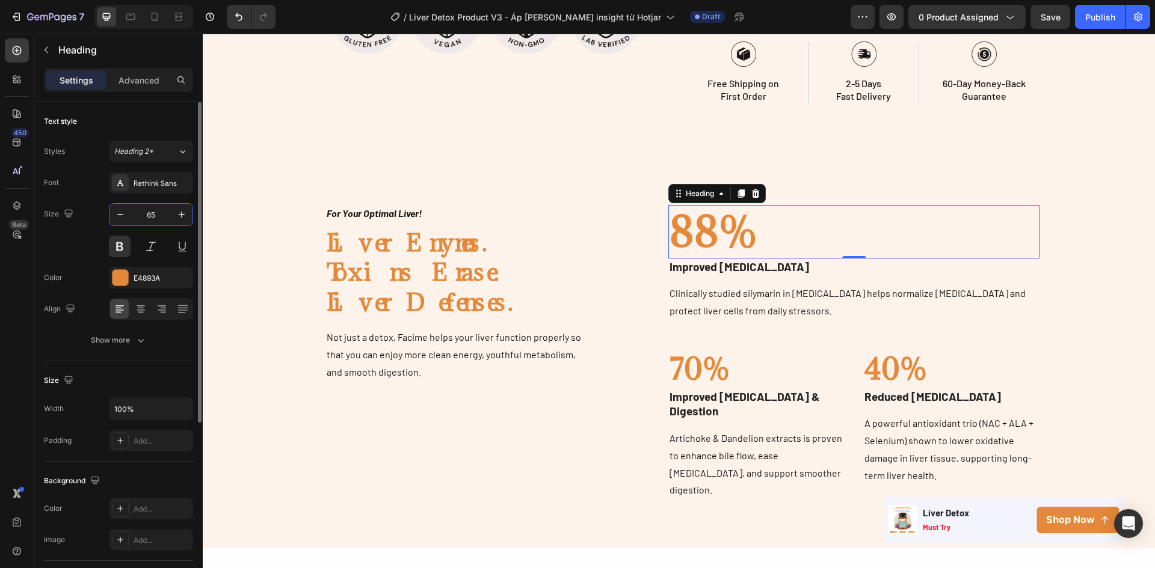
type input "6"
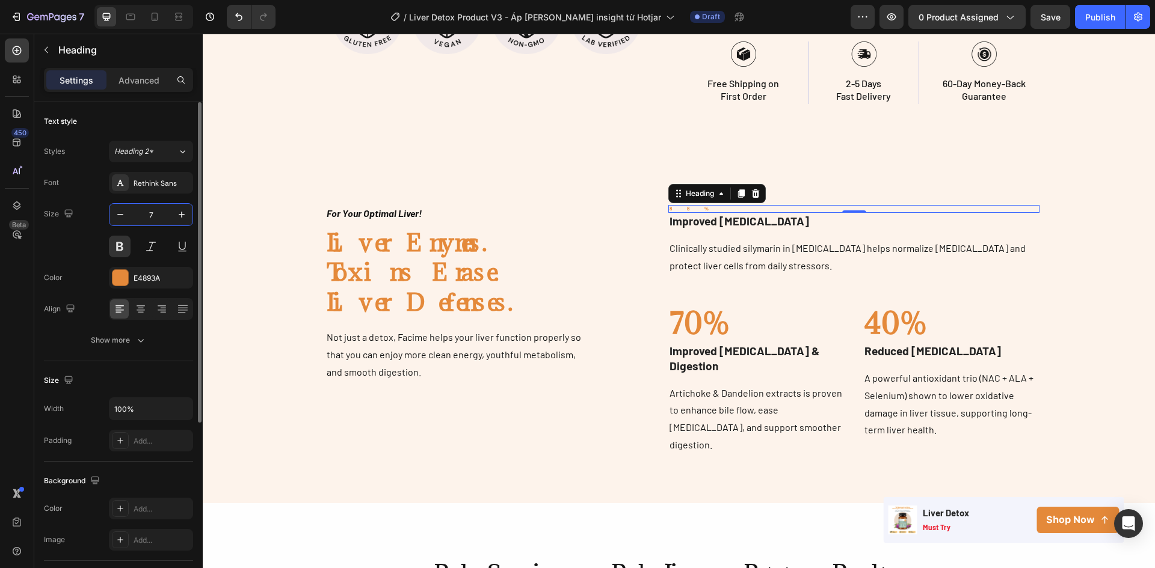
type input "70"
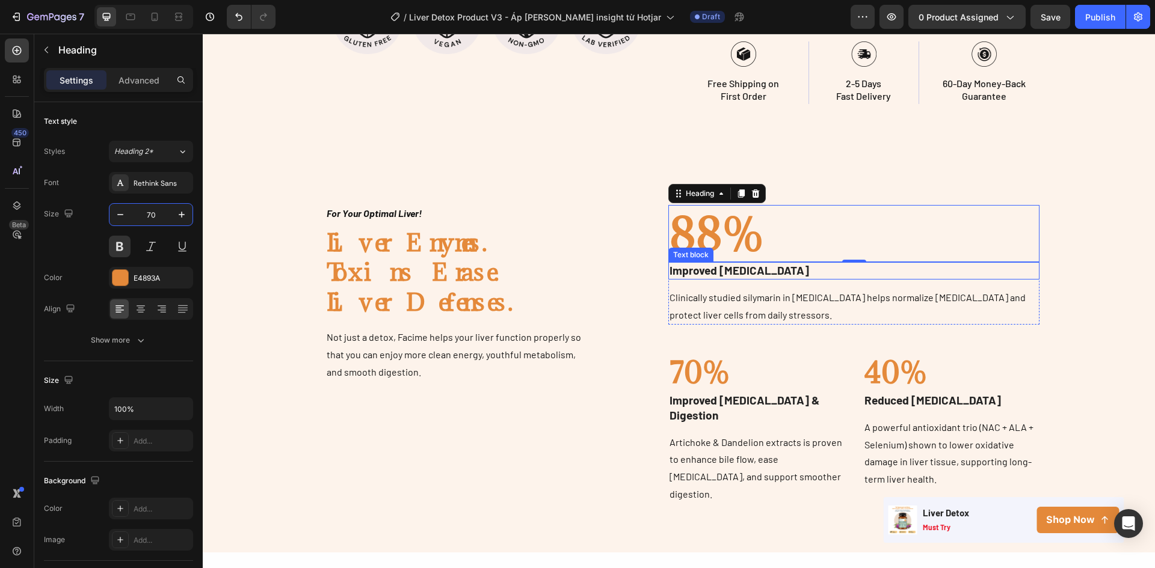
click at [731, 263] on p "Improved [MEDICAL_DATA]" at bounding box center [853, 270] width 369 height 15
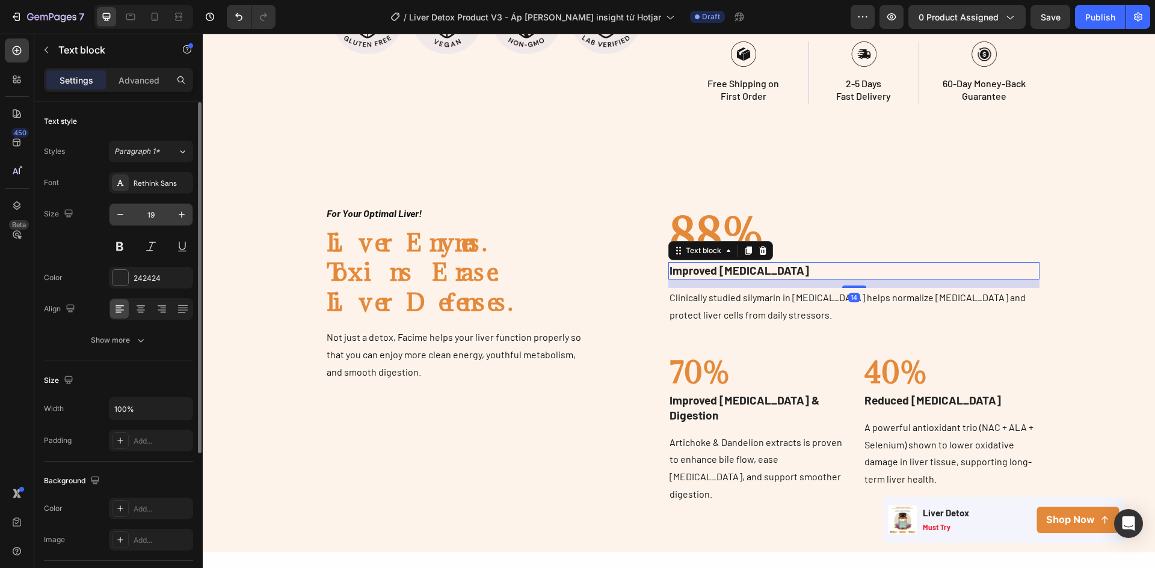
click at [158, 219] on input "19" at bounding box center [151, 215] width 40 height 22
click at [431, 246] on h2 "Liver Enymes. Toxins Erase. Liver Defenses." at bounding box center [457, 272] width 265 height 91
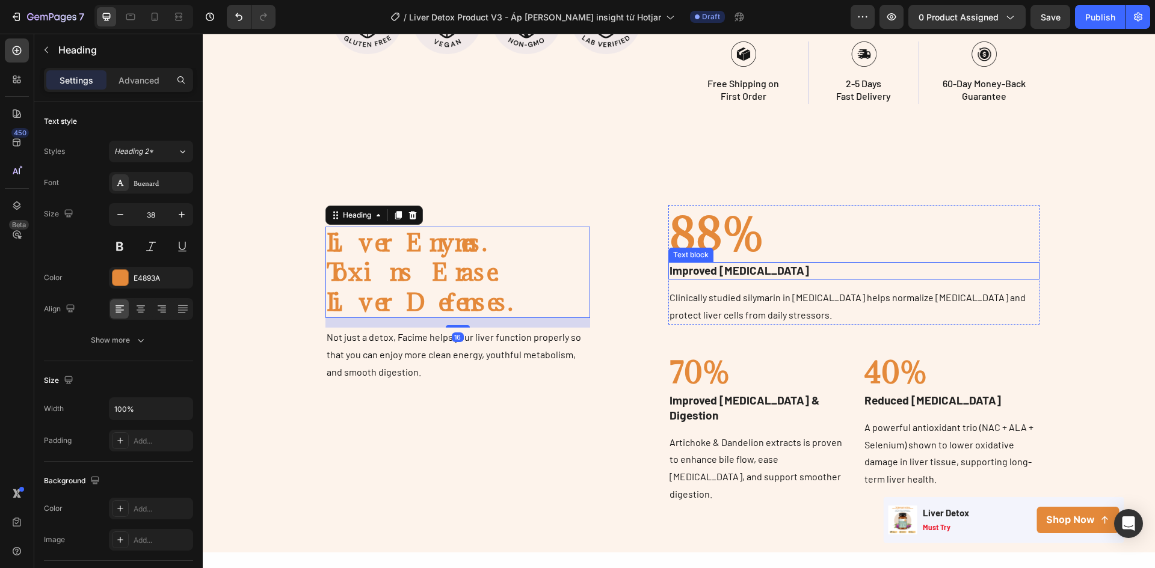
click at [720, 263] on p "Improved [MEDICAL_DATA]" at bounding box center [853, 270] width 369 height 15
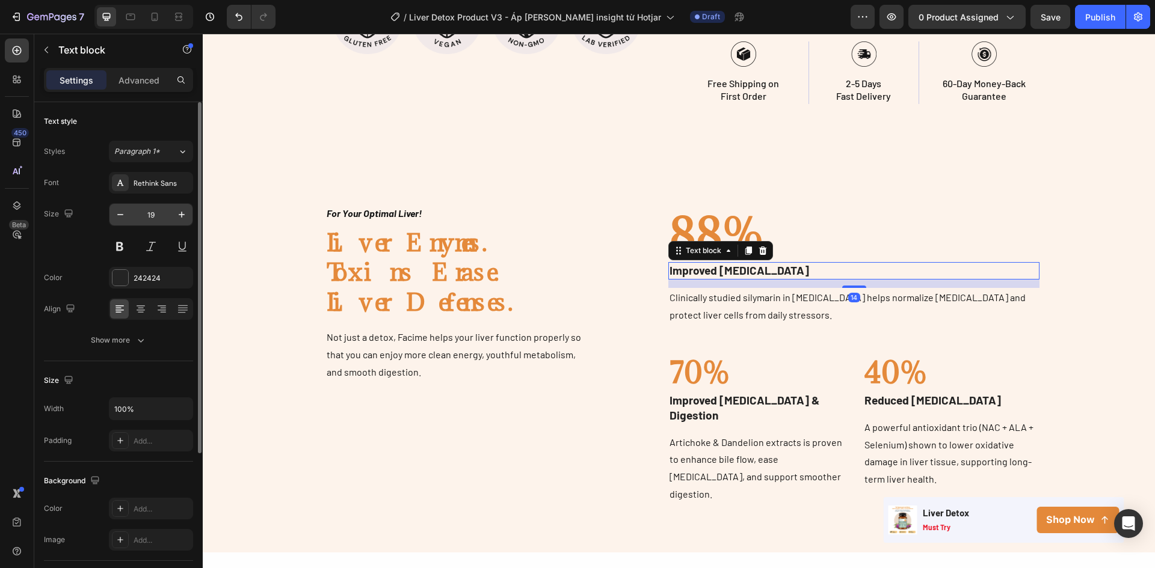
click at [153, 214] on input "19" at bounding box center [151, 215] width 40 height 22
type input "38"
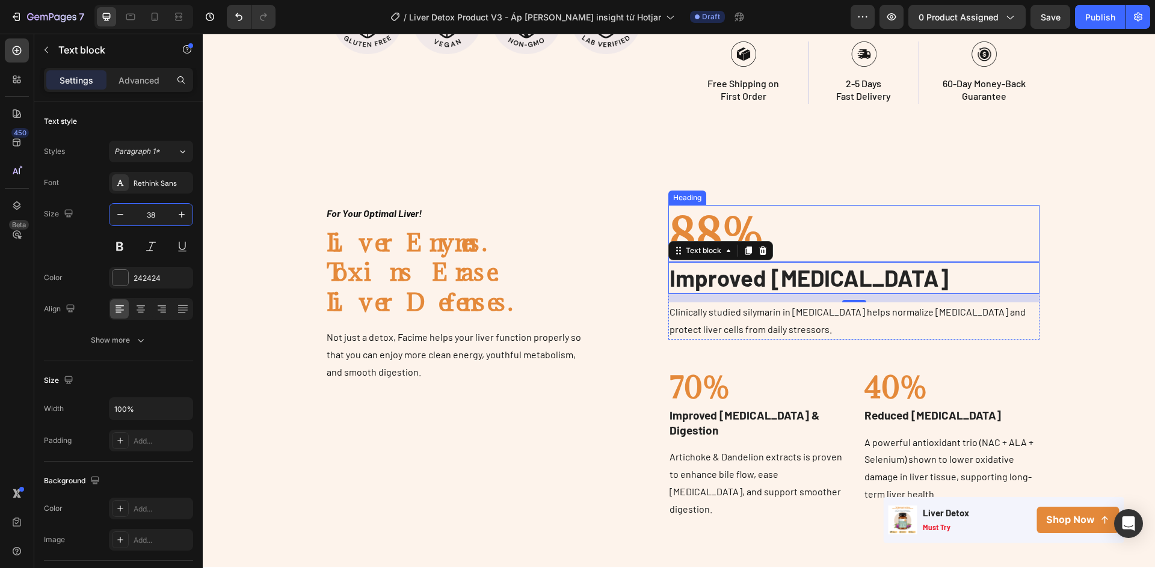
click at [806, 233] on p "88%" at bounding box center [853, 233] width 369 height 55
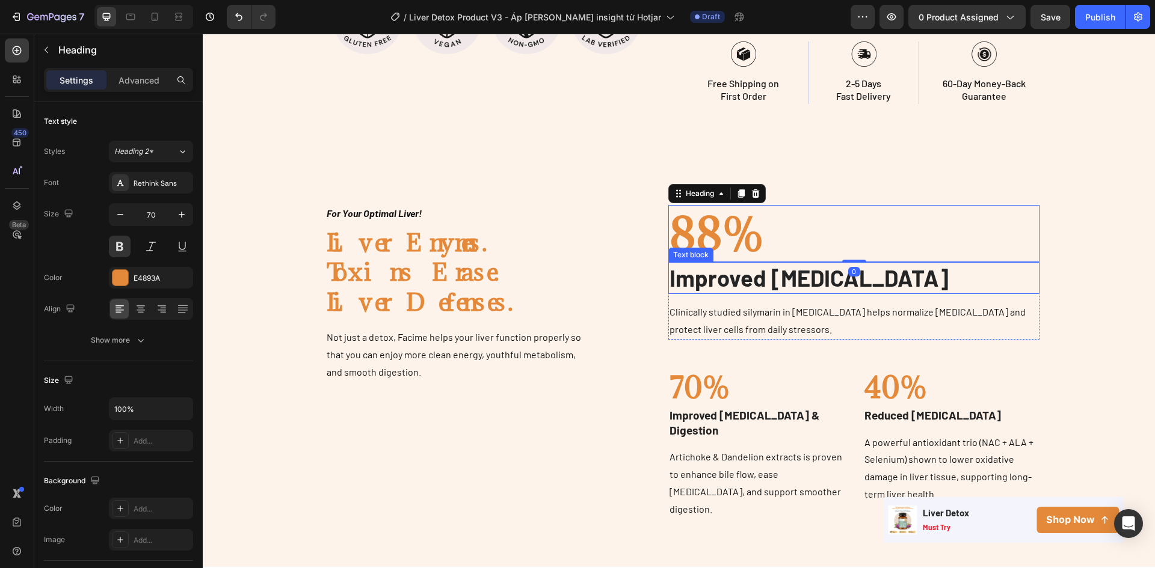
click at [810, 264] on p "Improved [MEDICAL_DATA]" at bounding box center [853, 277] width 369 height 29
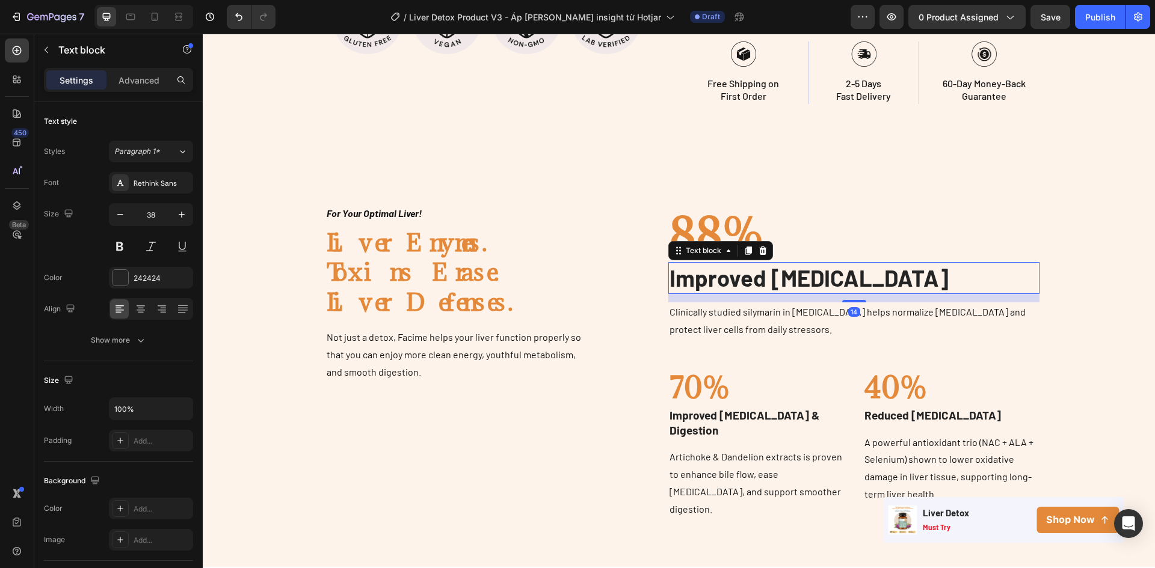
click at [840, 209] on p "88%" at bounding box center [853, 233] width 369 height 55
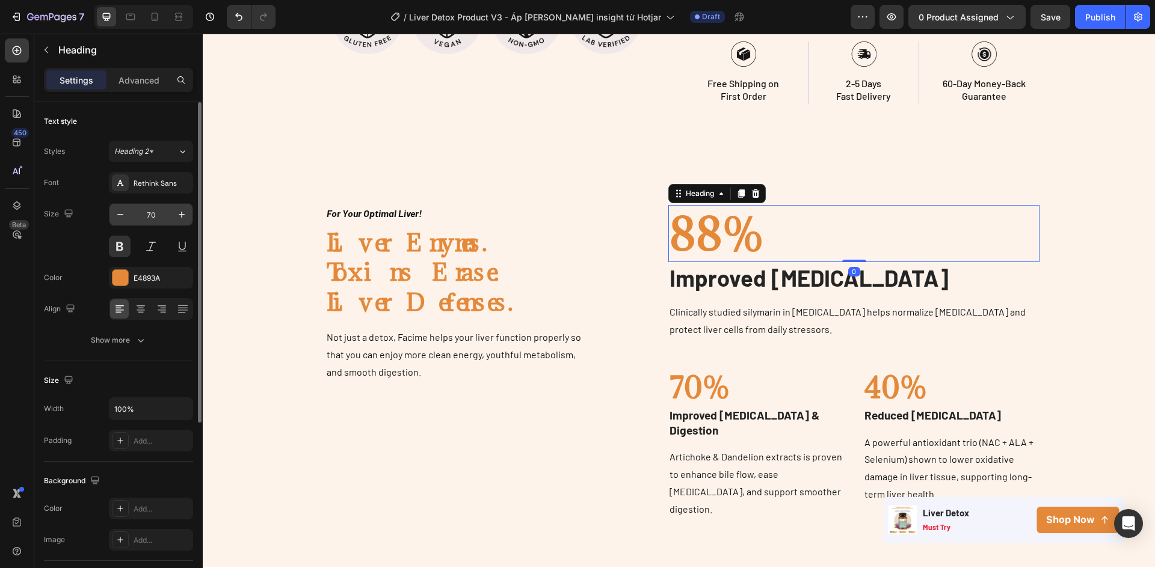
click at [164, 222] on input "70" at bounding box center [151, 215] width 40 height 22
type input "75"
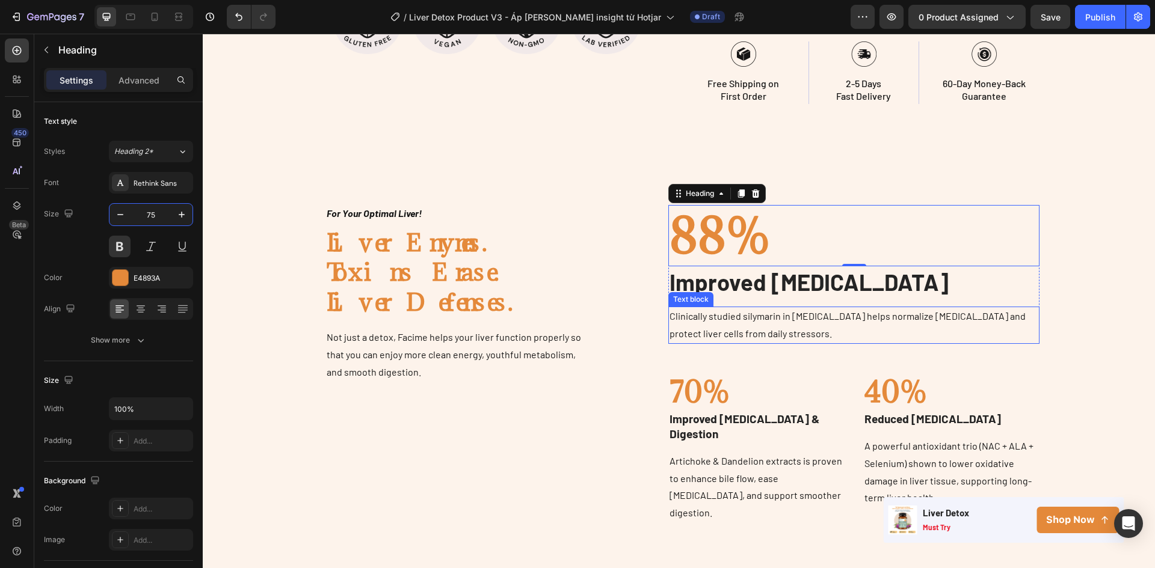
click at [746, 316] on p "Clinically studied silymarin in [MEDICAL_DATA] helps normalize [MEDICAL_DATA] a…" at bounding box center [853, 325] width 369 height 35
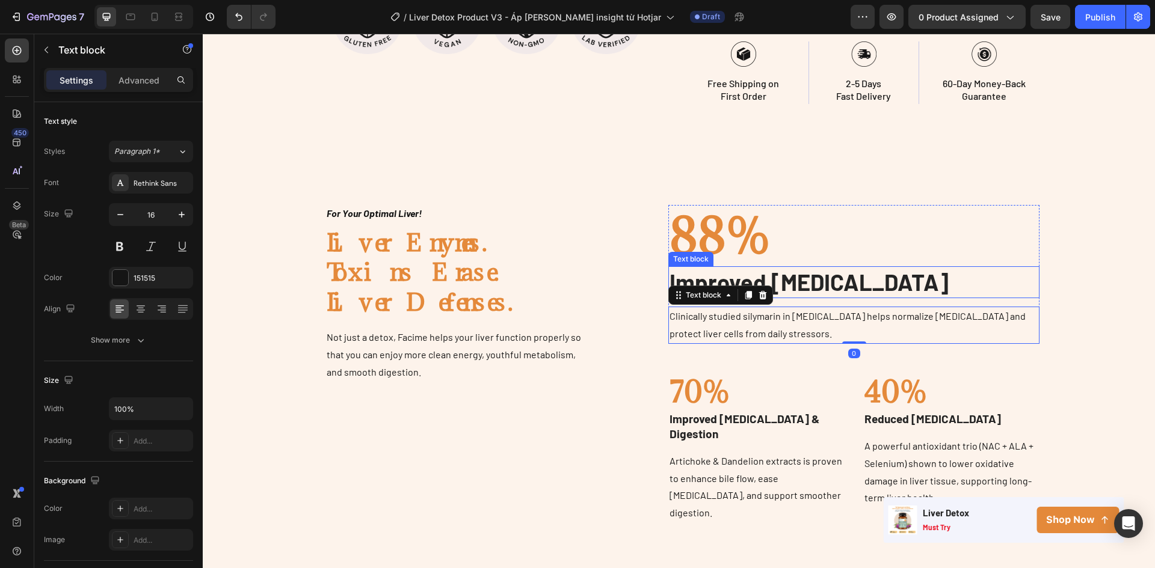
click at [784, 268] on p "Improved [MEDICAL_DATA]" at bounding box center [853, 282] width 369 height 29
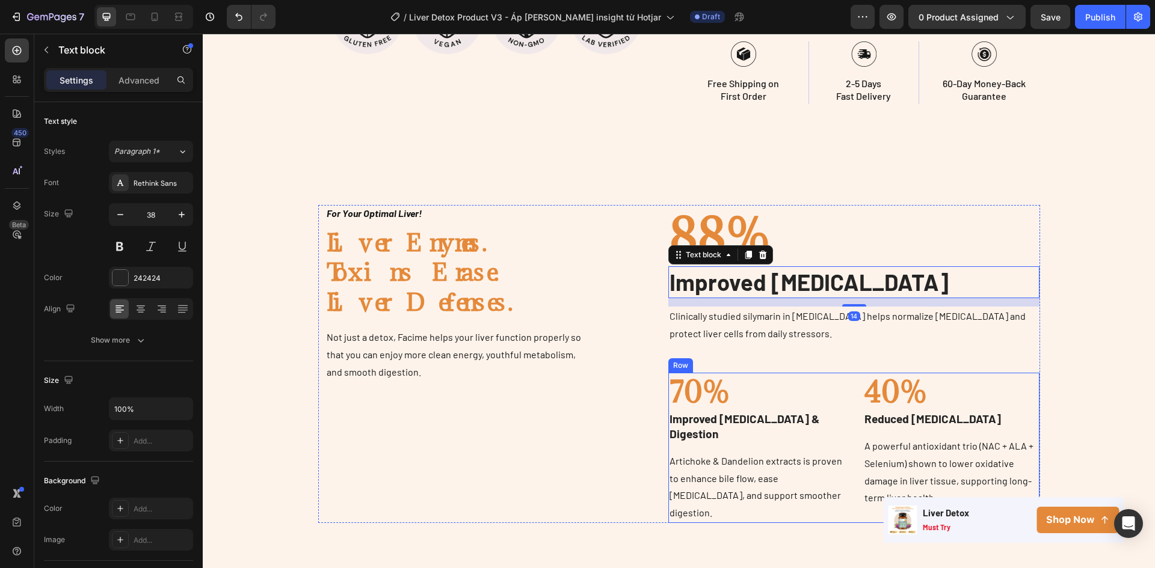
click at [733, 412] on p "Improved [MEDICAL_DATA] & Digestion" at bounding box center [756, 426] width 174 height 29
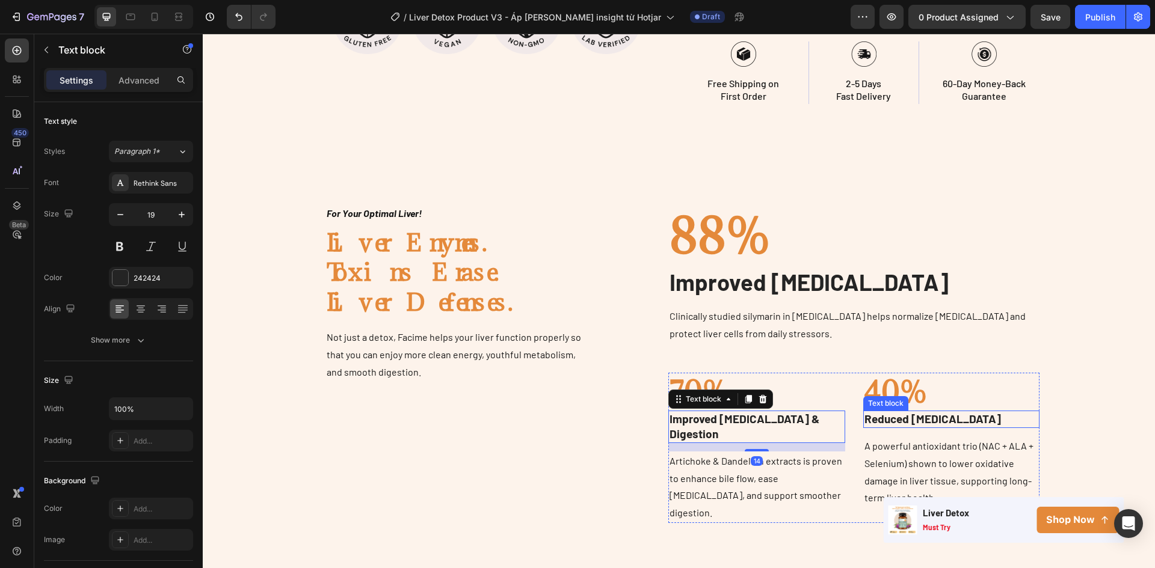
click at [909, 412] on p "Reduced [MEDICAL_DATA]" at bounding box center [951, 419] width 174 height 15
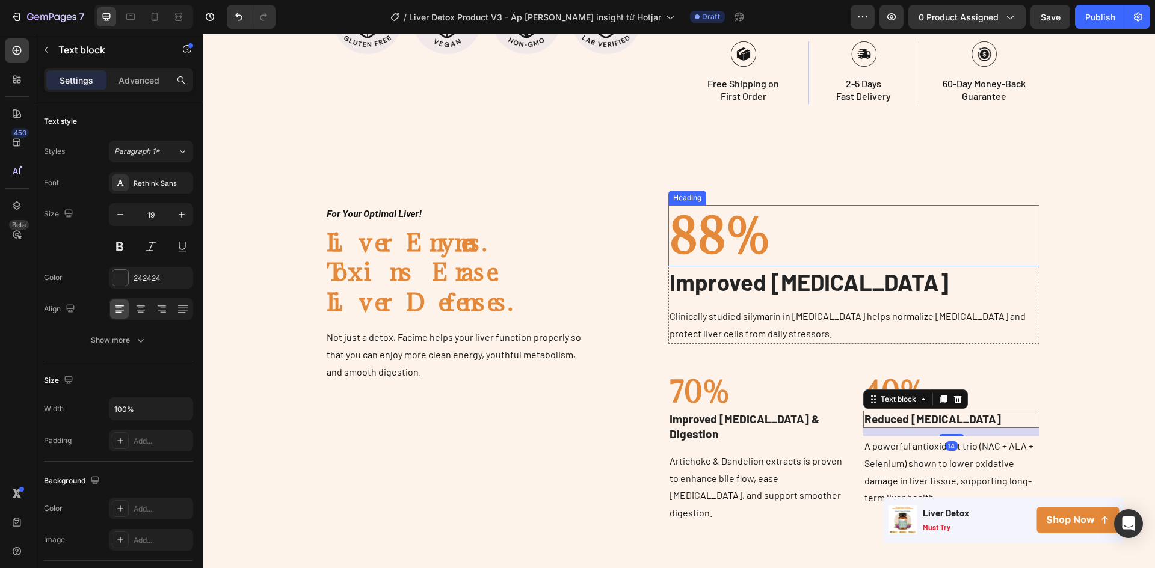
click at [763, 224] on p "88%" at bounding box center [853, 235] width 369 height 59
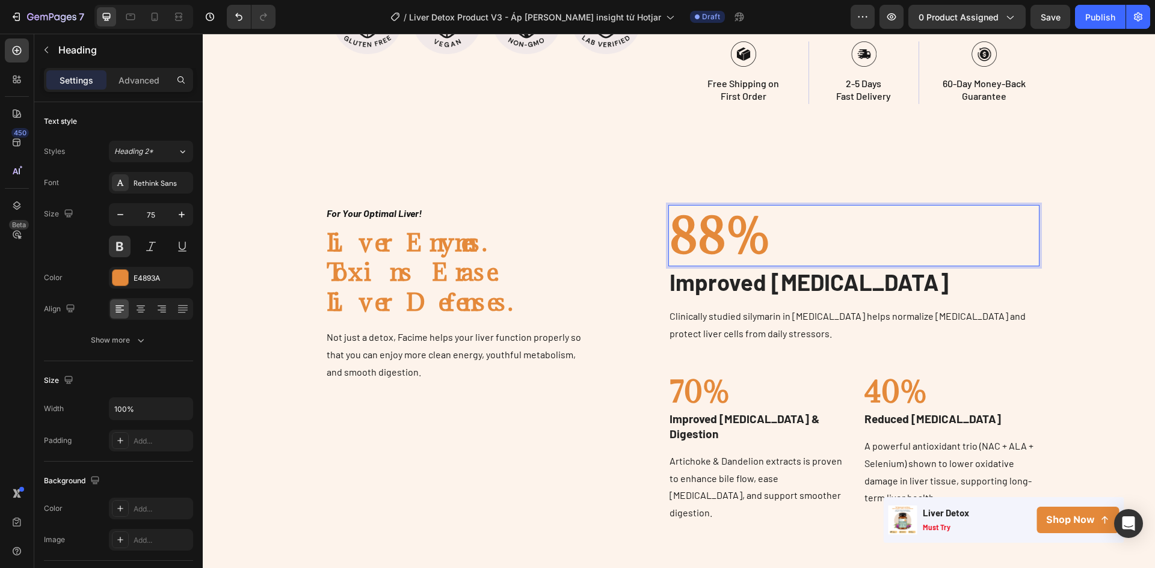
click at [739, 217] on p "88%" at bounding box center [853, 235] width 369 height 59
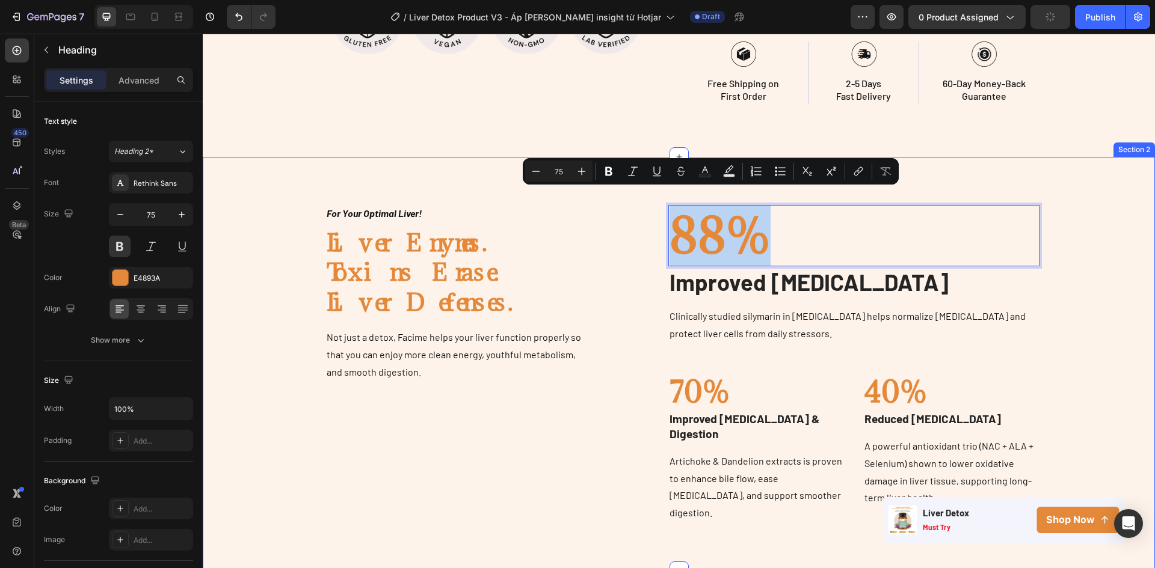
click at [1068, 220] on div "Image For Your Optimal Liver! Text block Liver Enymes. Toxins Erase. Liver Defe…" at bounding box center [679, 364] width 934 height 318
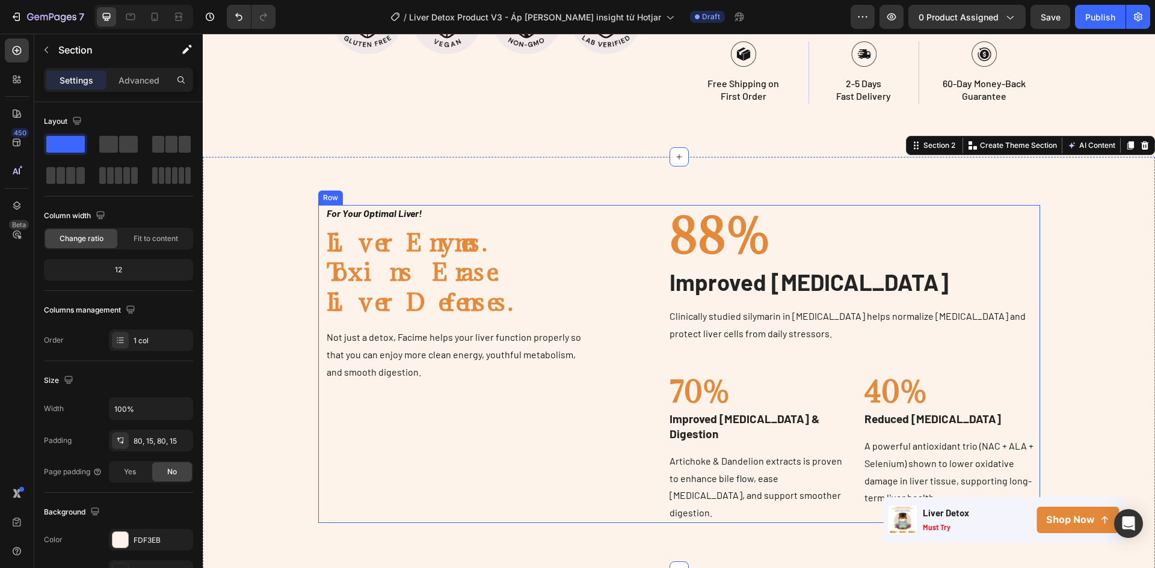
click at [603, 411] on div "For Your Optimal Liver! Text block Liver Enymes. Toxins Erase. Liver Defenses. …" at bounding box center [679, 364] width 722 height 318
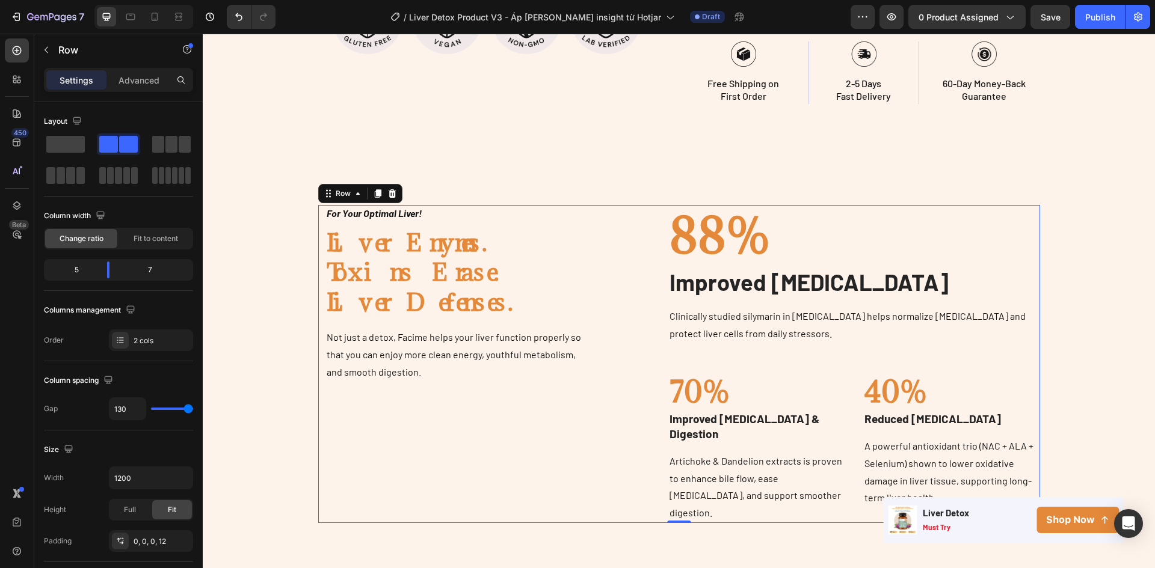
scroll to position [361, 0]
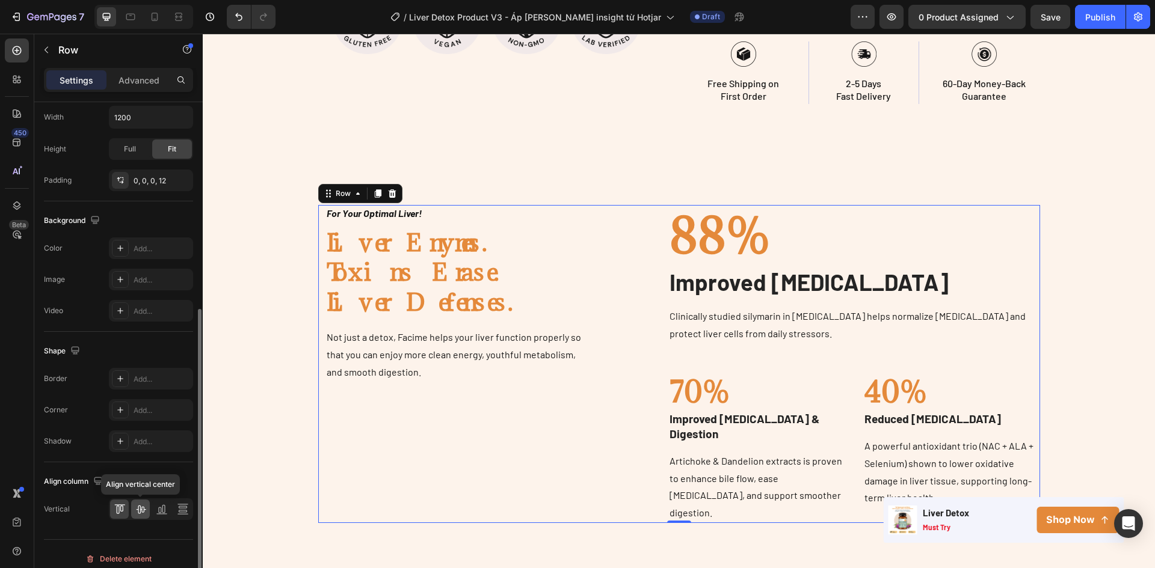
click at [134, 512] on div at bounding box center [140, 509] width 19 height 19
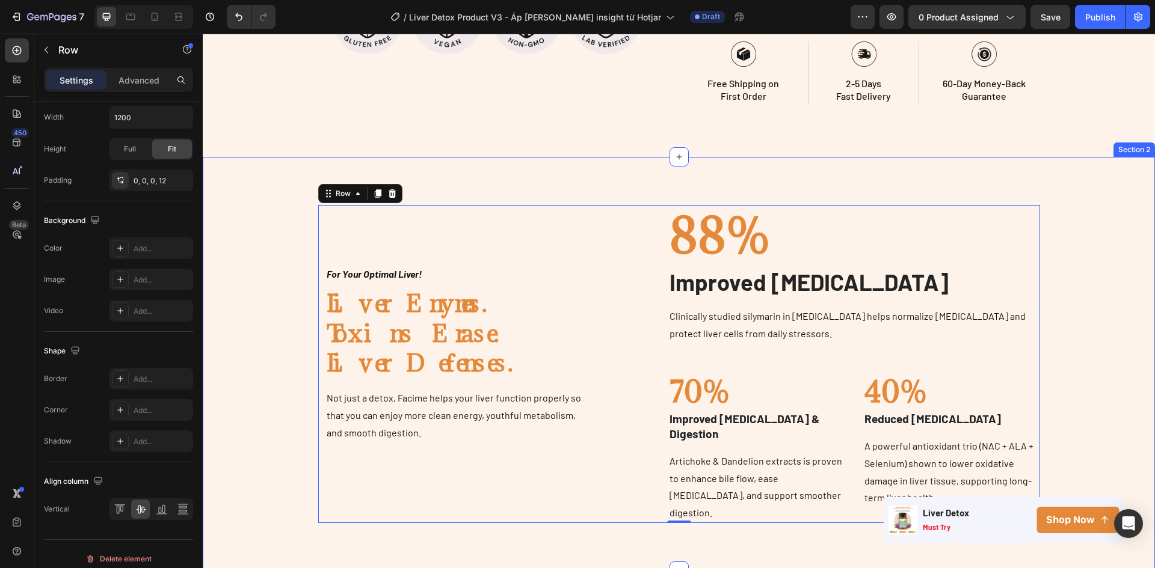
click at [1115, 265] on div "Image For Your Optimal Liver! Text block Liver Enymes. Toxins Erase. Liver Defe…" at bounding box center [679, 364] width 934 height 318
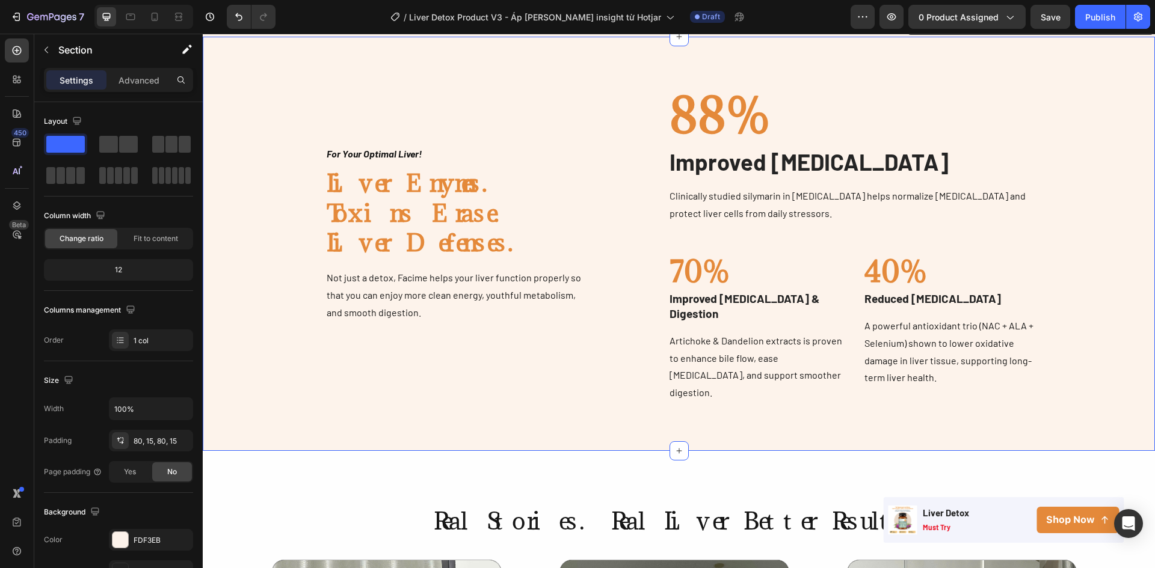
scroll to position [603, 0]
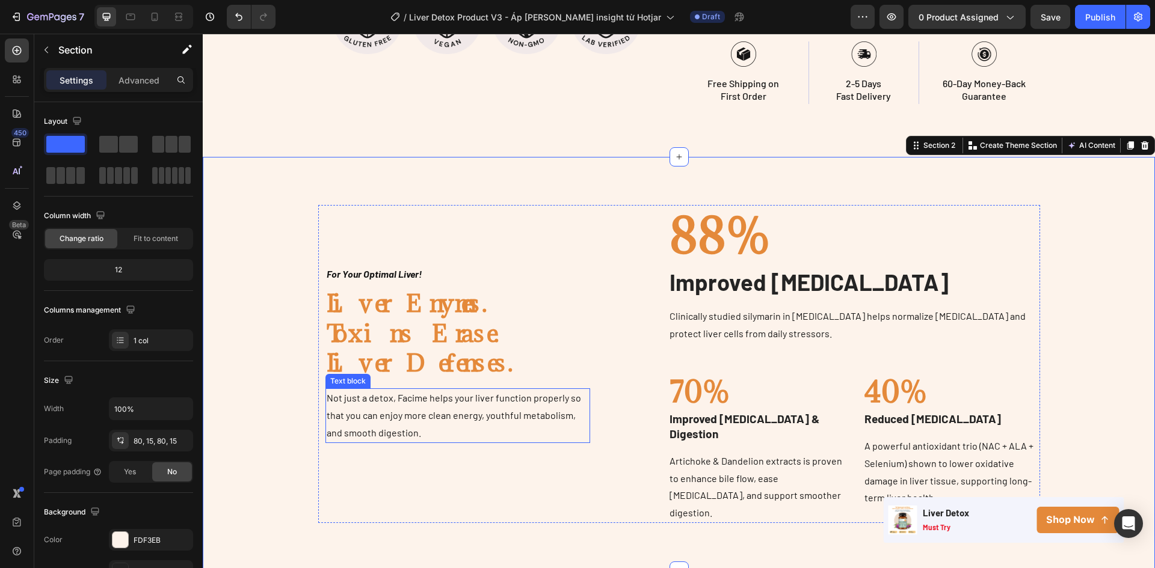
click at [470, 390] on p "Not just a detox, Facime helps your liver function properly so that you can enj…" at bounding box center [458, 416] width 263 height 52
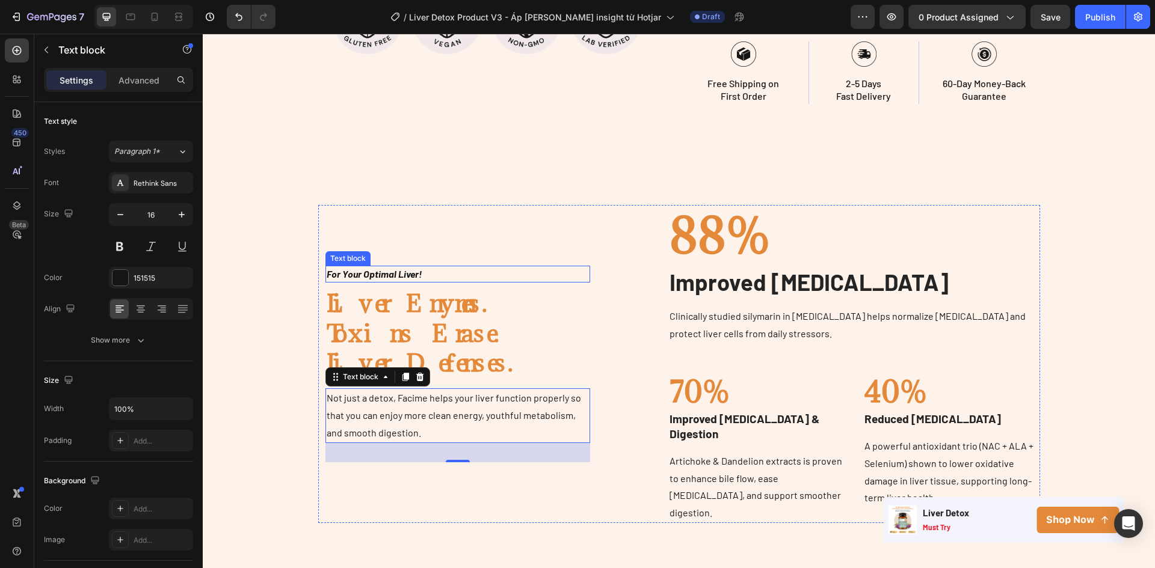
click at [426, 267] on p "For Your Optimal Liver!" at bounding box center [458, 274] width 263 height 14
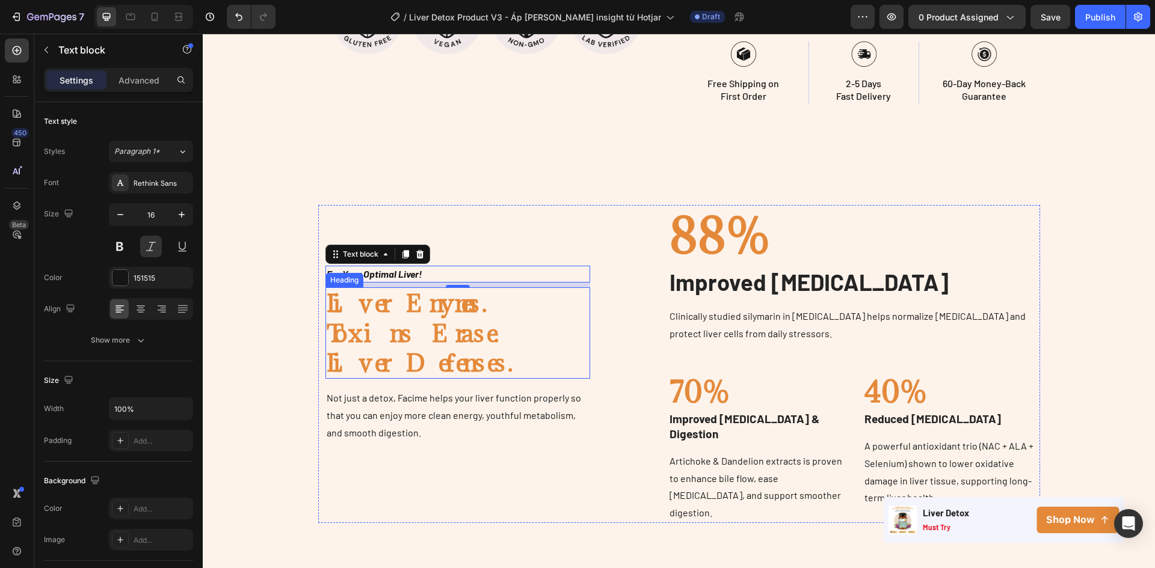
click at [396, 288] on h2 "Liver Enymes. Toxins Erase. Liver Defenses." at bounding box center [457, 333] width 265 height 91
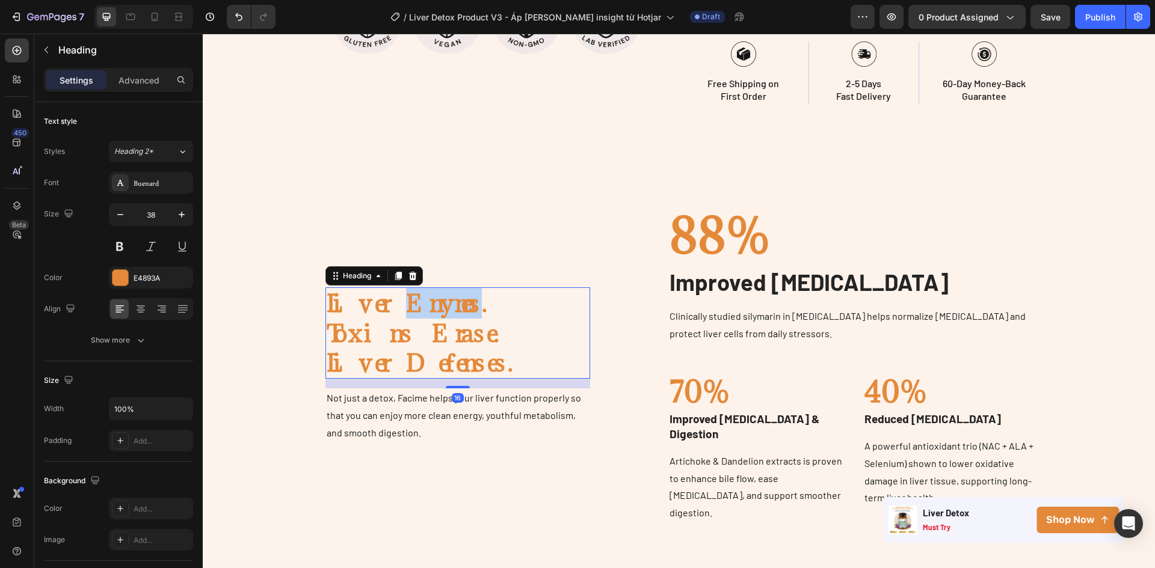
click at [396, 288] on h2 "Liver Enymes. Toxins Erase. Liver Defenses." at bounding box center [457, 333] width 265 height 91
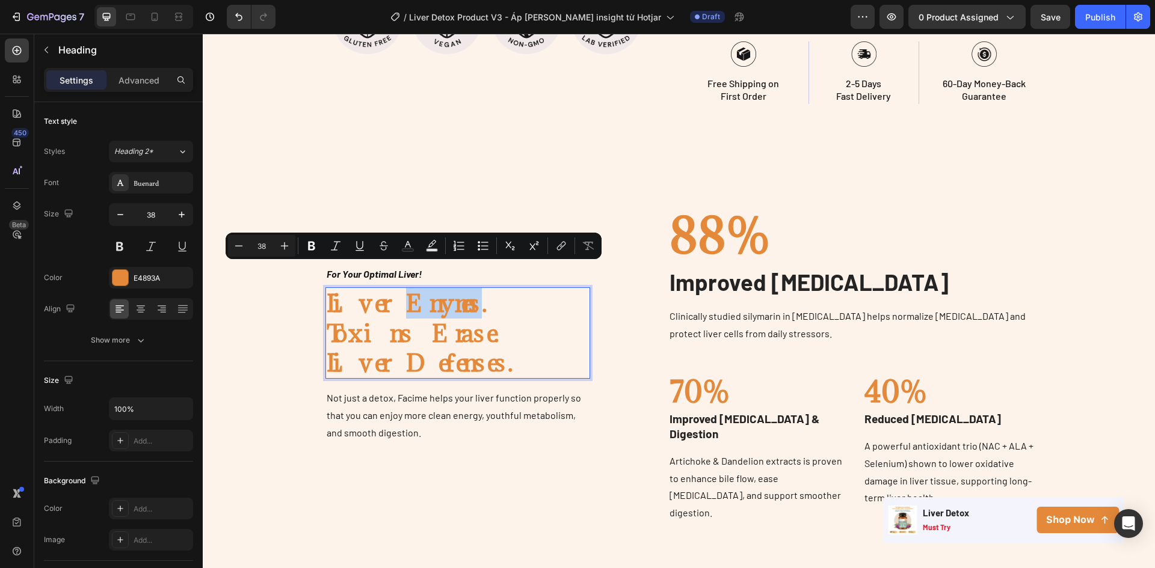
click at [404, 289] on p "Liver Enymes. Toxins Erase. Liver Defenses." at bounding box center [458, 333] width 263 height 89
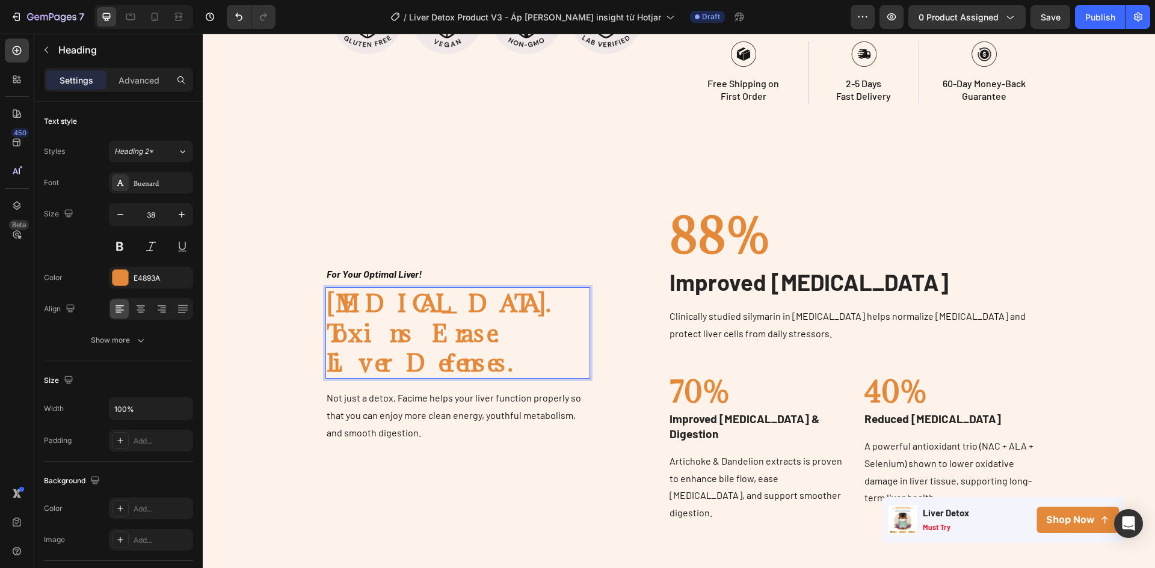
click at [491, 312] on p "[MEDICAL_DATA]. Toxins Erase. Liver Defenses." at bounding box center [458, 333] width 263 height 89
click at [502, 341] on p "[MEDICAL_DATA]. Toxins Erase. Liver Defenses." at bounding box center [458, 333] width 263 height 89
click at [498, 319] on p "[MEDICAL_DATA]. Toxins Erase. Liver Defenses." at bounding box center [458, 333] width 263 height 89
click at [488, 403] on p "Not just a detox, Facime helps your liver function properly so that you can enj…" at bounding box center [458, 416] width 263 height 52
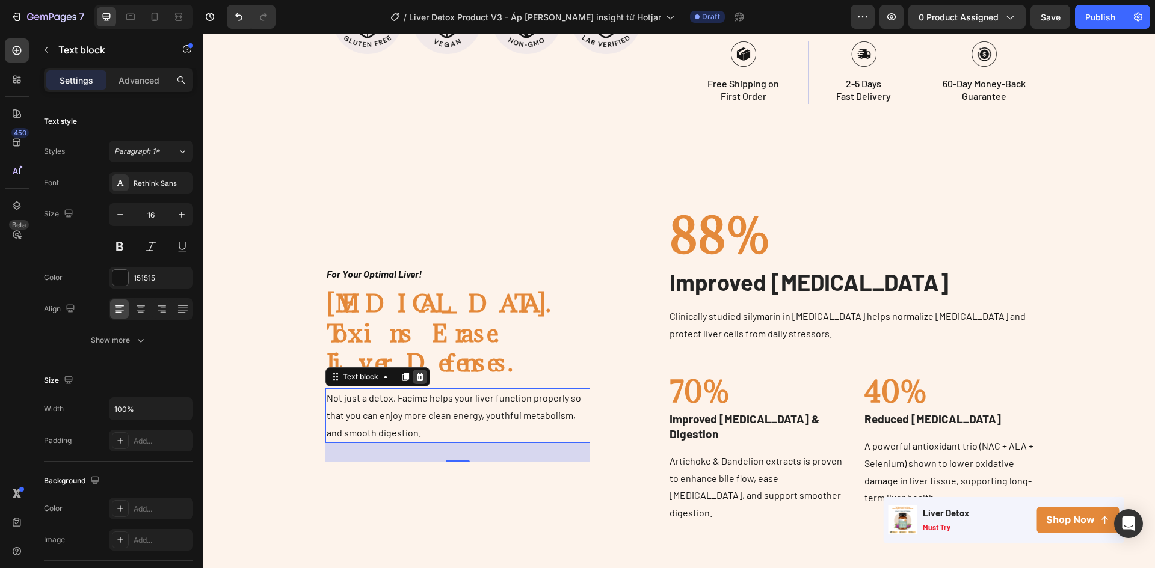
click at [417, 373] on icon at bounding box center [420, 377] width 8 height 8
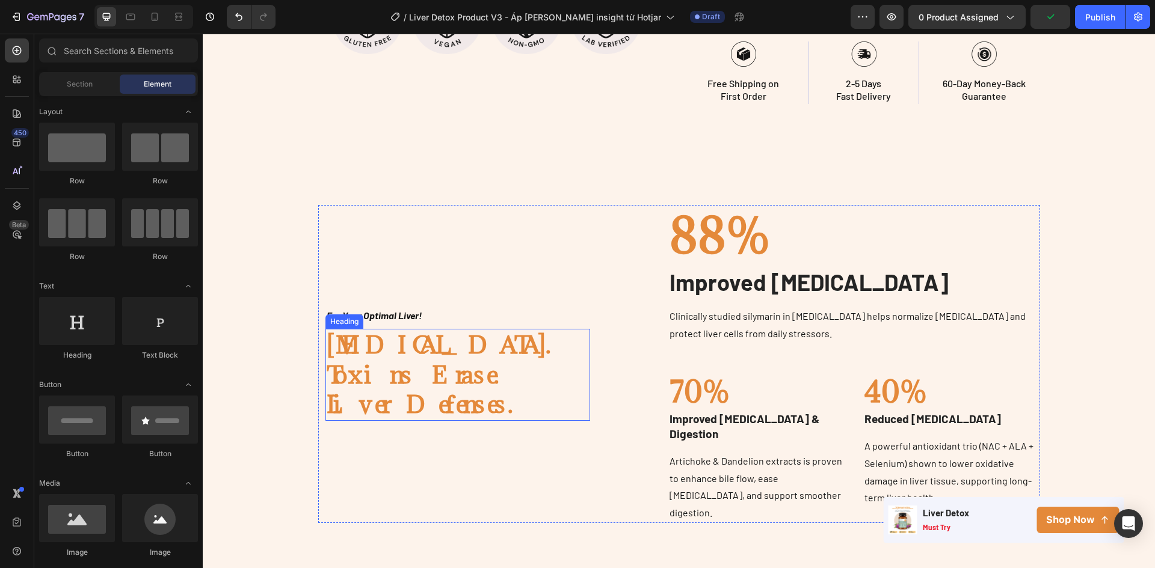
click at [434, 368] on p "[MEDICAL_DATA]. Toxins Erase. Liver Defenses." at bounding box center [458, 374] width 263 height 89
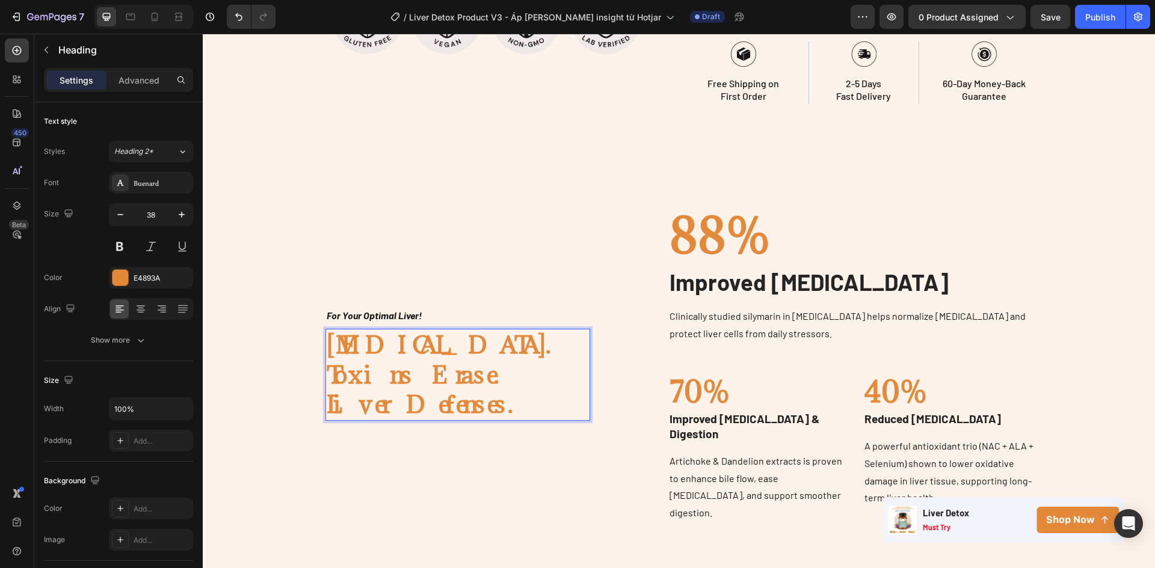
click at [427, 330] on p "[MEDICAL_DATA]. Toxins Erase. Liver Defenses." at bounding box center [458, 374] width 263 height 89
click at [516, 352] on p "Liver Repair. Toxins Erase. Liver Defense." at bounding box center [458, 374] width 263 height 89
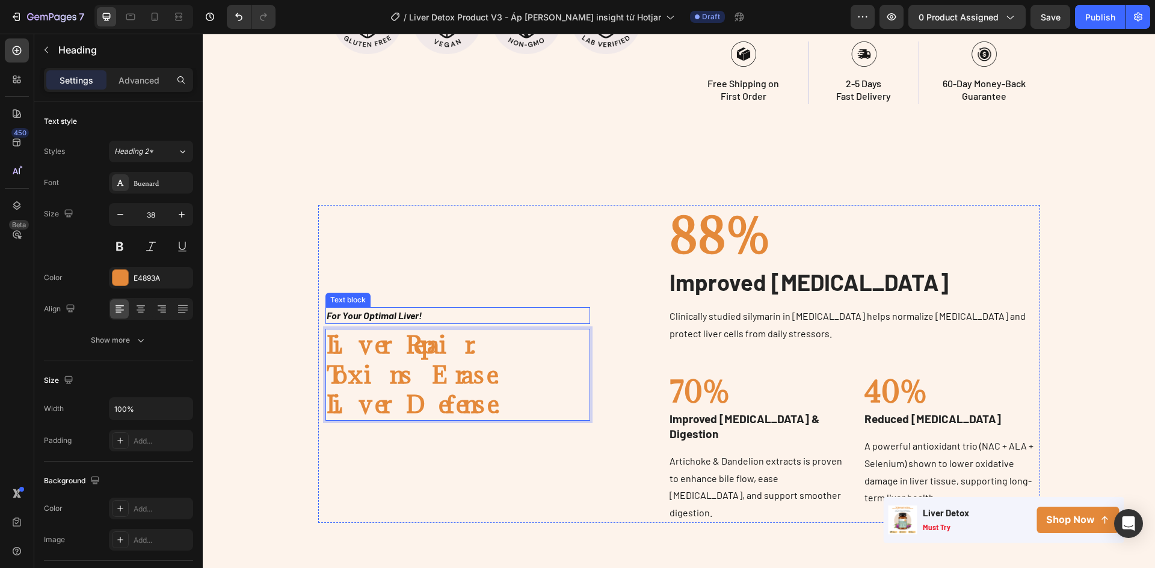
click at [487, 309] on p "For Your Optimal Liver!" at bounding box center [458, 316] width 263 height 14
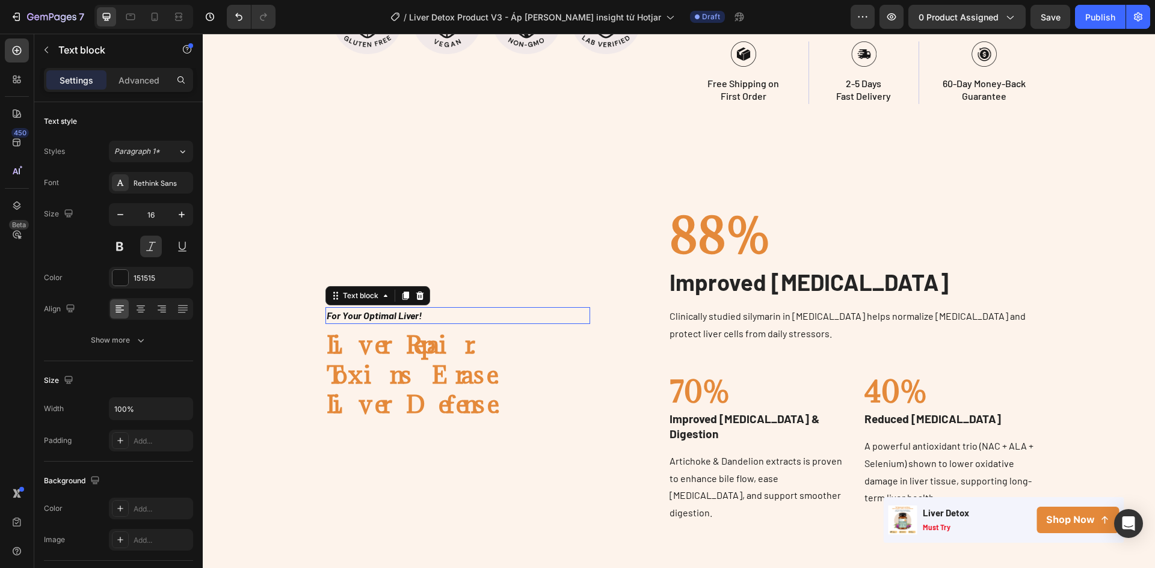
click at [487, 309] on p "For Your Optimal Liver!" at bounding box center [458, 316] width 263 height 14
click at [456, 309] on p "3X Greater Improvements" at bounding box center [458, 316] width 263 height 14
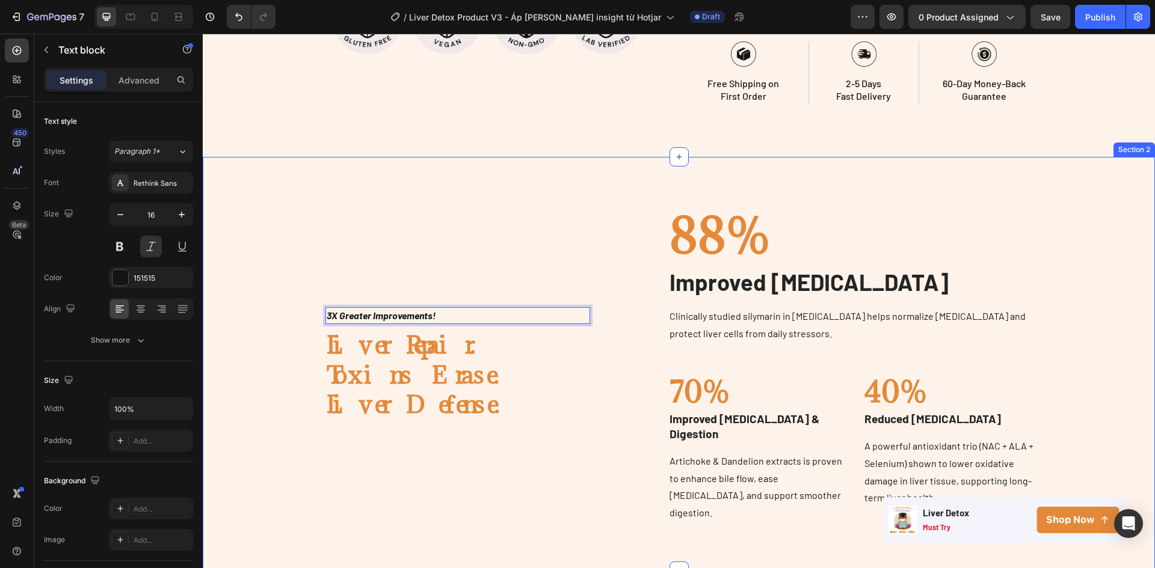
click at [1119, 277] on div "Image 3X Greater Improvements! Text block 8 Liver Repair. Toxins Erase. Liver D…" at bounding box center [679, 364] width 934 height 318
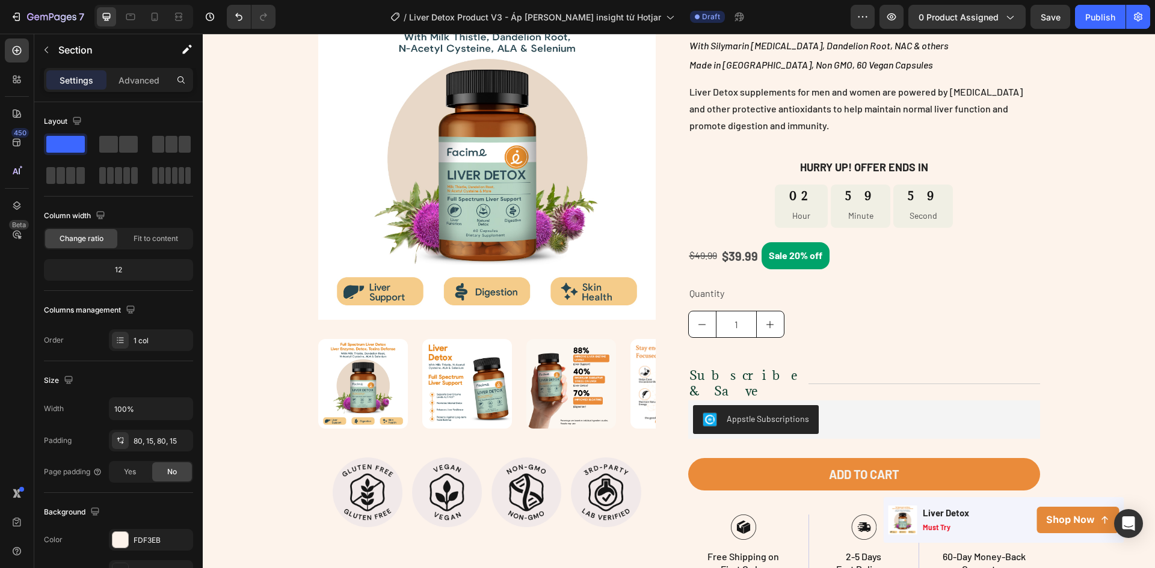
scroll to position [122, 0]
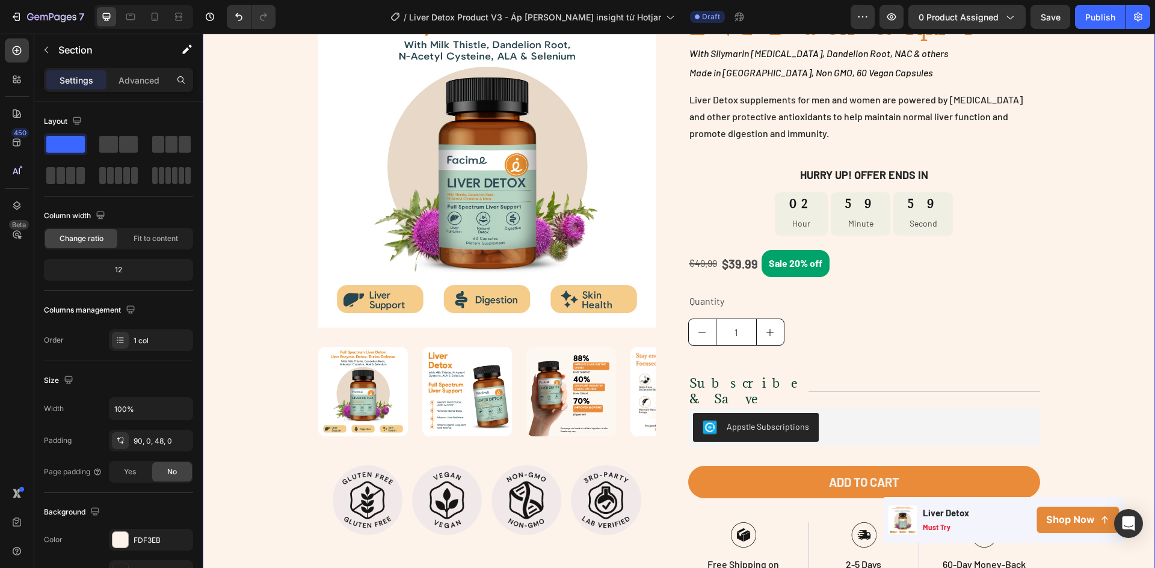
drag, startPoint x: 1115, startPoint y: 161, endPoint x: 1118, endPoint y: 156, distance: 6.5
click at [1121, 134] on div "Product Images Image Image Image Image Row Row Row Icon Icon Icon Icon Icon Ico…" at bounding box center [679, 299] width 952 height 619
click at [118, 540] on div at bounding box center [120, 540] width 16 height 16
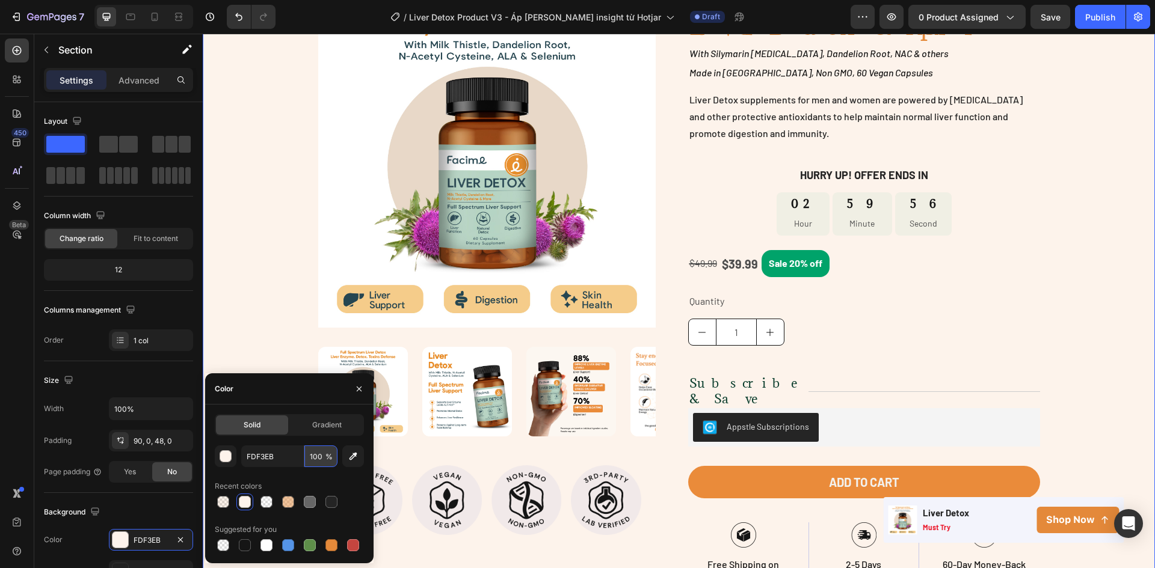
click at [317, 457] on input "100" at bounding box center [320, 457] width 33 height 22
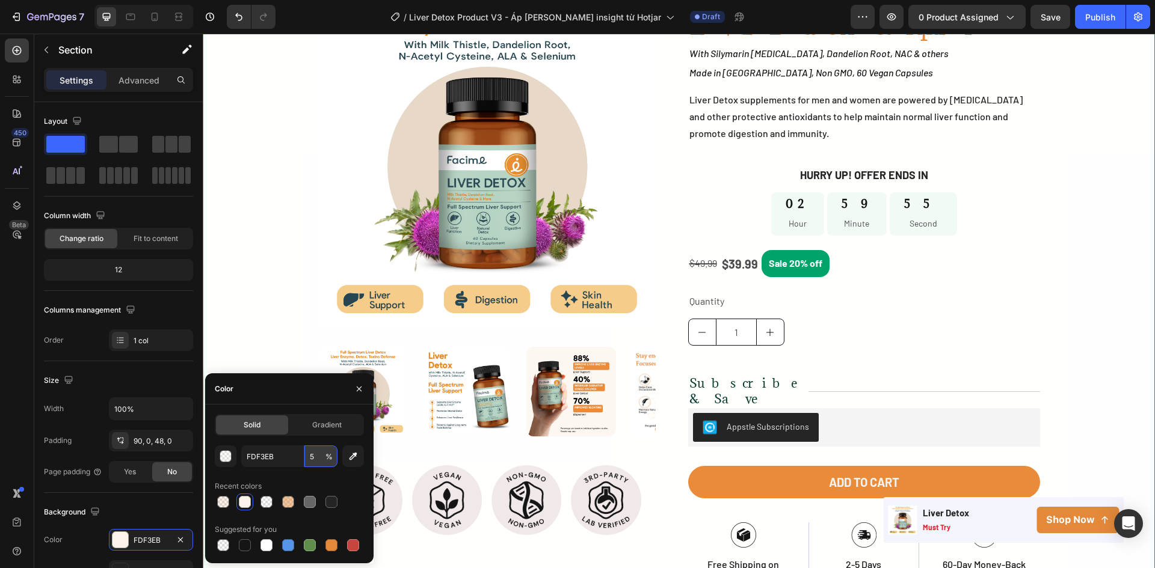
type input "50"
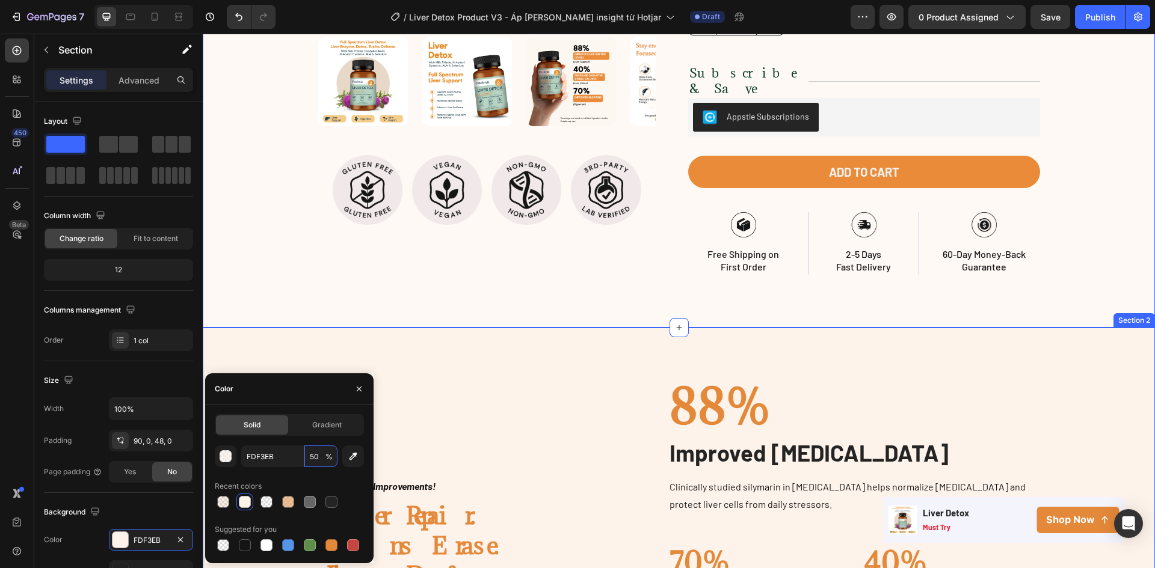
scroll to position [603, 0]
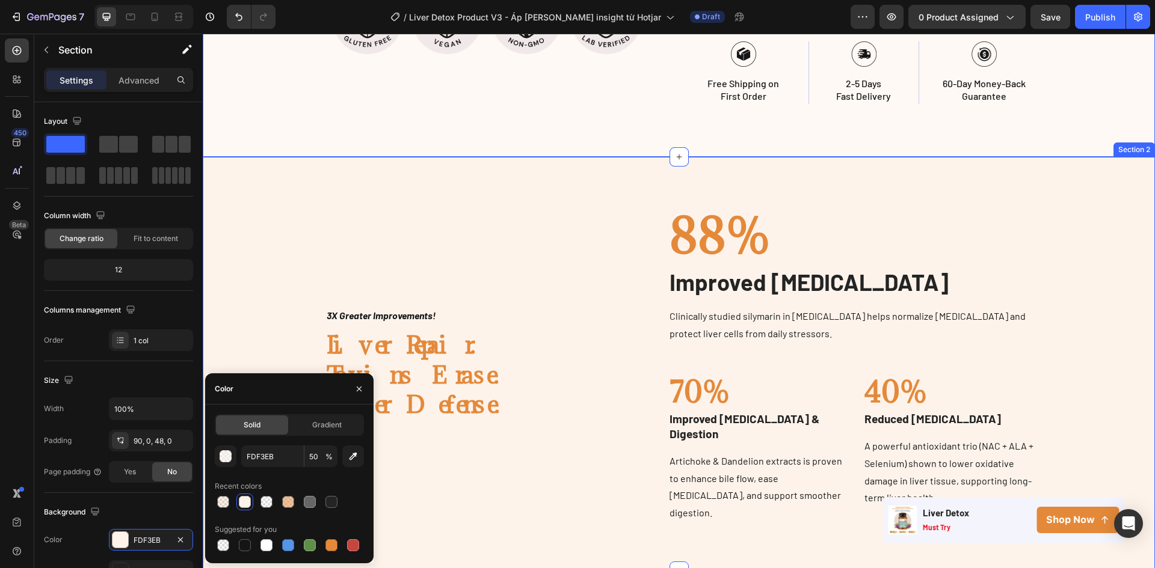
click at [1097, 176] on div "Image 3X Greater Improvements! Text block Liver Repair. Toxins Erase. Liver Def…" at bounding box center [679, 364] width 952 height 414
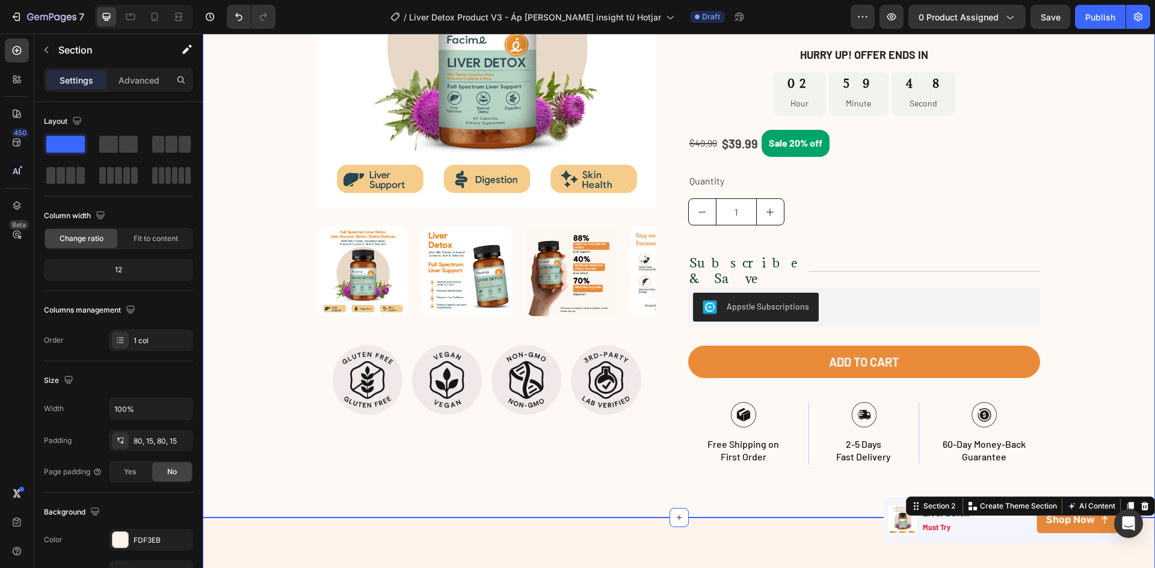
scroll to position [0, 0]
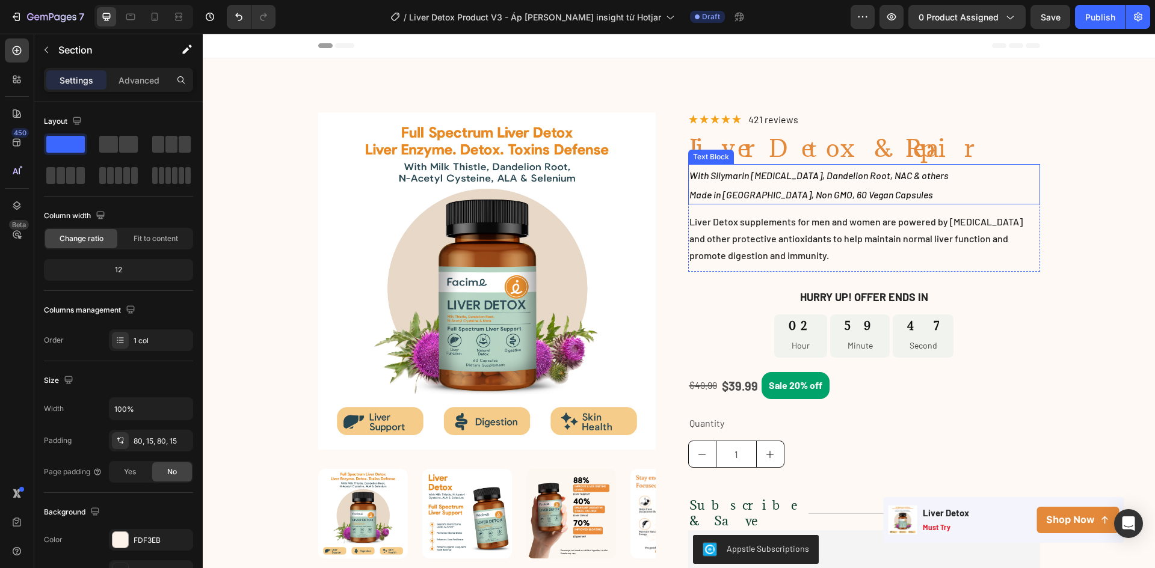
click at [874, 155] on h1 "Liver Detox & Repair" at bounding box center [864, 148] width 352 height 32
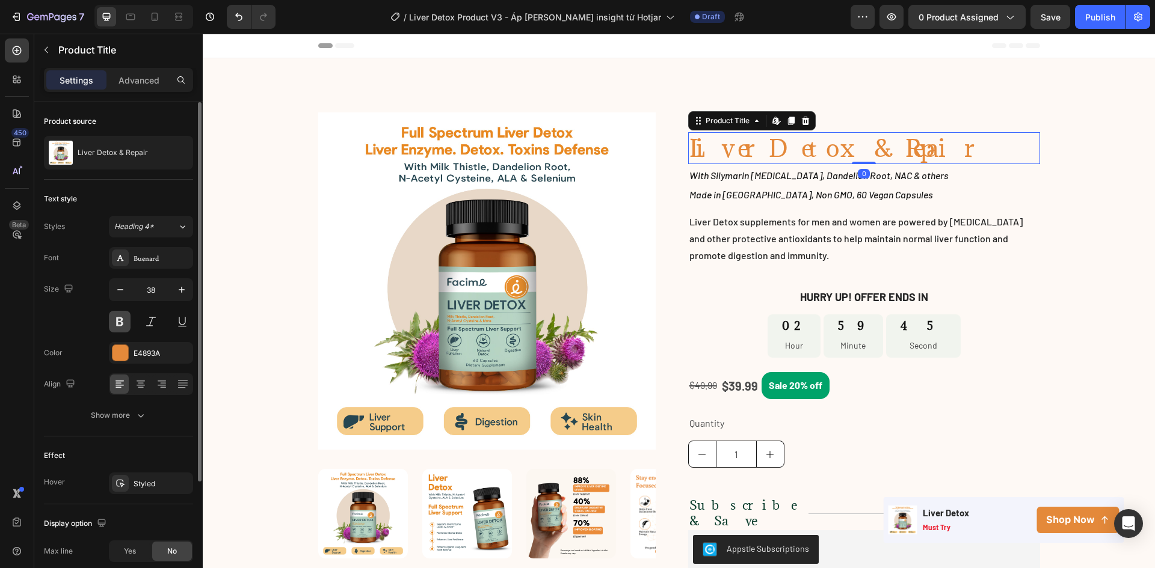
click at [121, 325] on button at bounding box center [120, 322] width 22 height 22
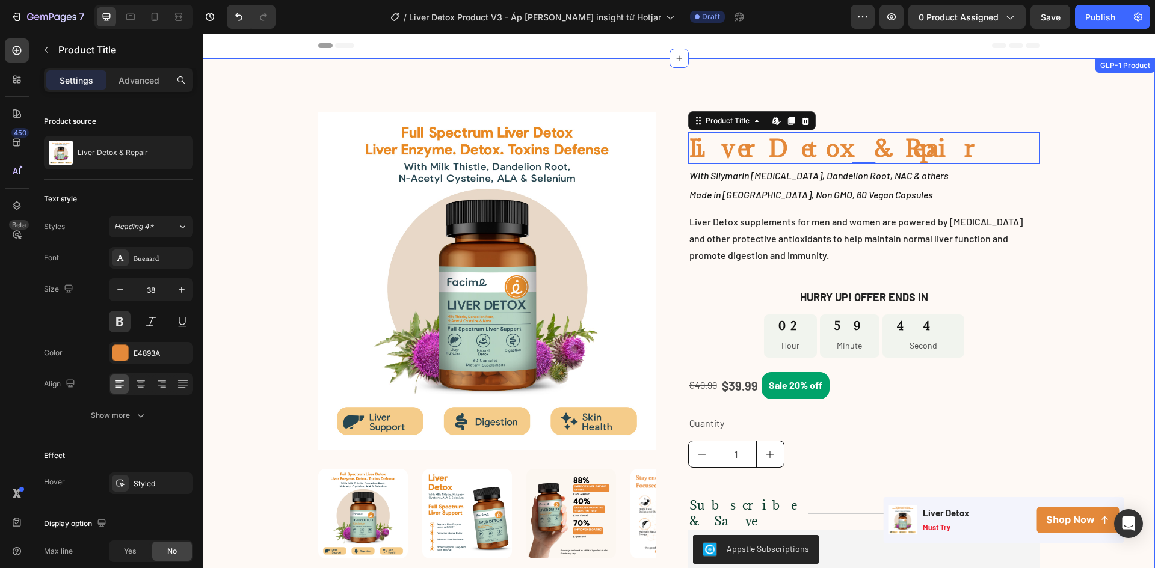
click at [1116, 169] on div "Product Images Image Image Image Image Row Row Row Icon Icon Icon Icon Icon Ico…" at bounding box center [679, 421] width 952 height 619
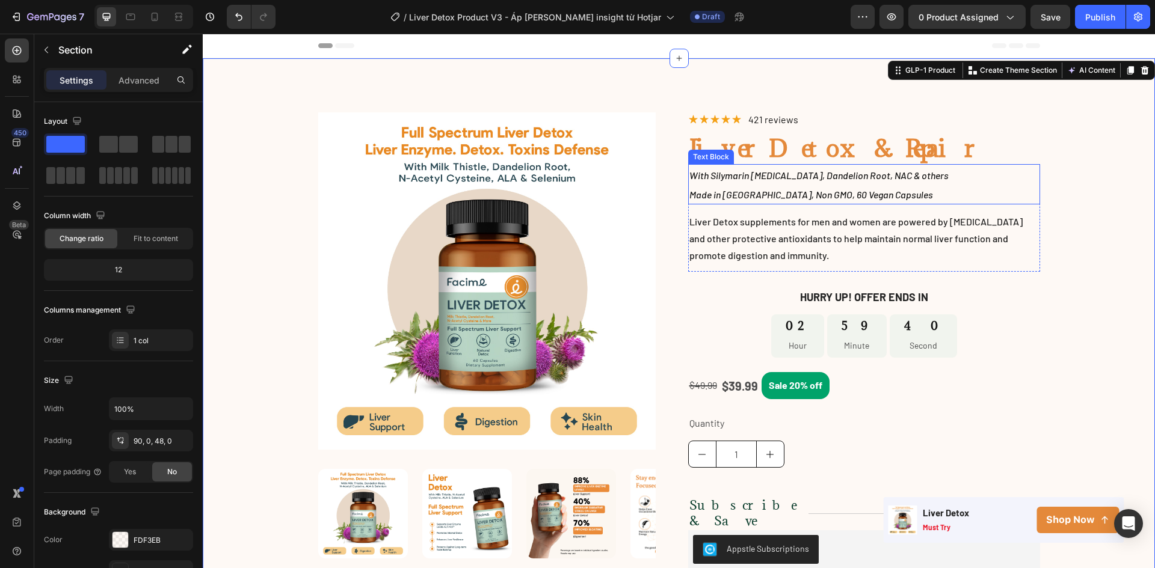
click at [894, 177] on span "With Silymarin [MEDICAL_DATA], Dandelion Root, NAC & others" at bounding box center [818, 175] width 259 height 11
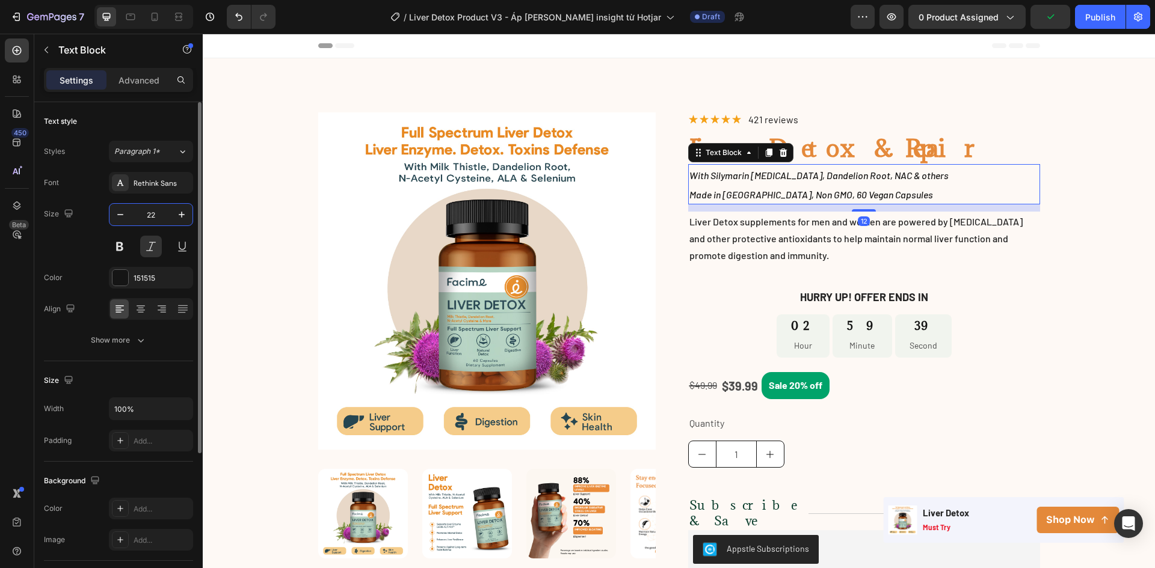
click at [147, 220] on input "22" at bounding box center [151, 215] width 40 height 22
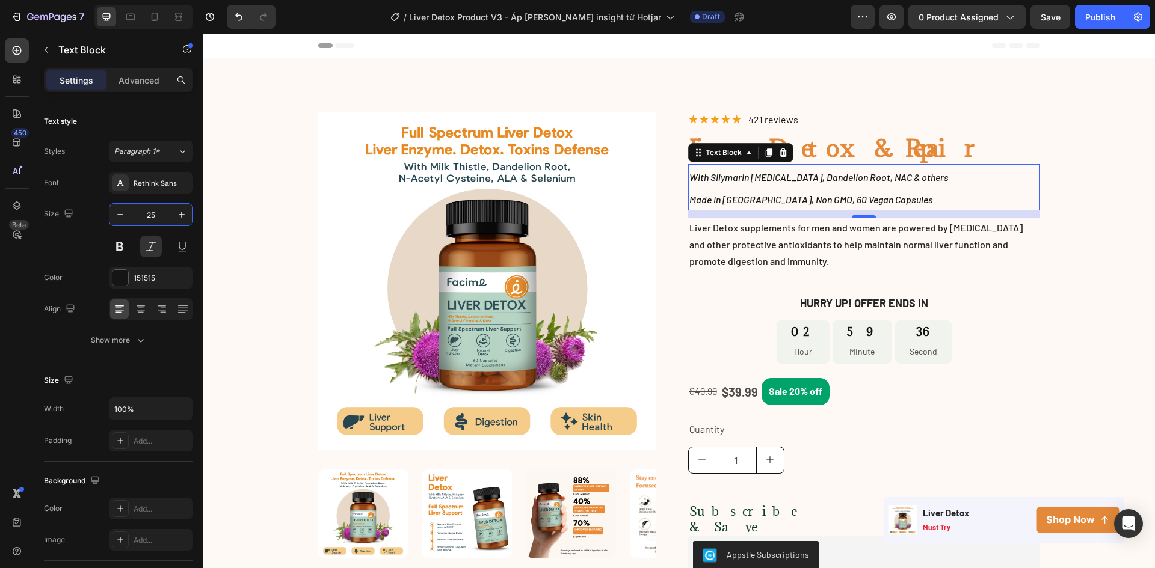
type input "25"
click at [845, 185] on p "With Silymarin [MEDICAL_DATA], Dandelion Root, NAC & others" at bounding box center [863, 176] width 349 height 22
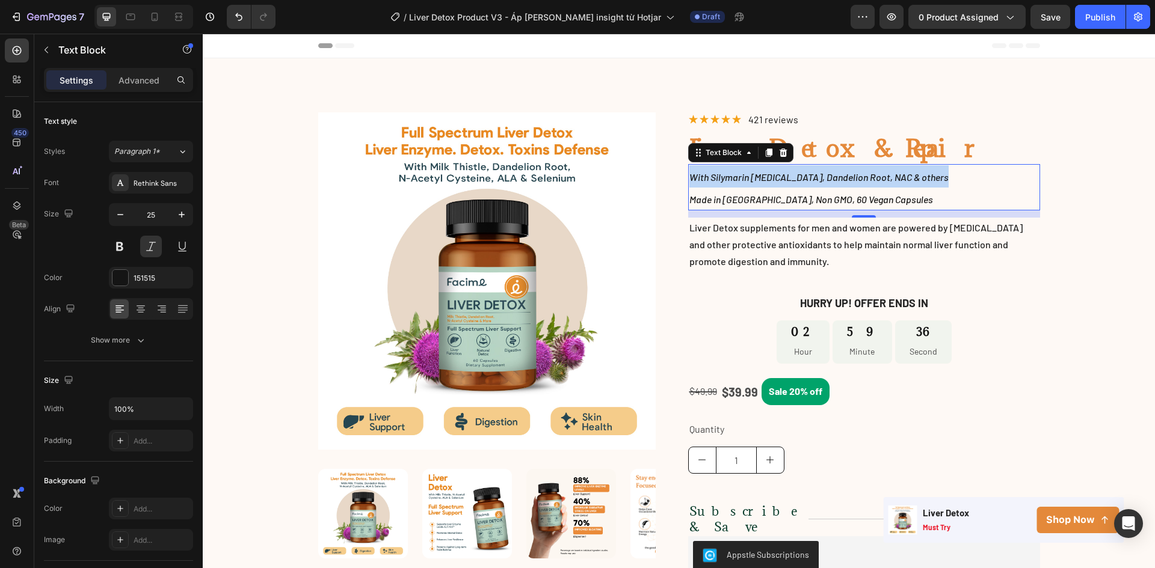
click at [845, 185] on p "With Silymarin [MEDICAL_DATA], Dandelion Root, NAC & others" at bounding box center [863, 176] width 349 height 22
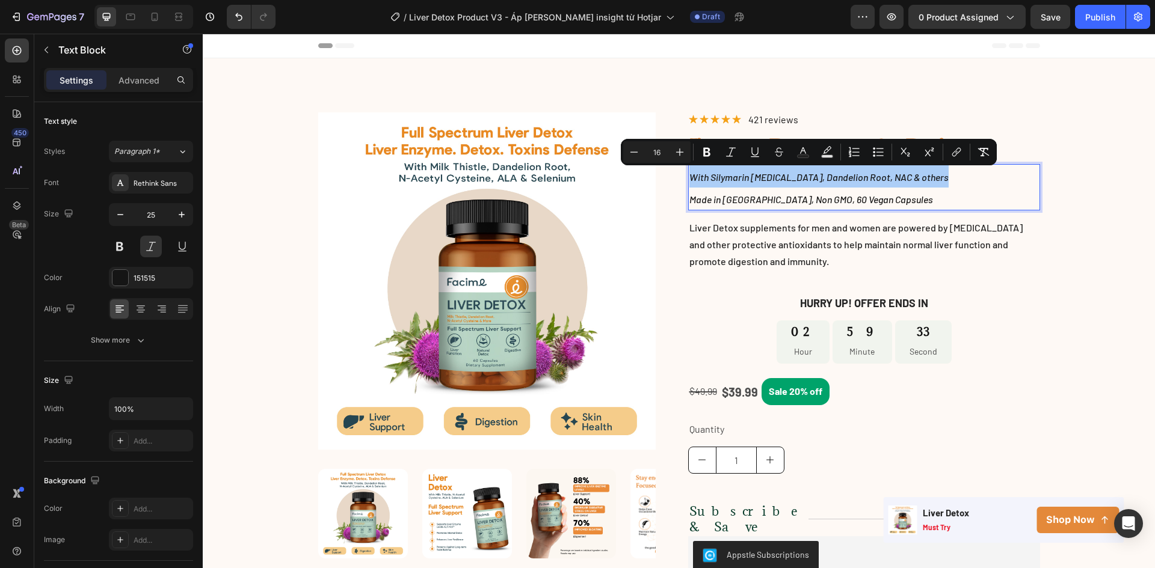
click at [663, 151] on input "16" at bounding box center [657, 152] width 24 height 14
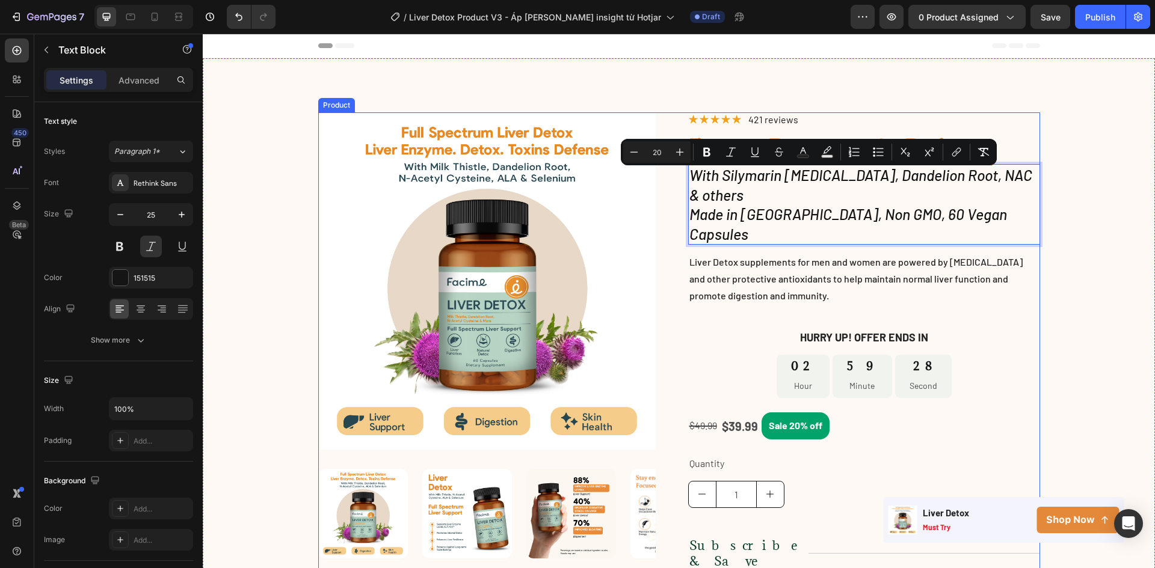
type input "20"
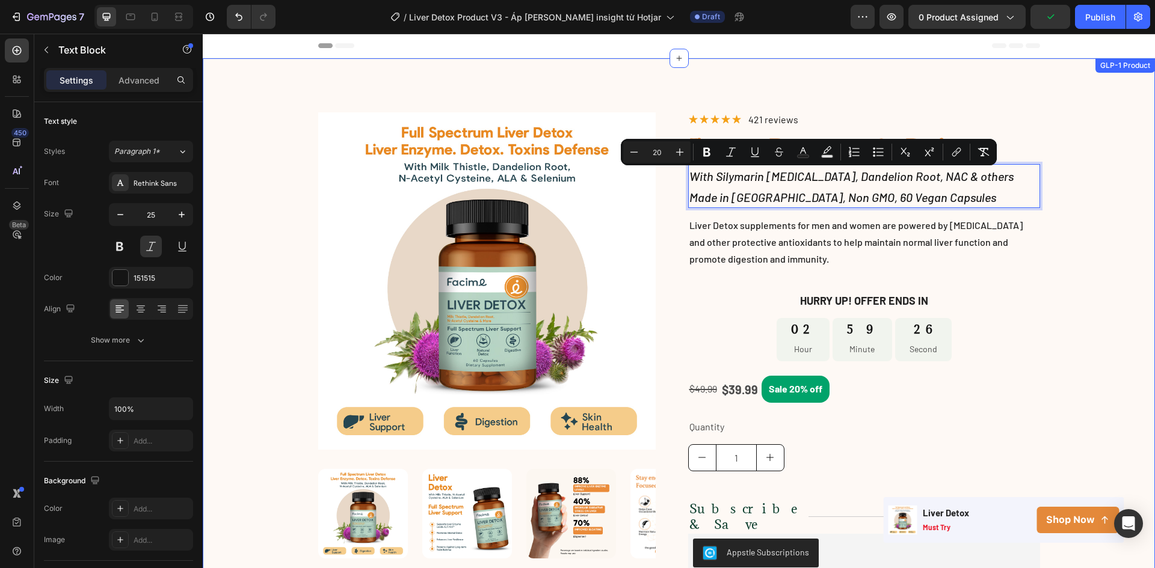
click at [1080, 144] on div "Product Images Image Image Image Image Row Row Row Icon Icon Icon Icon Icon Ico…" at bounding box center [679, 423] width 952 height 623
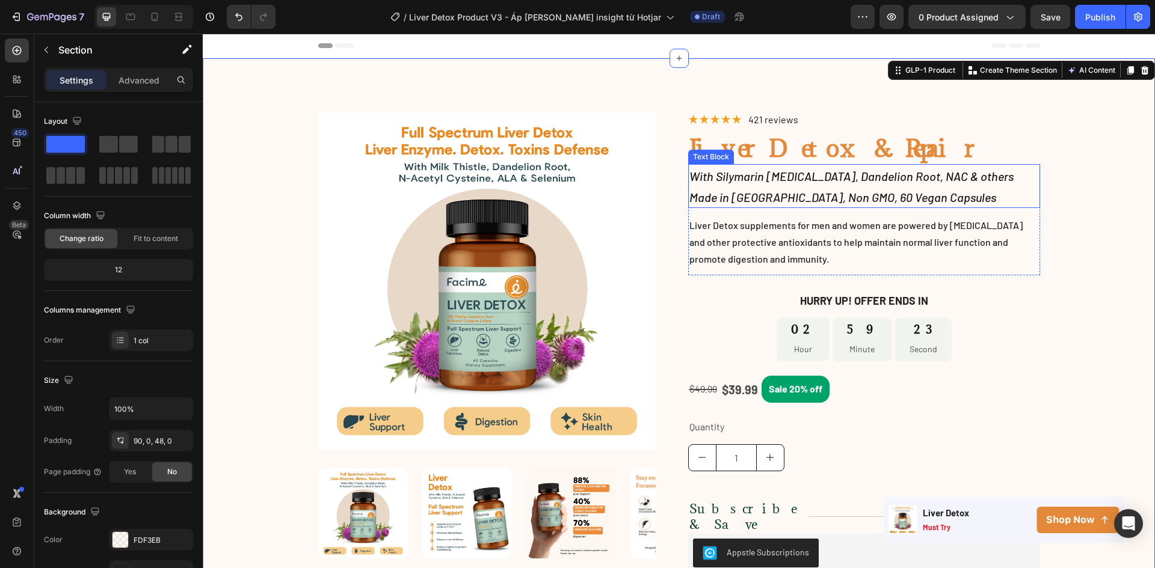
click at [844, 192] on span "Made in [GEOGRAPHIC_DATA], Non GMO, 60 Vegan Capsules" at bounding box center [842, 197] width 307 height 14
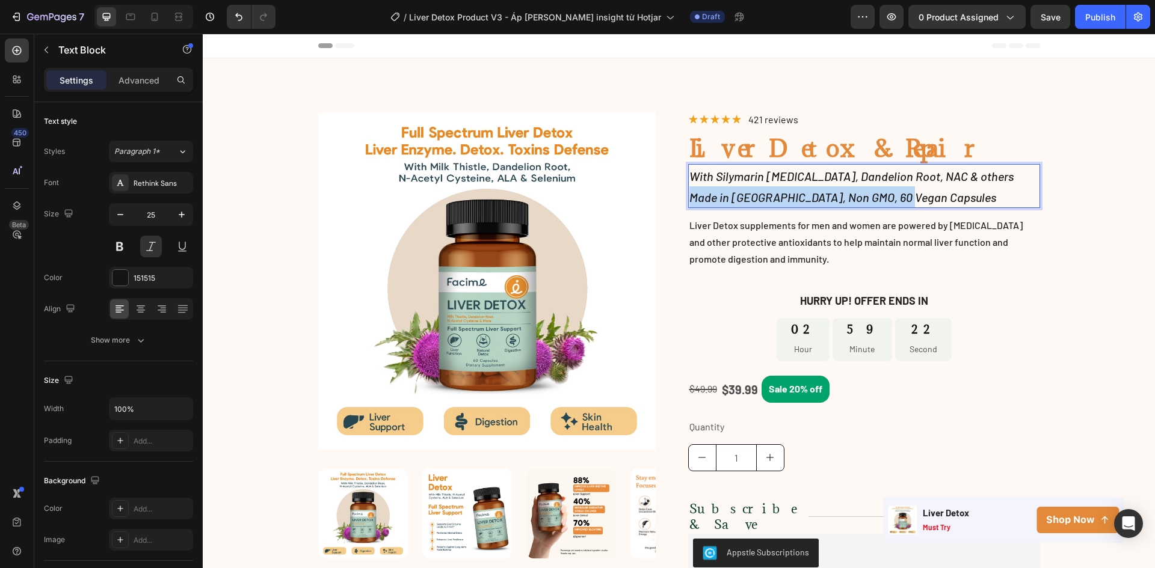
click at [844, 192] on span "Made in [GEOGRAPHIC_DATA], Non GMO, 60 Vegan Capsules" at bounding box center [842, 197] width 307 height 14
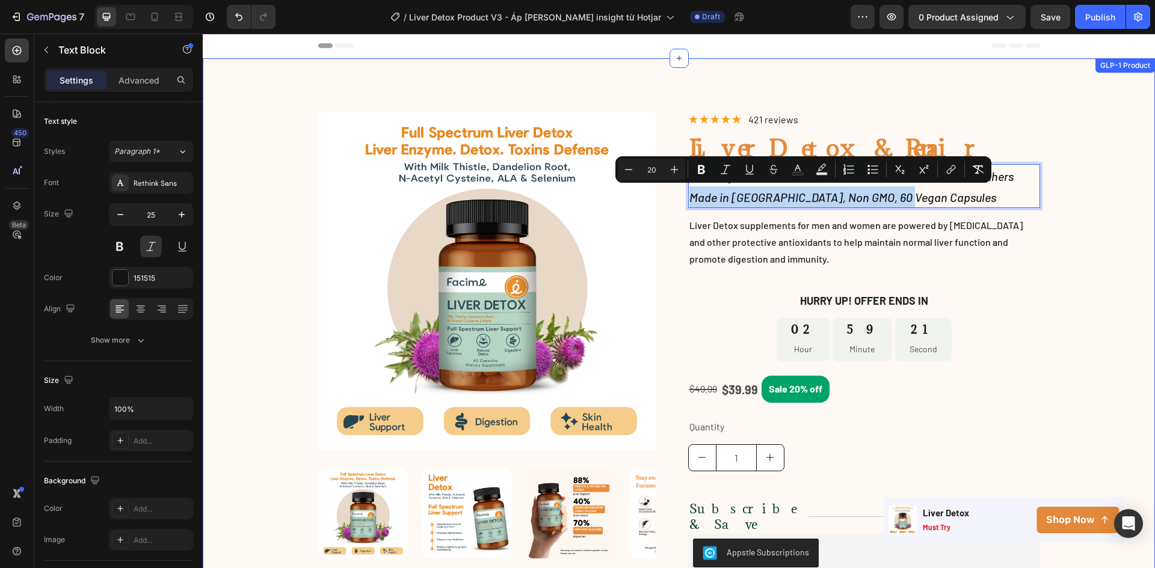
click at [1068, 185] on div "Product Images Image Image Image Image Row Row Row Icon Icon Icon Icon Icon Ico…" at bounding box center [679, 423] width 952 height 623
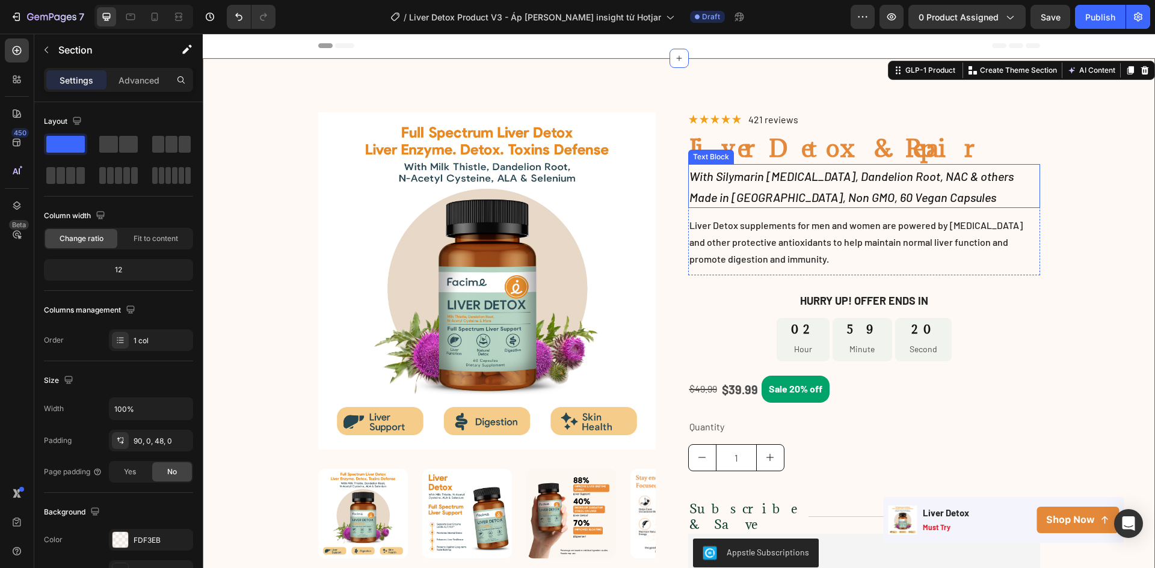
click at [886, 191] on span "Made in [GEOGRAPHIC_DATA], Non GMO, 60 Vegan Capsules" at bounding box center [842, 197] width 307 height 14
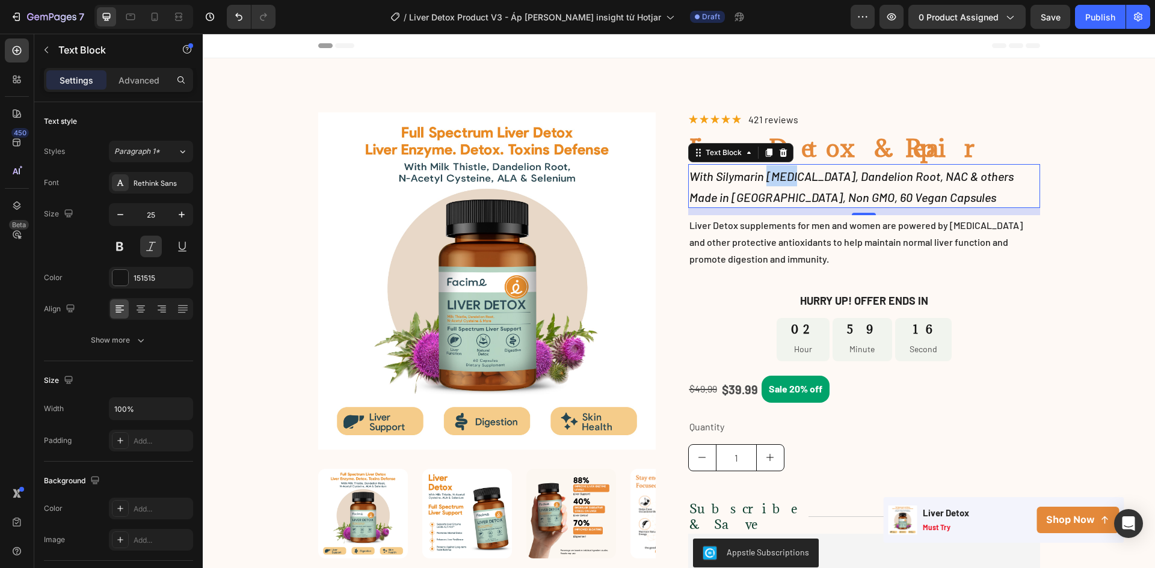
click at [766, 183] on span "With Silymarin [MEDICAL_DATA], Dandelion Root, NAC & others" at bounding box center [851, 176] width 324 height 14
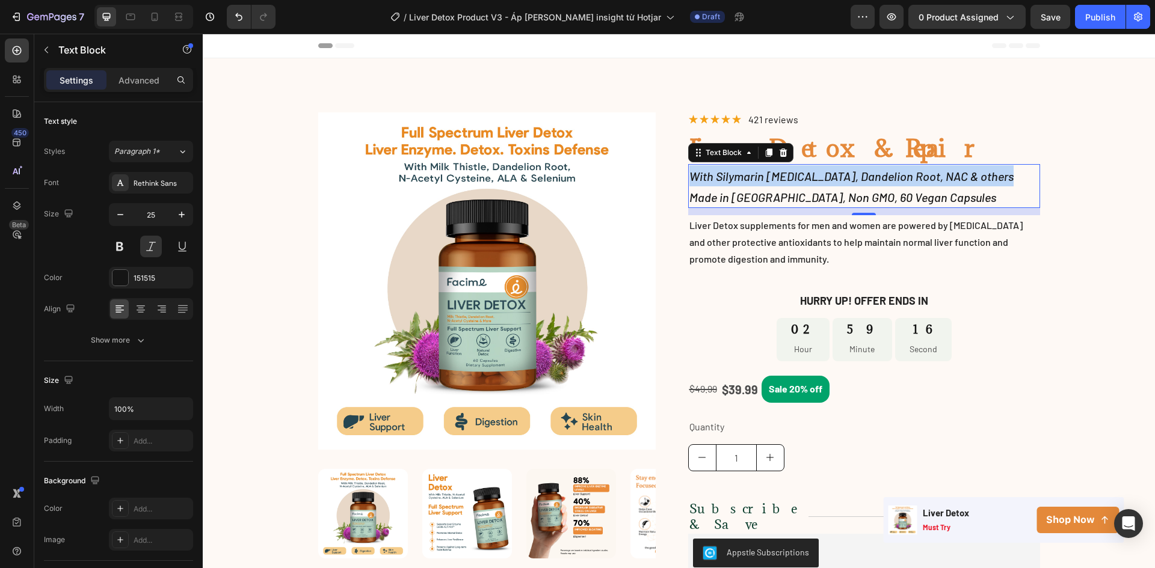
click at [766, 183] on span "With Silymarin [MEDICAL_DATA], Dandelion Root, NAC & others" at bounding box center [851, 176] width 324 height 14
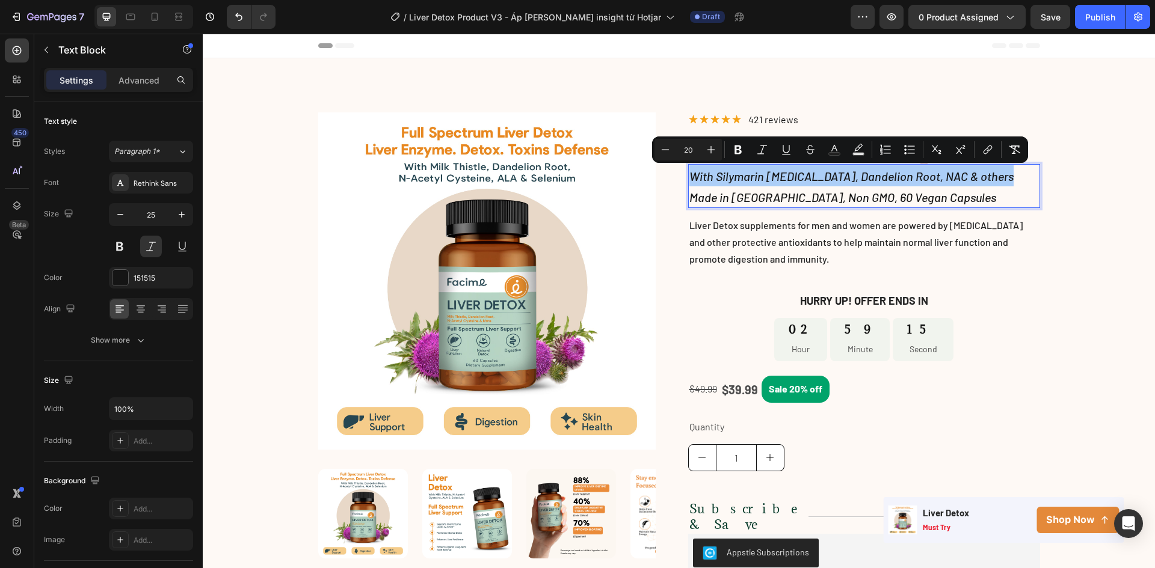
click at [692, 147] on input "20" at bounding box center [688, 150] width 24 height 14
type input "2"
type input "18"
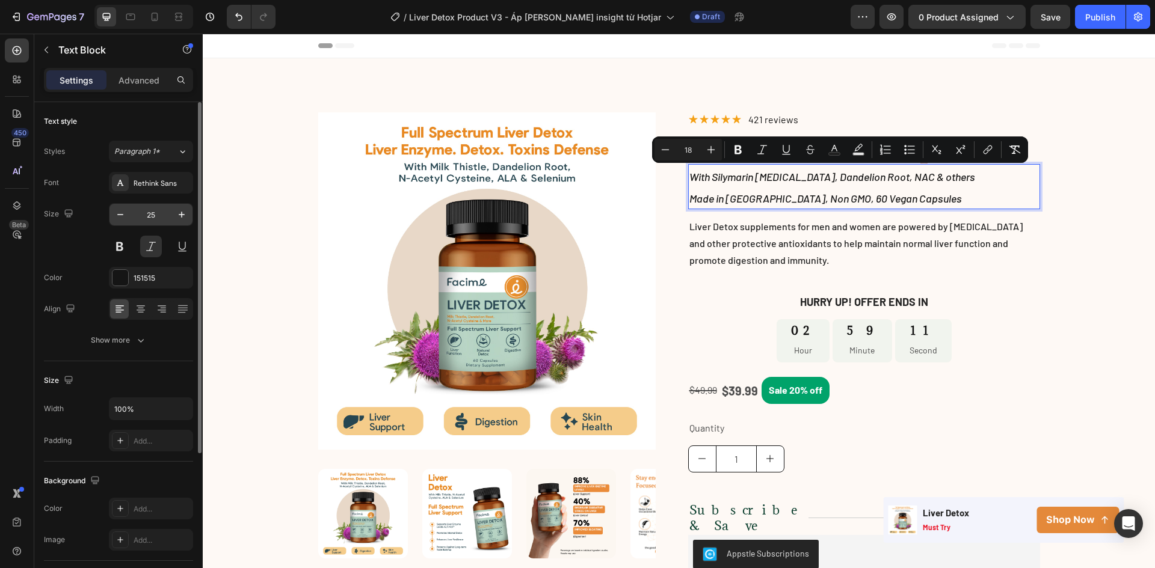
click at [159, 213] on input "25" at bounding box center [151, 215] width 40 height 22
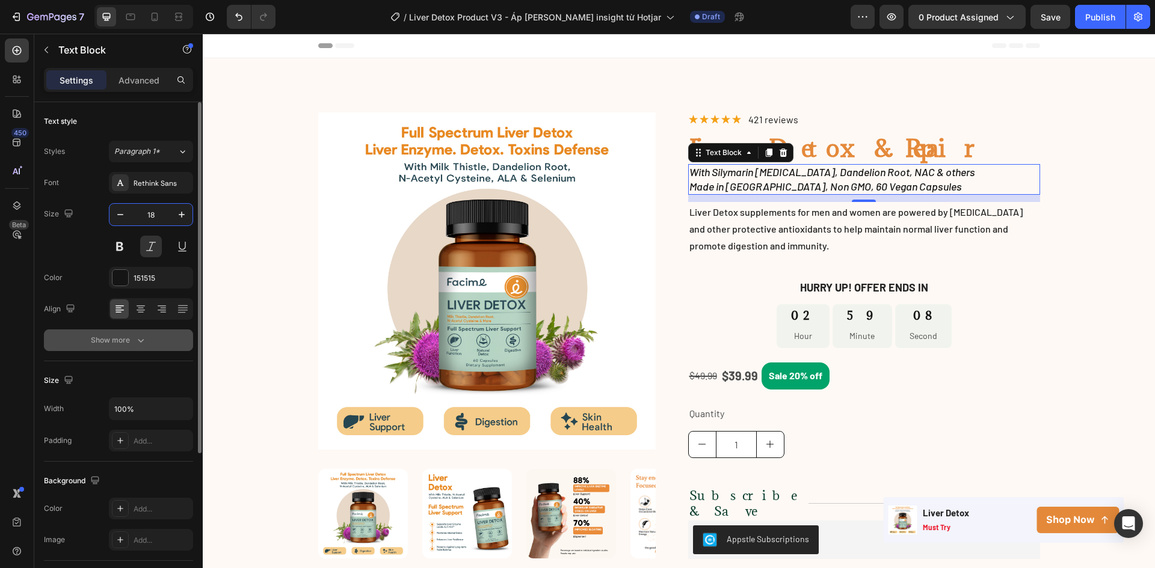
type input "18"
click at [131, 342] on div "Show more" at bounding box center [119, 340] width 56 height 12
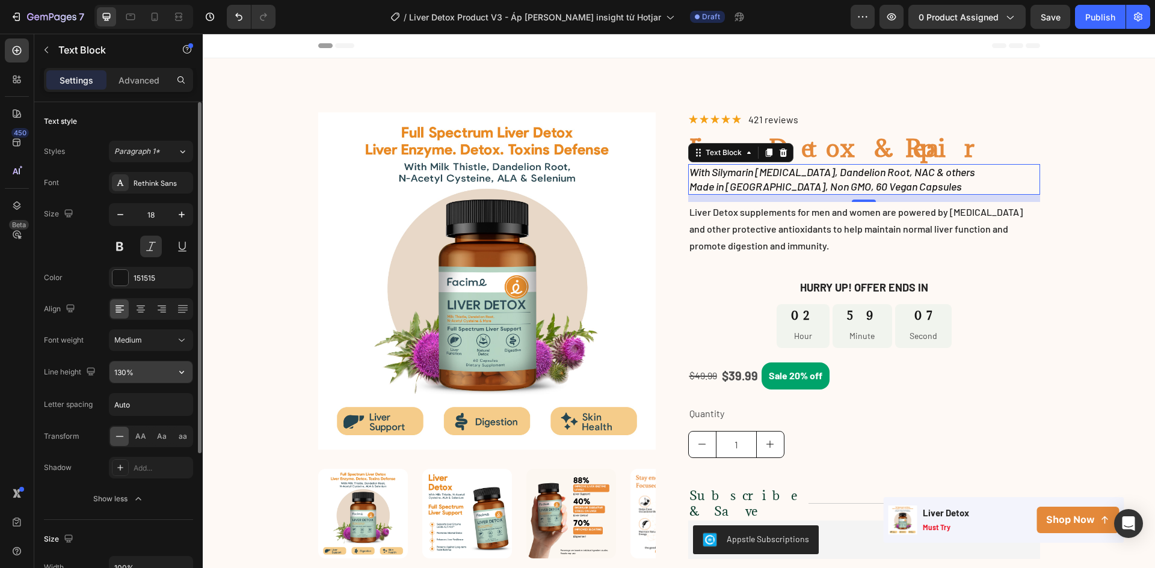
click at [149, 380] on input "130%" at bounding box center [150, 373] width 83 height 22
click at [185, 376] on icon "button" at bounding box center [182, 372] width 12 height 12
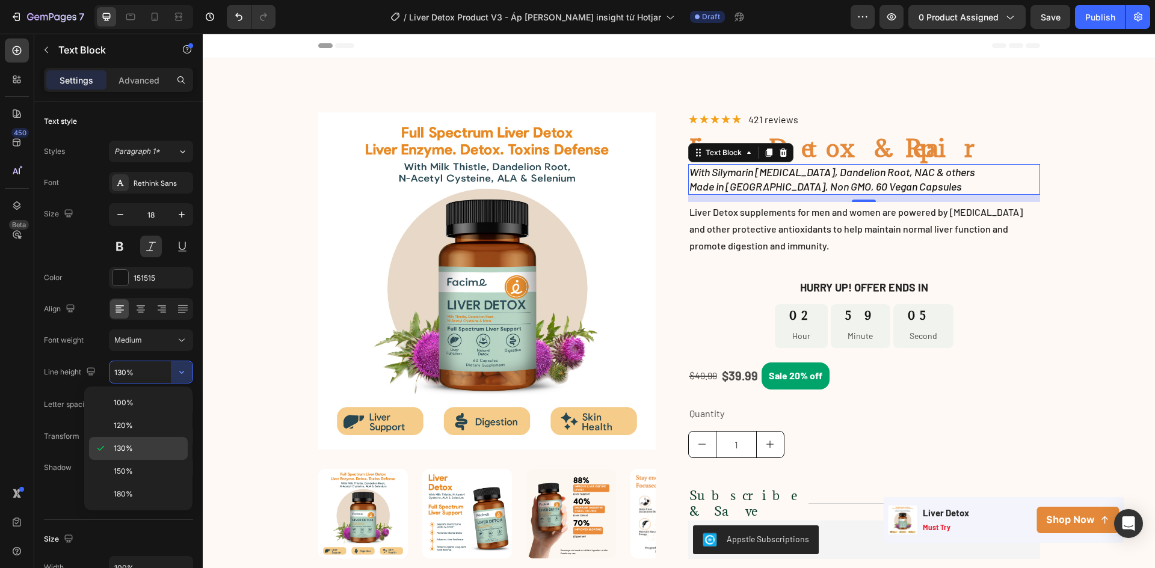
click at [127, 451] on span "130%" at bounding box center [123, 448] width 19 height 11
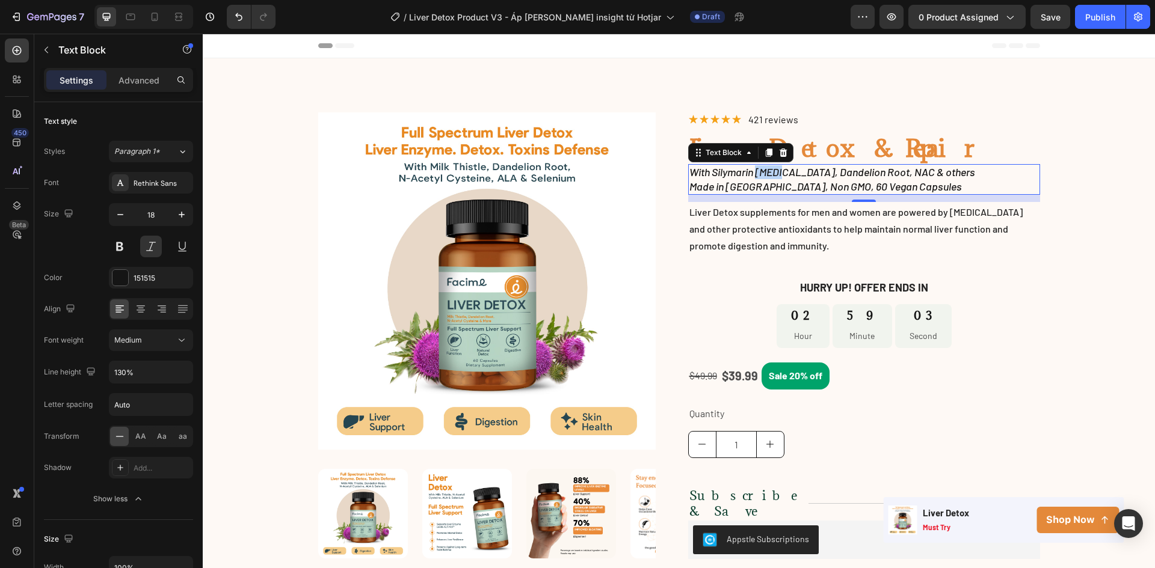
click at [768, 177] on span "With Silymarin [MEDICAL_DATA], Dandelion Root, NAC & others" at bounding box center [832, 171] width 286 height 13
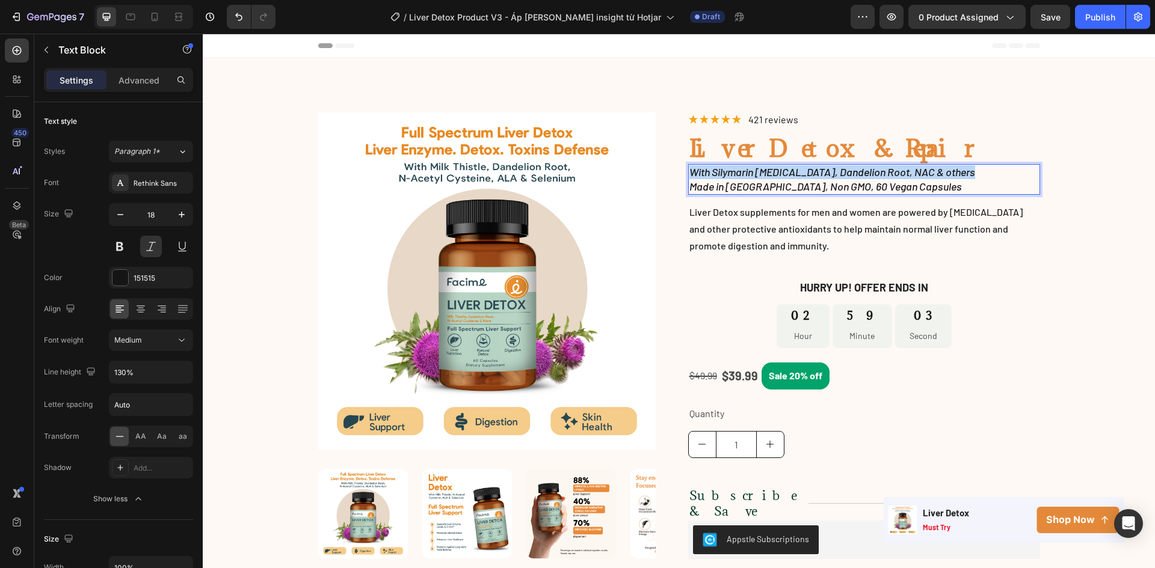
click at [768, 177] on span "With Silymarin [MEDICAL_DATA], Dandelion Root, NAC & others" at bounding box center [832, 171] width 286 height 13
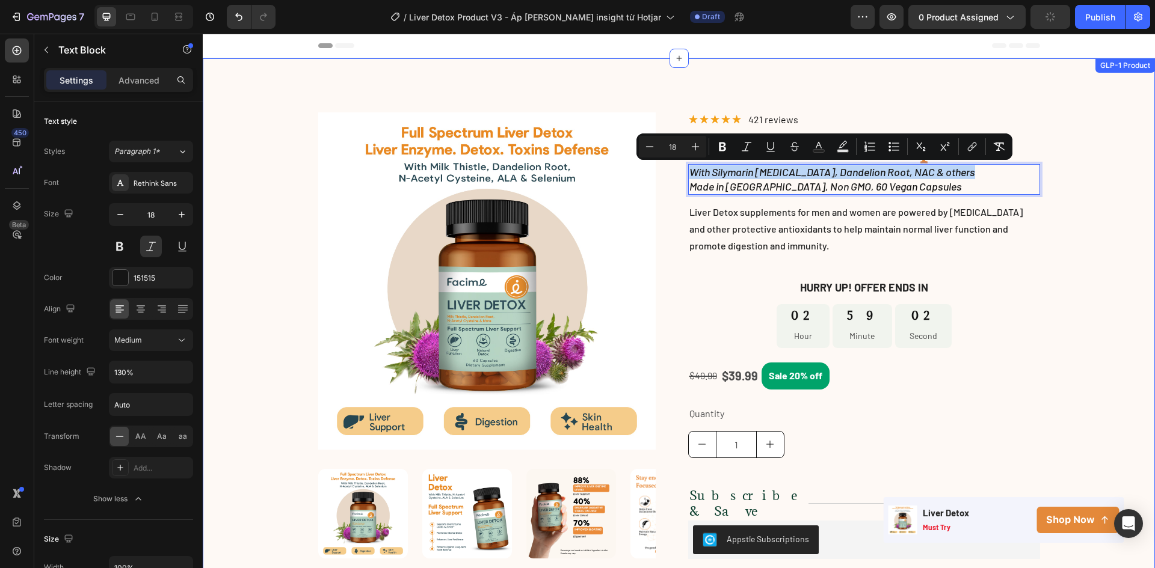
click at [1109, 173] on div "Product Images Image Image Image Image Row Row Row Icon Icon Icon Icon Icon Ico…" at bounding box center [679, 416] width 952 height 609
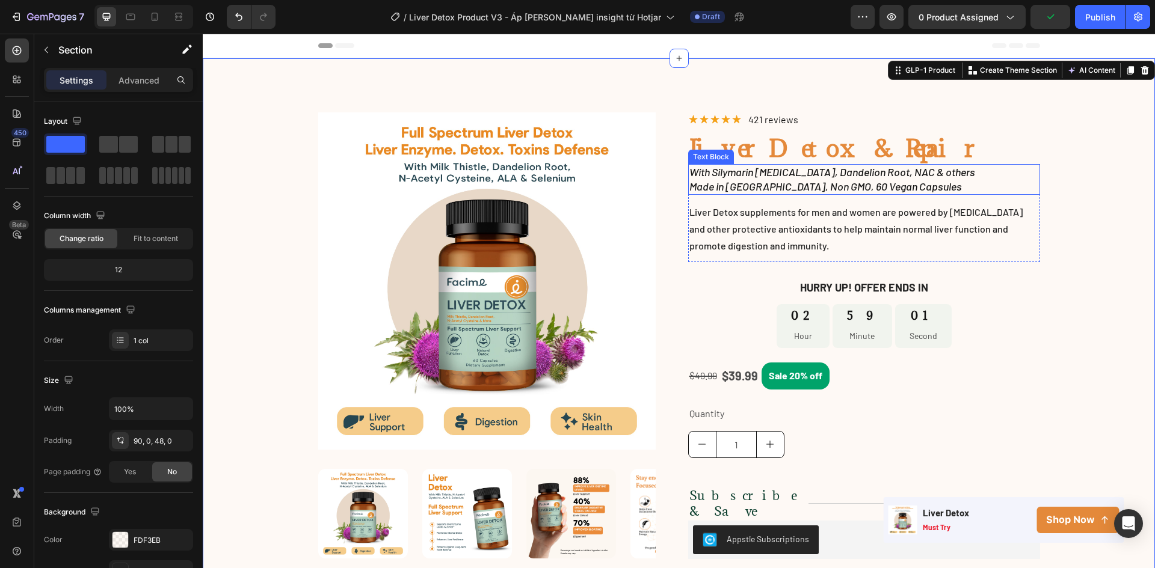
click at [887, 183] on span "Made in [GEOGRAPHIC_DATA], Non GMO, 60 Vegan Capsules" at bounding box center [825, 186] width 272 height 13
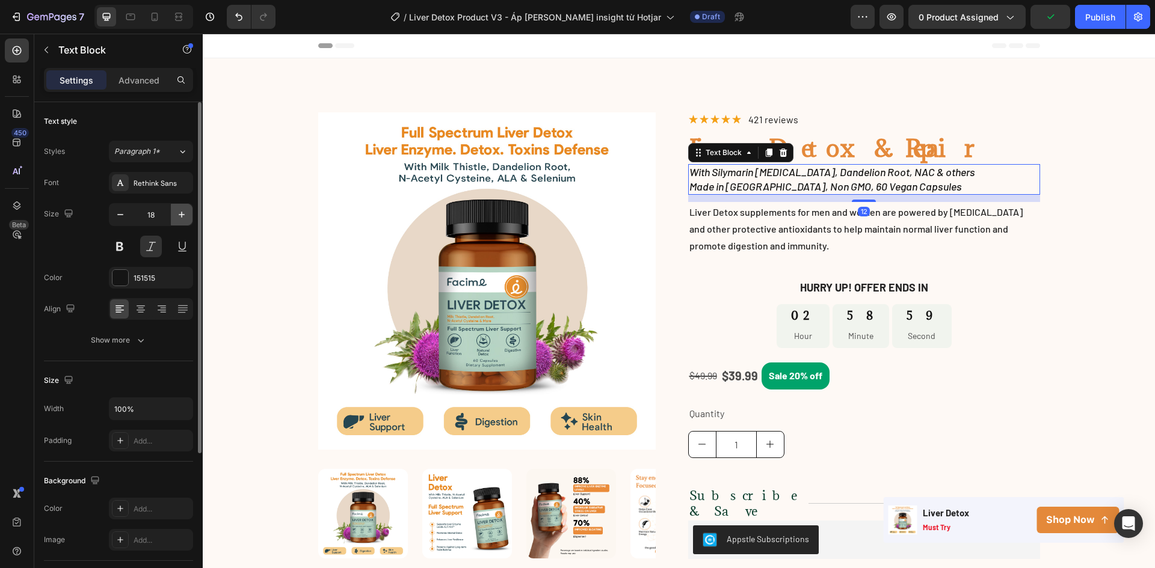
click at [179, 218] on icon "button" at bounding box center [182, 215] width 12 height 12
type input "19"
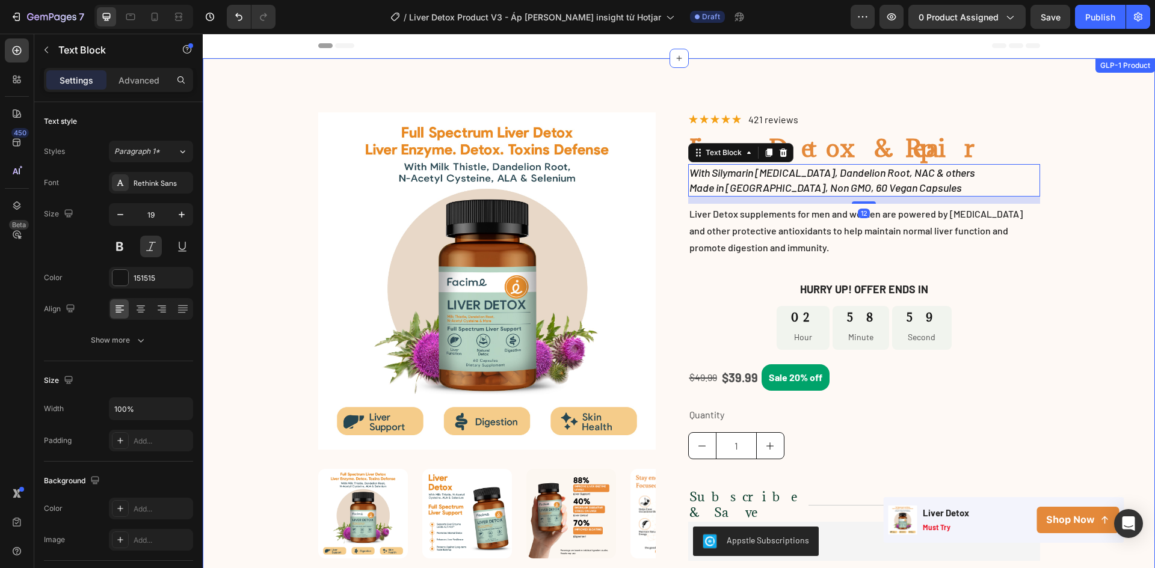
click at [1100, 117] on div "Product Images Image Image Image Image Row Row Row Icon Icon Icon Icon Icon Ico…" at bounding box center [679, 417] width 952 height 611
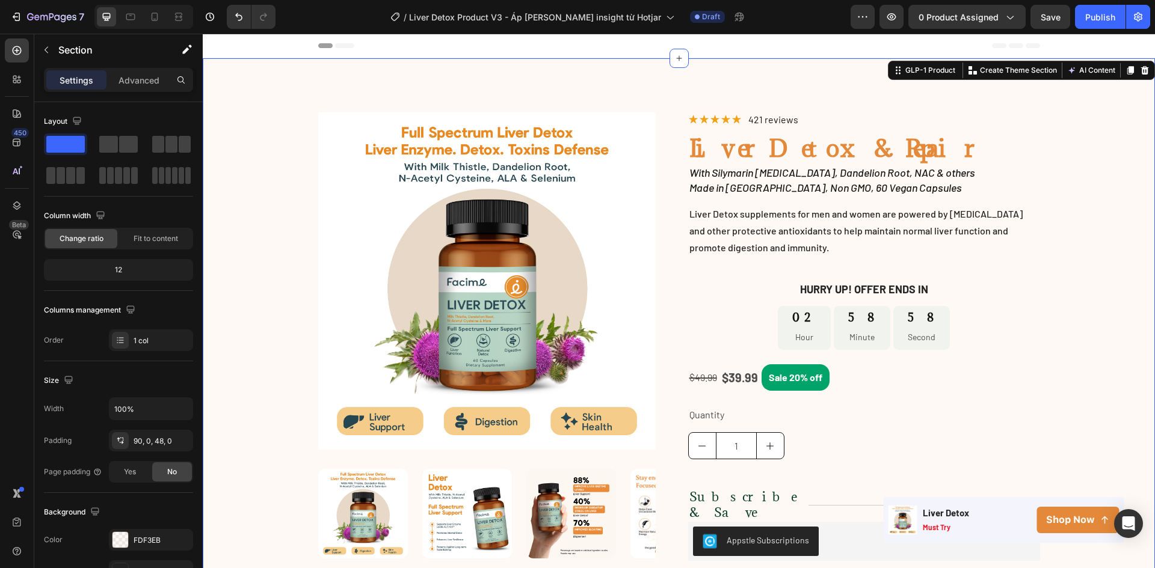
click at [865, 181] on span "Made in [GEOGRAPHIC_DATA], Non GMO, 60 Vegan Capsules" at bounding box center [825, 187] width 272 height 13
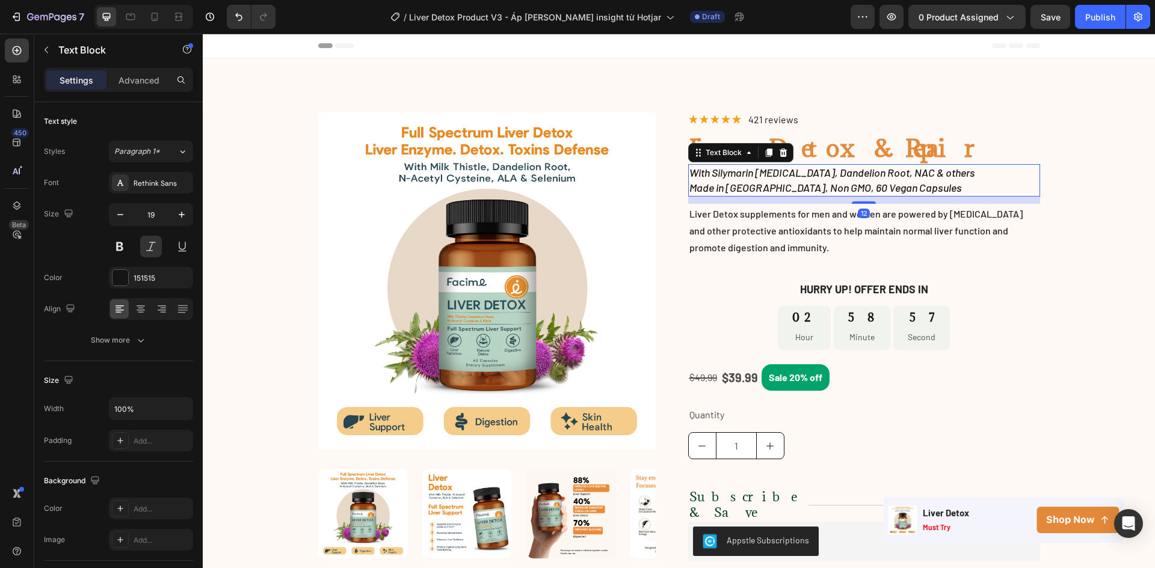
click at [852, 147] on h1 "Liver Detox & Repair" at bounding box center [864, 148] width 352 height 32
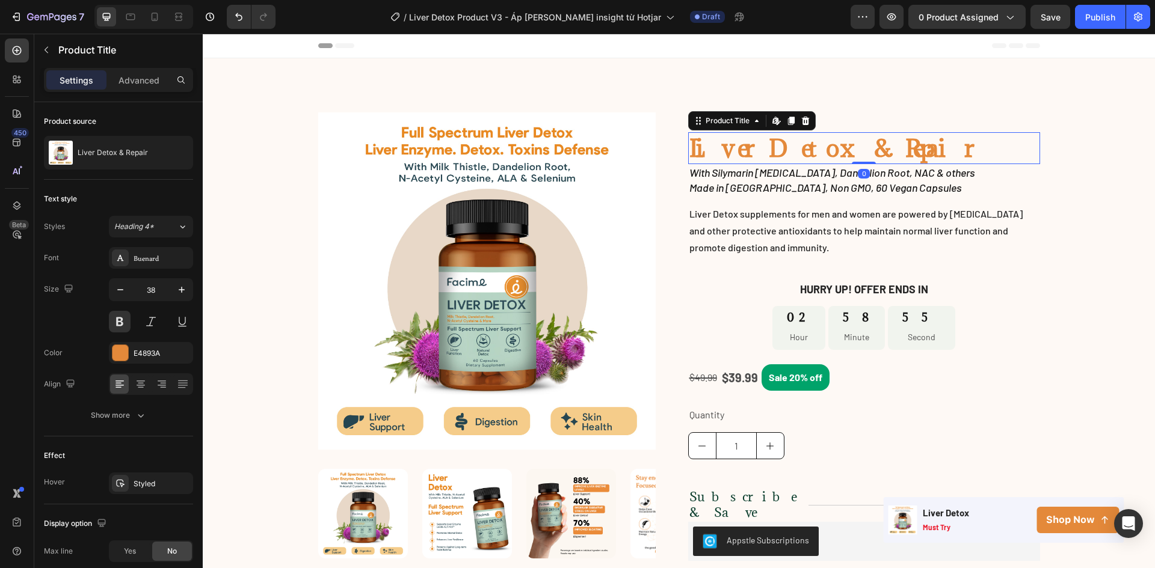
click at [137, 90] on div "Settings Advanced" at bounding box center [118, 80] width 149 height 24
click at [140, 84] on p "Advanced" at bounding box center [138, 80] width 41 height 13
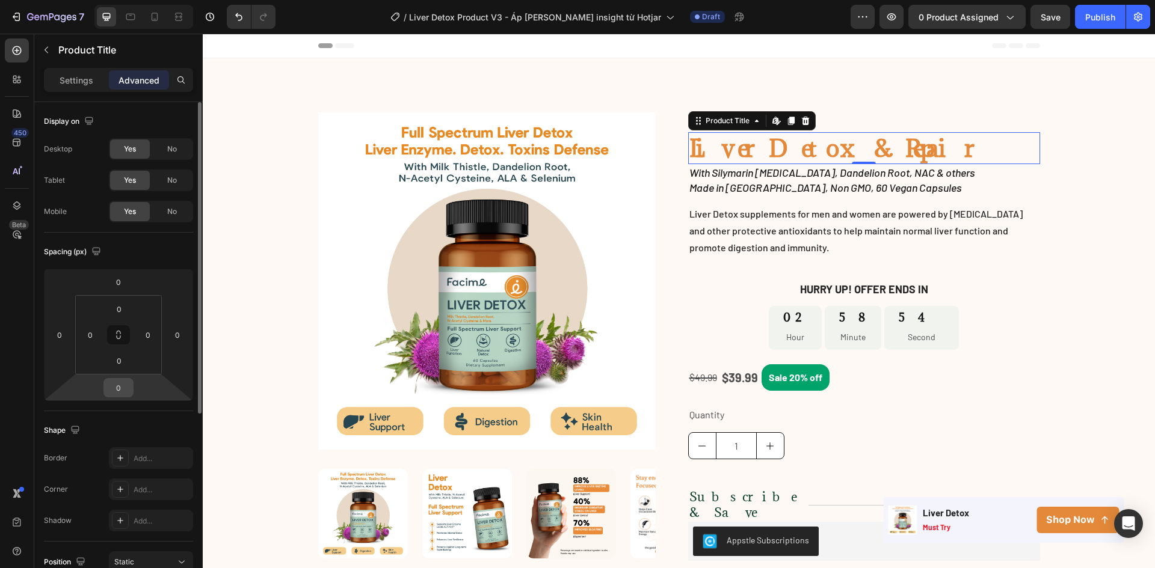
click at [126, 389] on input "0" at bounding box center [118, 388] width 24 height 18
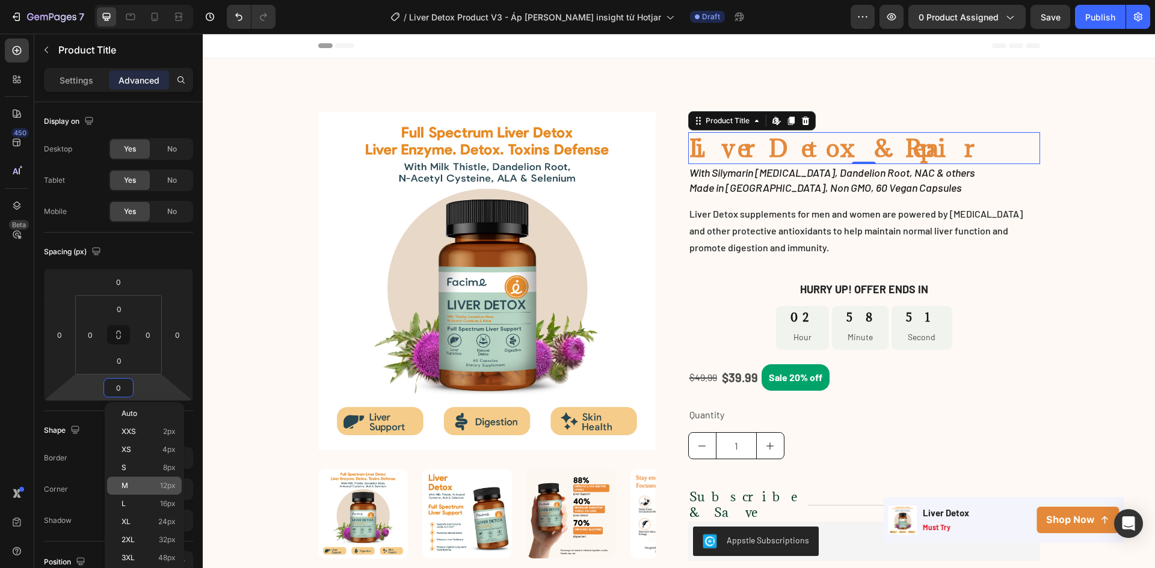
click at [148, 482] on p "M 12px" at bounding box center [149, 486] width 54 height 8
type input "12"
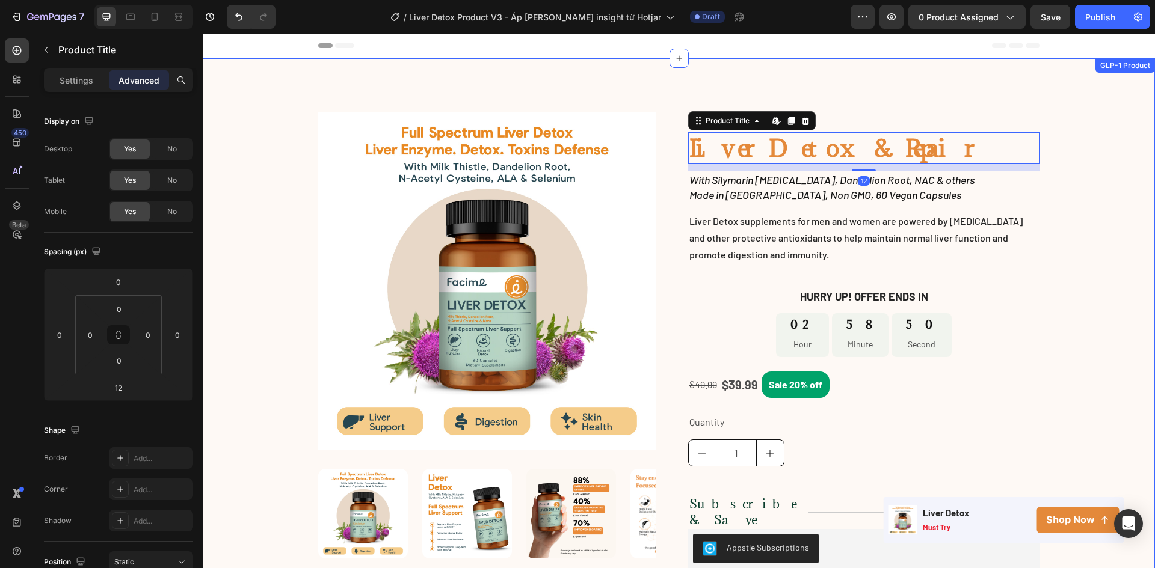
click at [1082, 172] on div "Product Images Image Image Image Image Row Row Row Icon Icon Icon Icon Icon Ico…" at bounding box center [679, 421] width 952 height 618
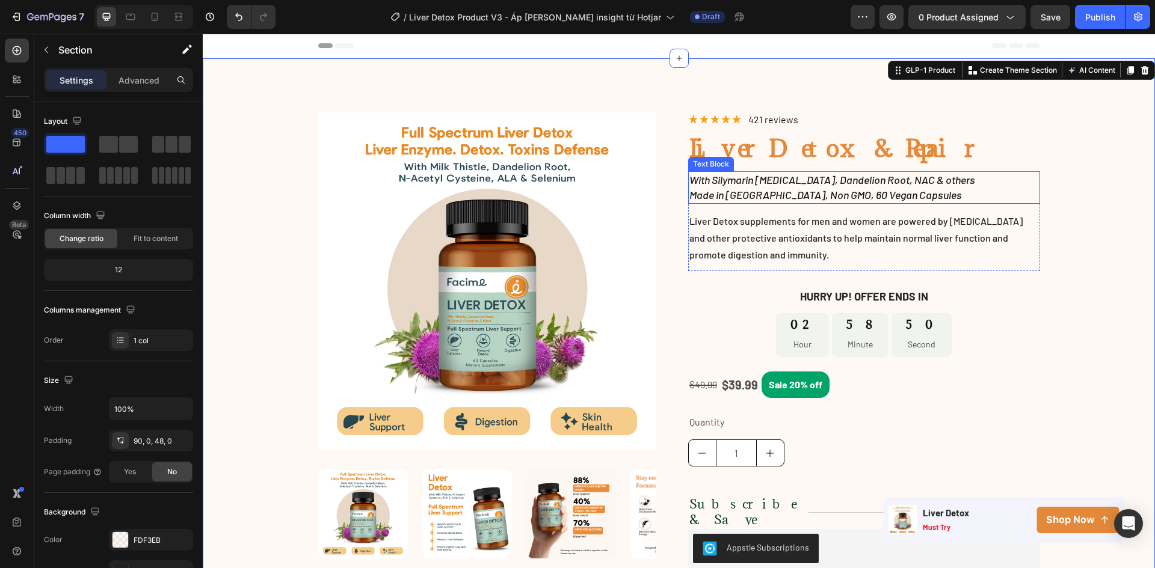
click at [896, 185] on span "With Silymarin [MEDICAL_DATA], Dandelion Root, NAC & others" at bounding box center [832, 179] width 286 height 13
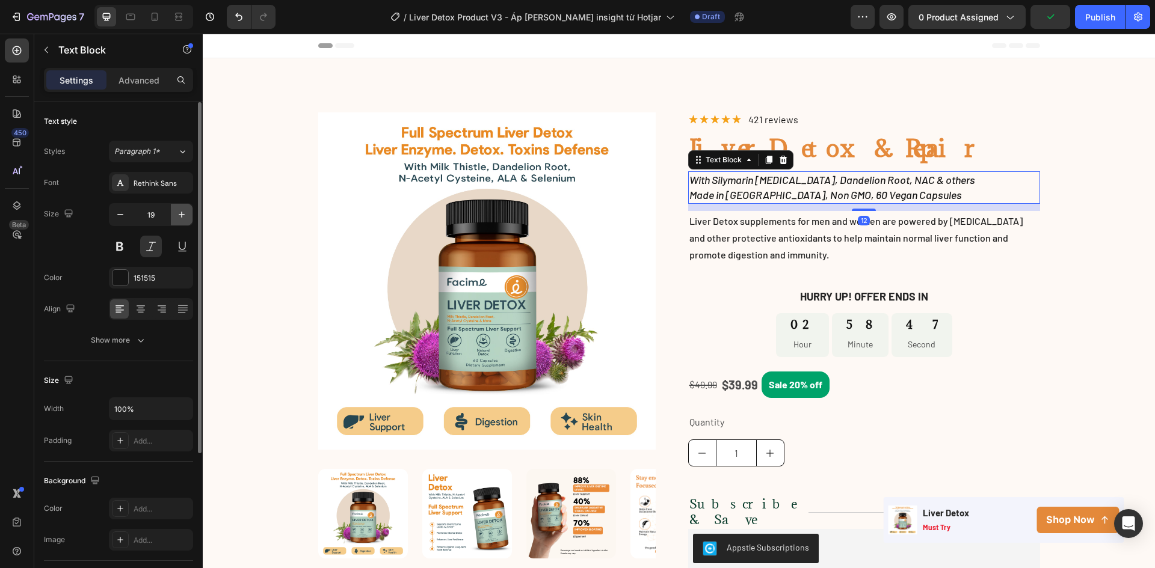
click at [180, 218] on icon "button" at bounding box center [182, 215] width 12 height 12
type input "20"
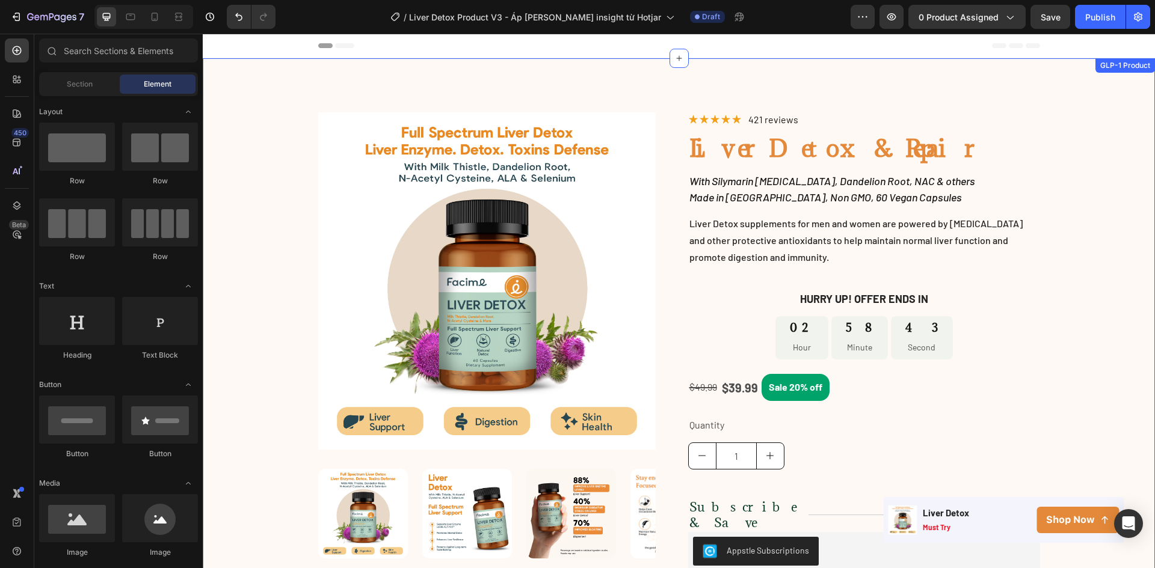
click at [1086, 200] on div "Product Images Image Image Image Image Row Row Row Icon Icon Icon Icon Icon Ico…" at bounding box center [679, 422] width 952 height 621
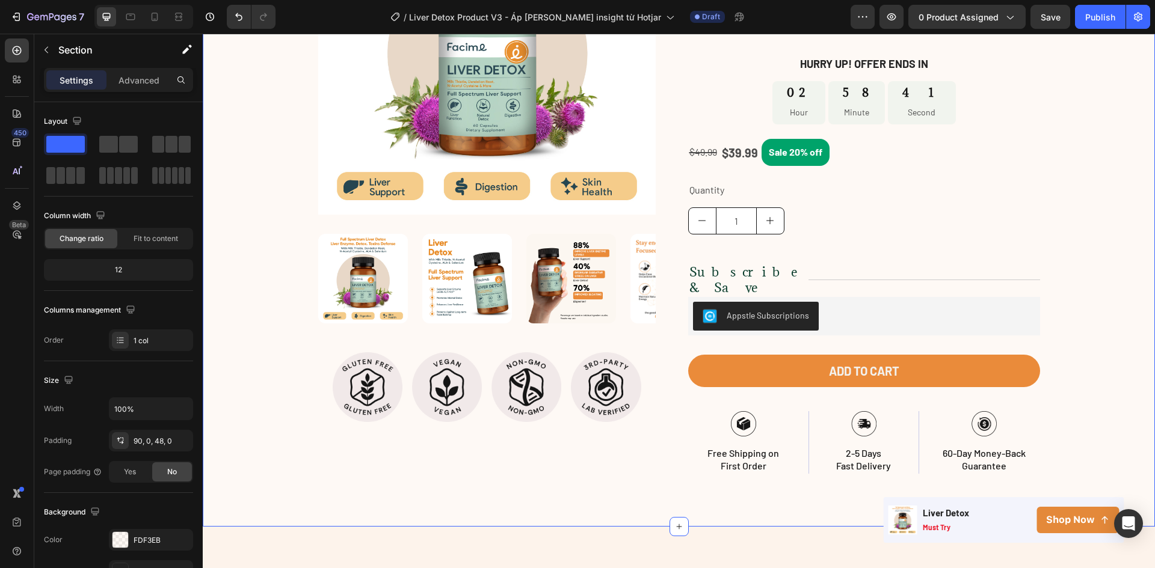
scroll to position [361, 0]
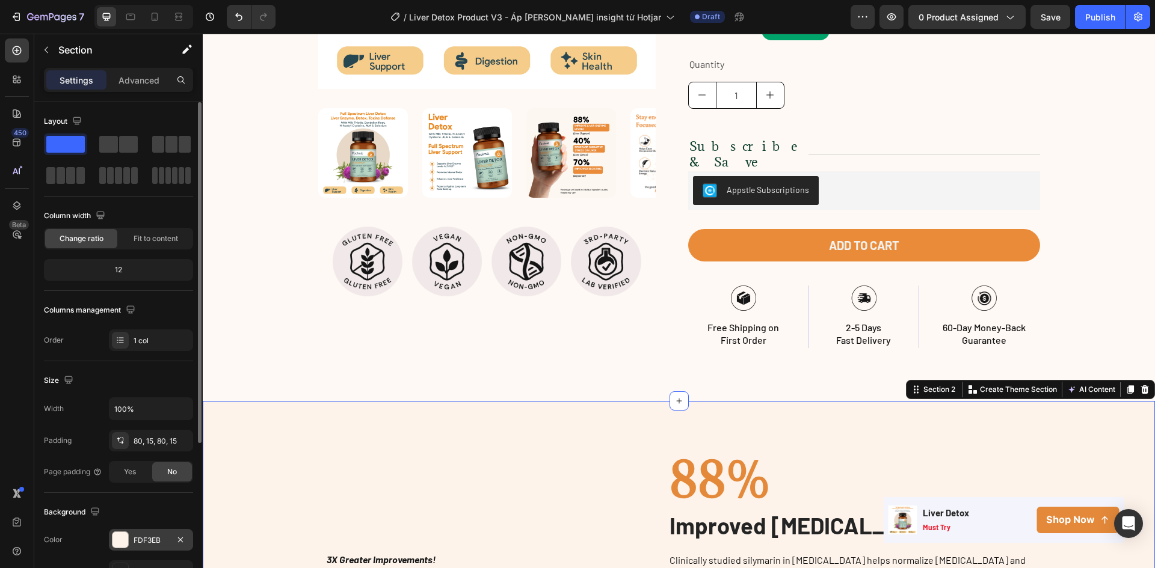
click at [144, 539] on div "FDF3EB" at bounding box center [151, 540] width 35 height 11
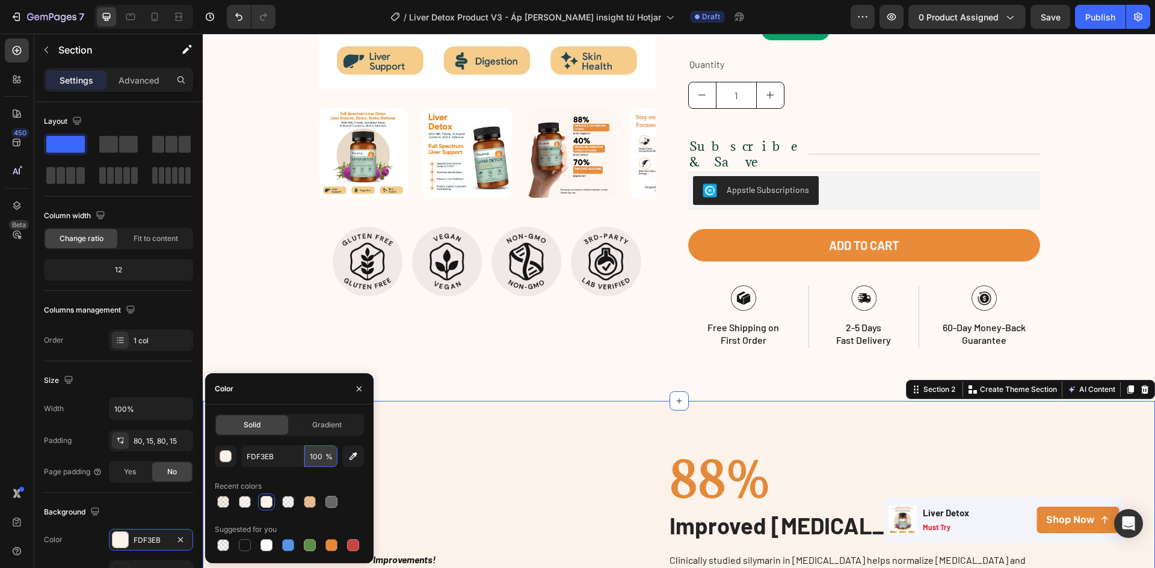
click at [312, 456] on input "100" at bounding box center [320, 457] width 33 height 22
click at [221, 505] on div at bounding box center [223, 502] width 12 height 12
type input "E4893A"
type input "10"
click at [312, 461] on input "10" at bounding box center [320, 457] width 33 height 22
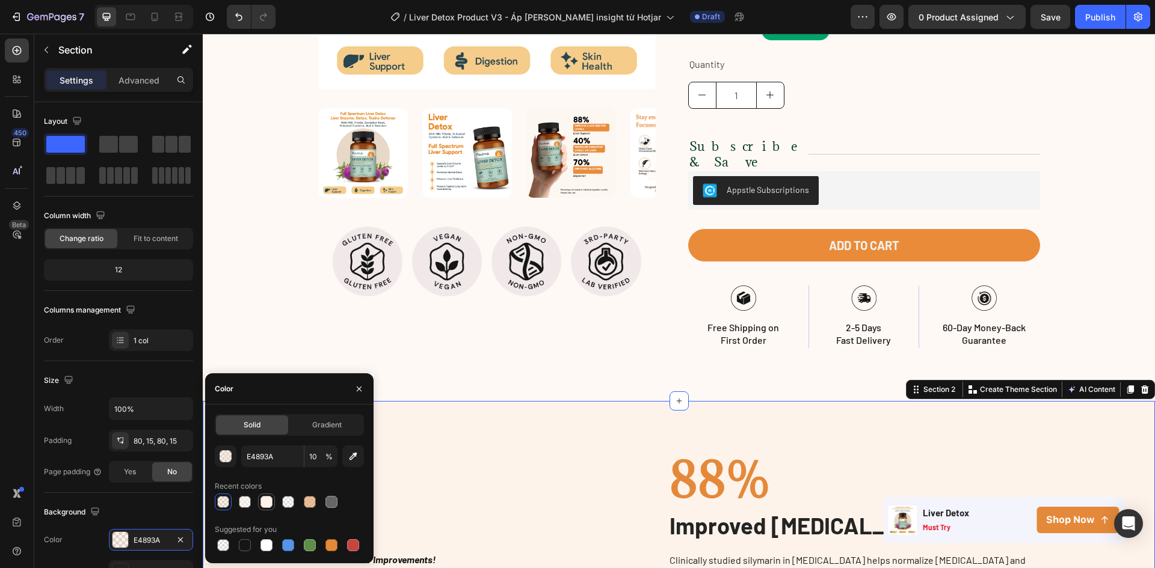
click at [265, 503] on div at bounding box center [266, 502] width 12 height 12
type input "FDF3EB"
click at [320, 458] on input "100" at bounding box center [320, 457] width 33 height 22
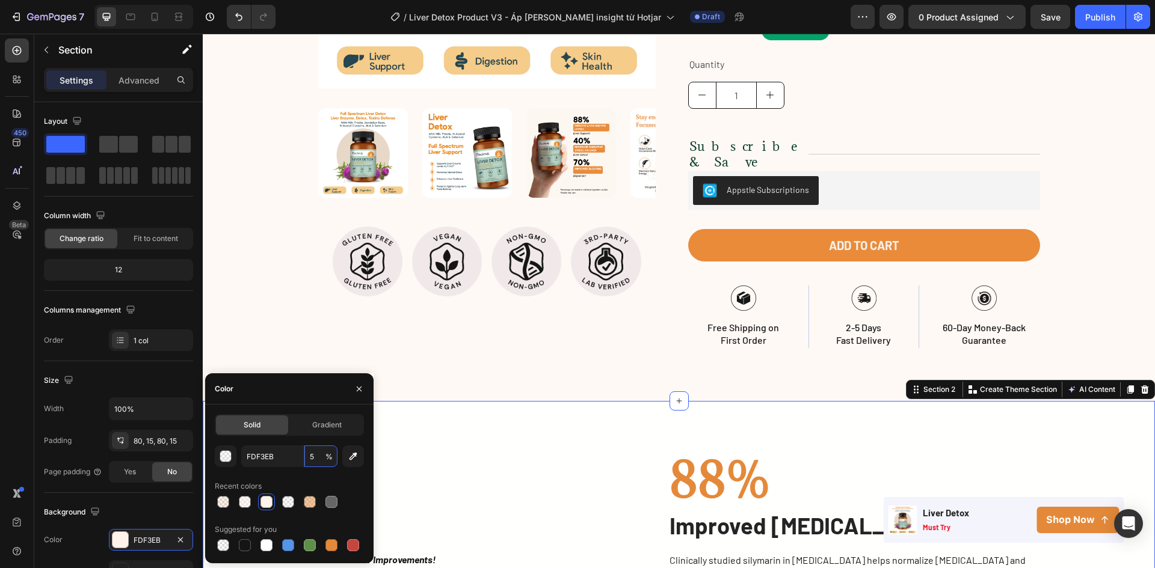
type input "50"
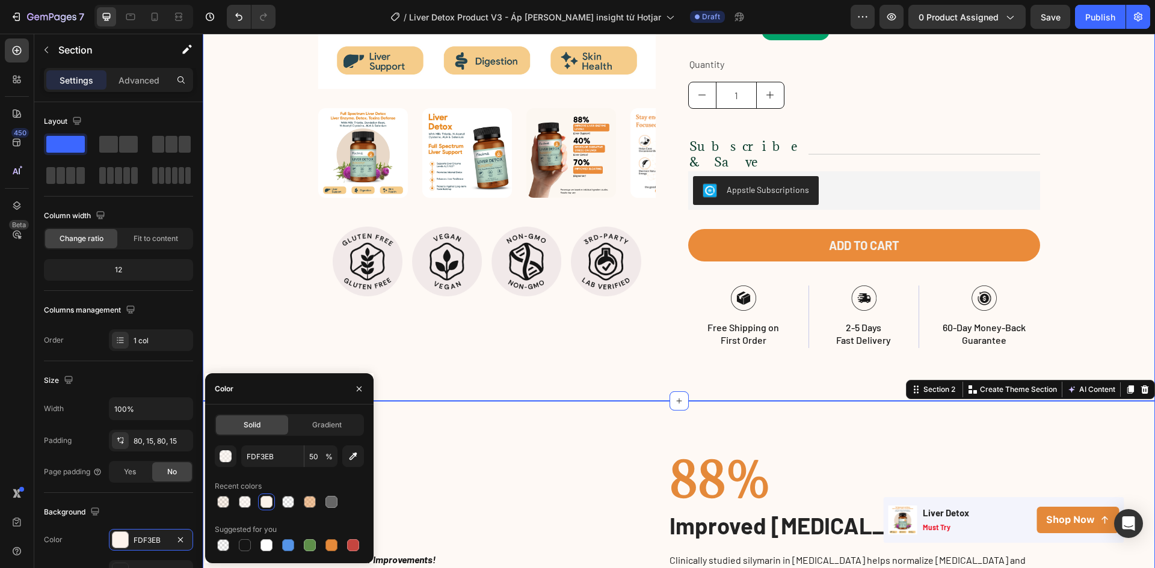
click at [1126, 256] on div "Product Images Image Image Image Image Row Row Row Icon Icon Icon Icon Icon Ico…" at bounding box center [679, 62] width 952 height 621
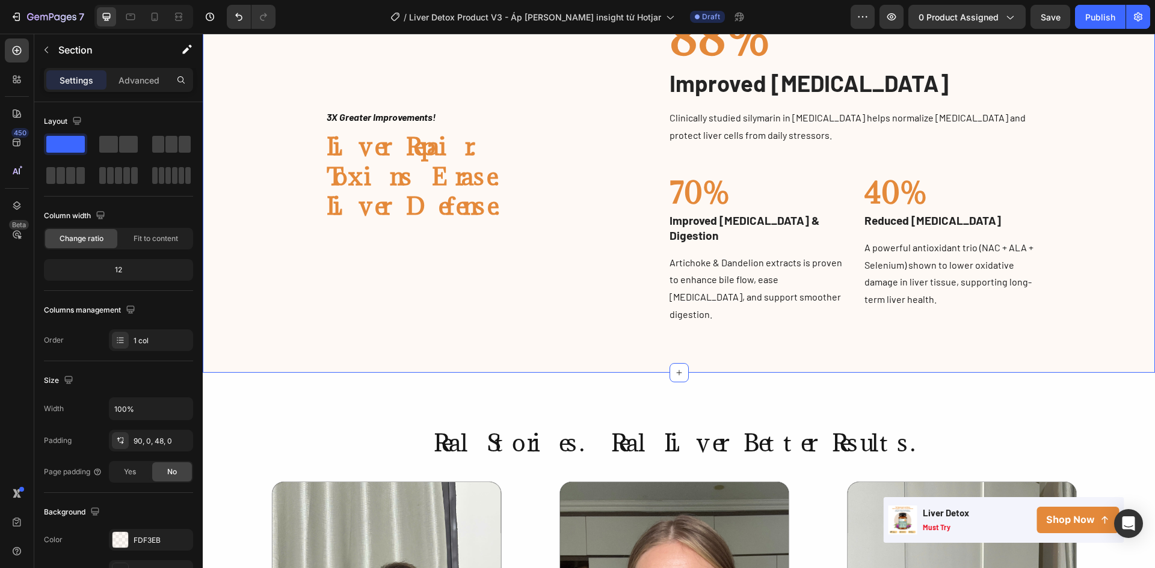
scroll to position [842, 0]
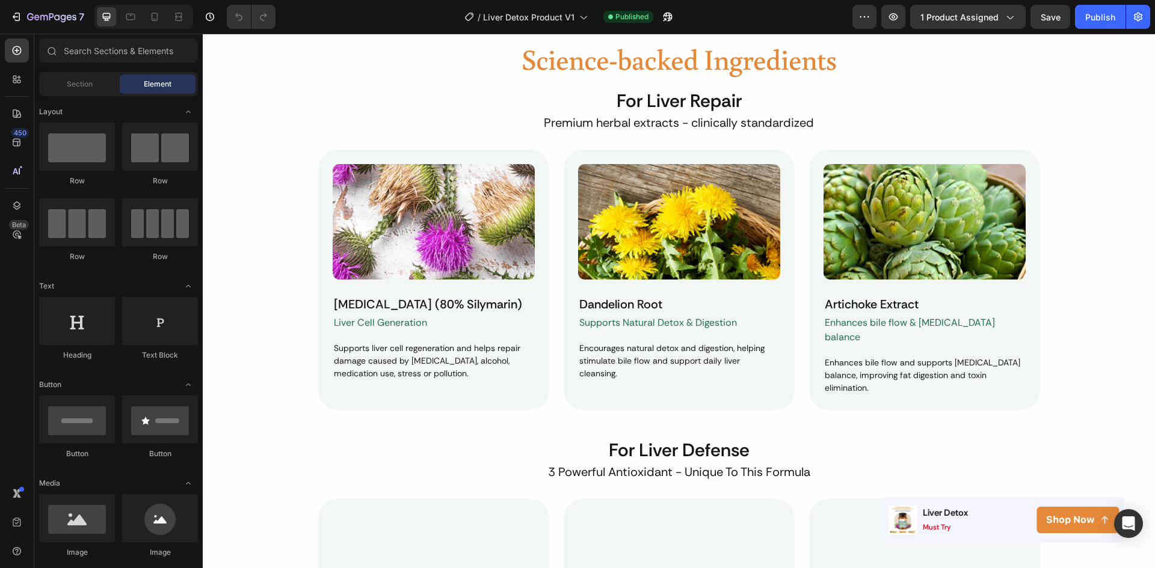
scroll to position [2060, 0]
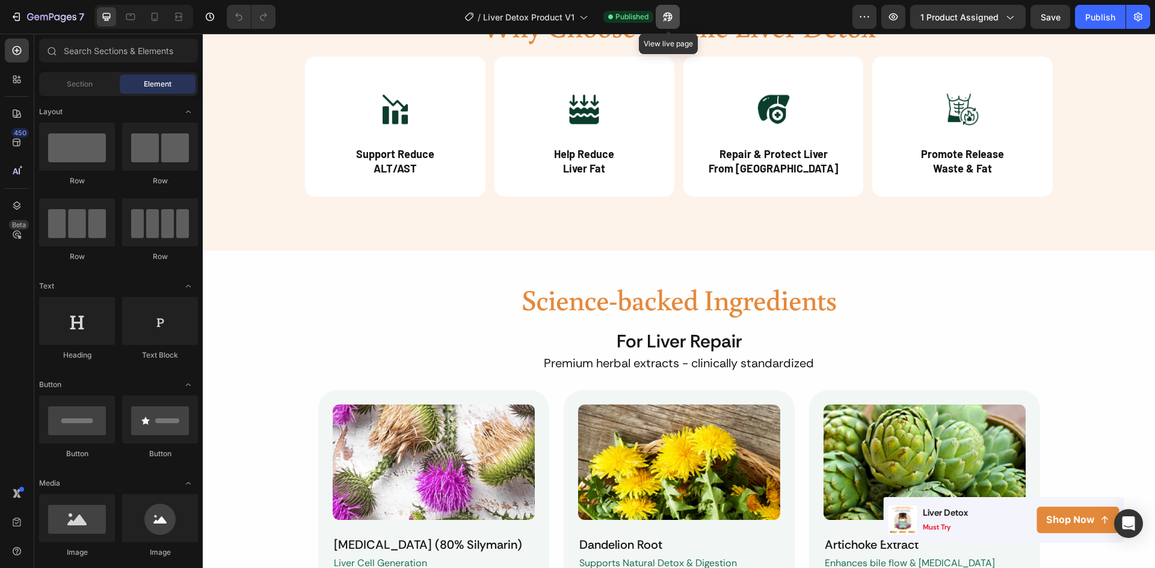
click at [675, 14] on button "button" at bounding box center [668, 17] width 24 height 24
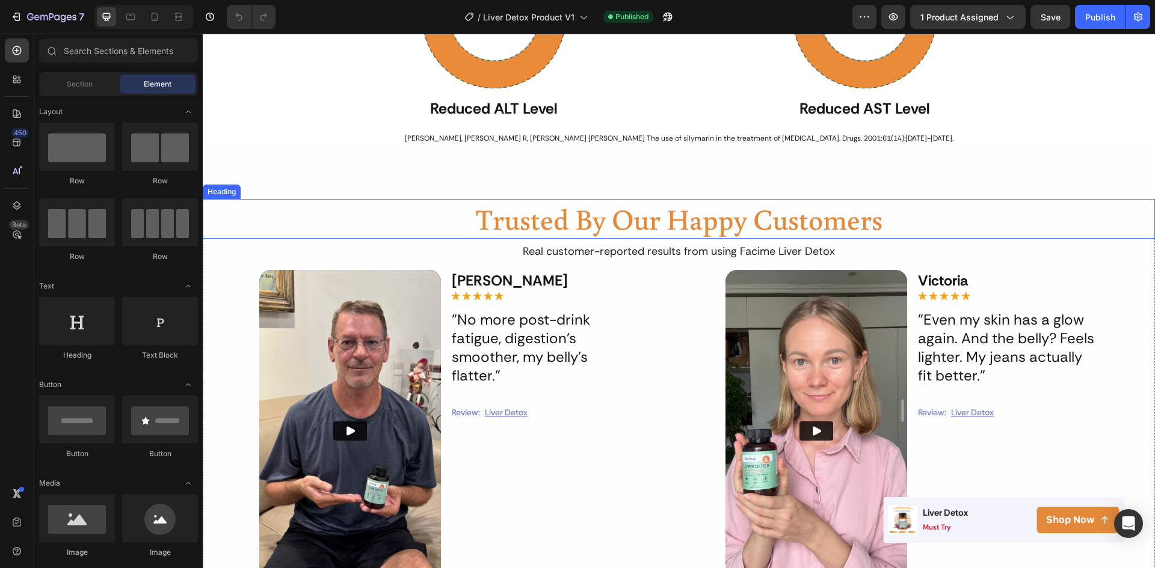
scroll to position [1217, 0]
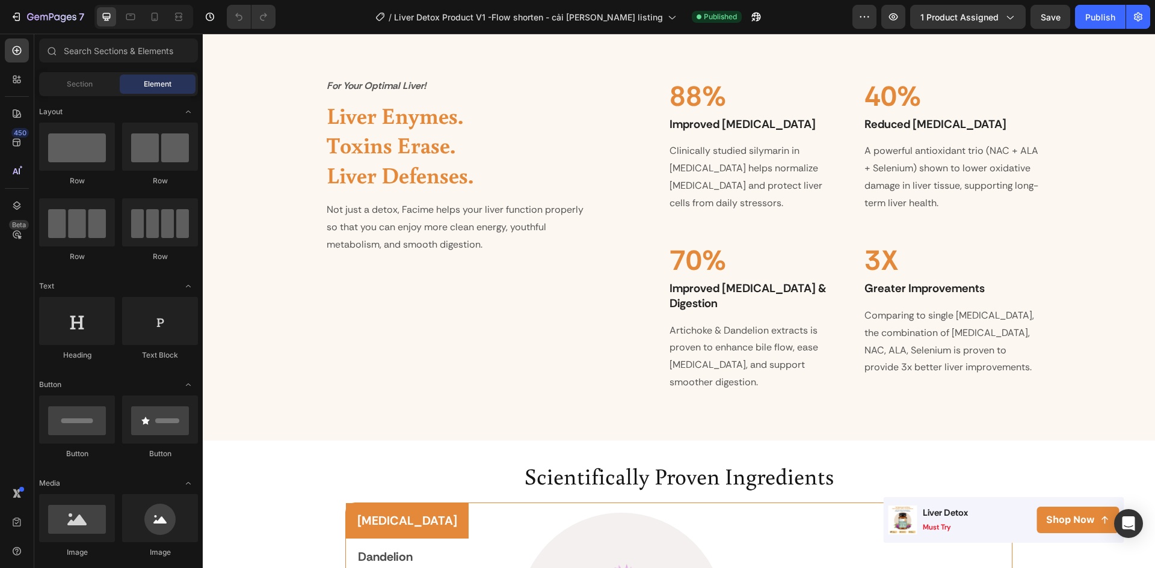
scroll to position [1323, 0]
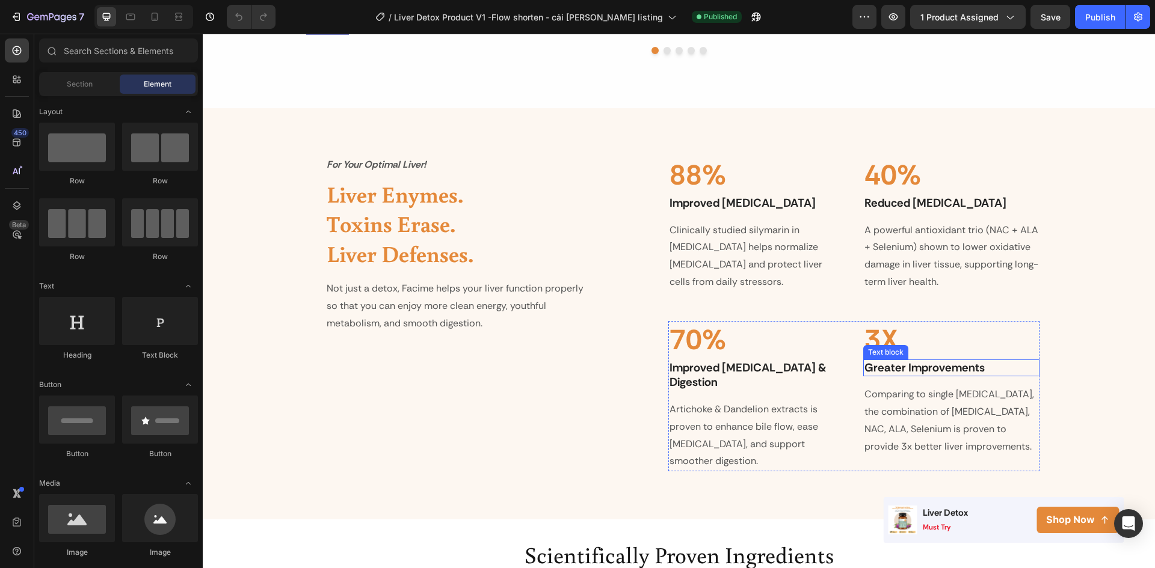
click at [917, 370] on p "Greater Improvements" at bounding box center [951, 368] width 174 height 15
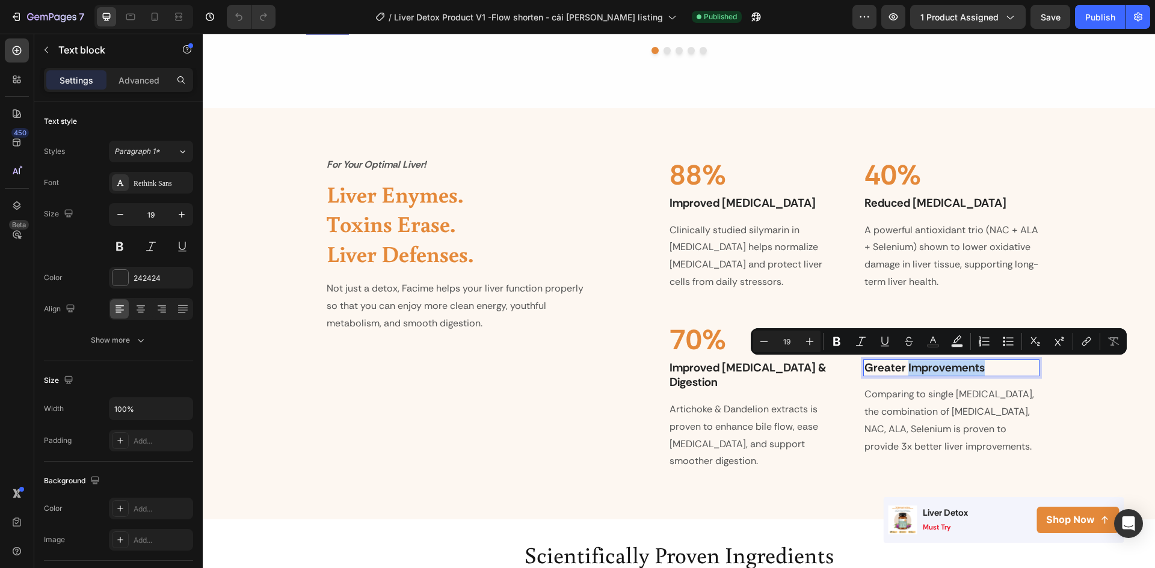
click at [917, 370] on p "Greater Improvements" at bounding box center [951, 368] width 174 height 15
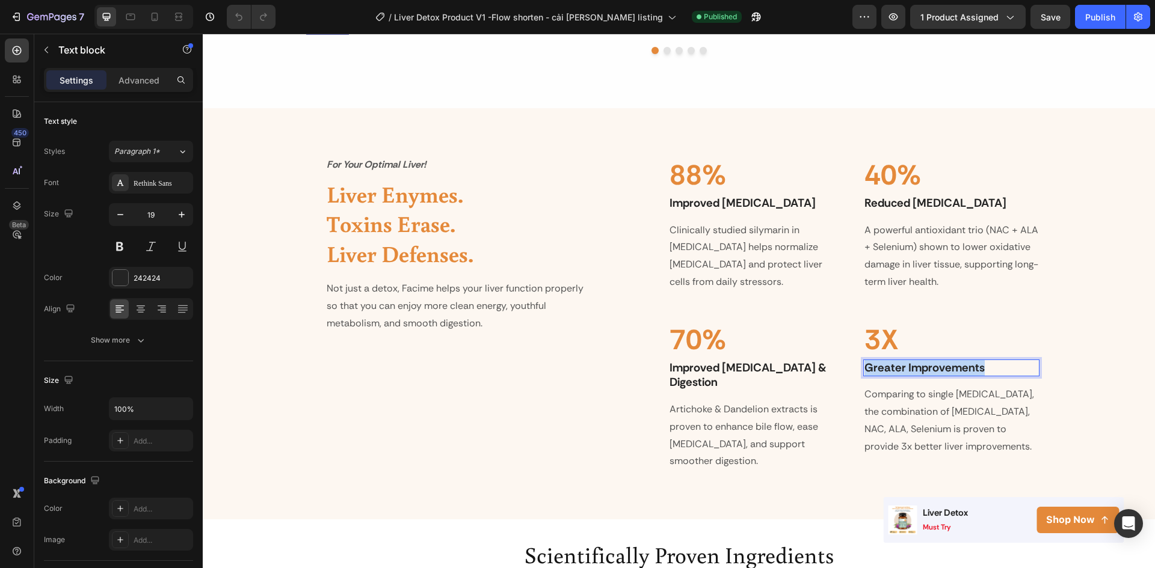
copy p "Greater Improvements"
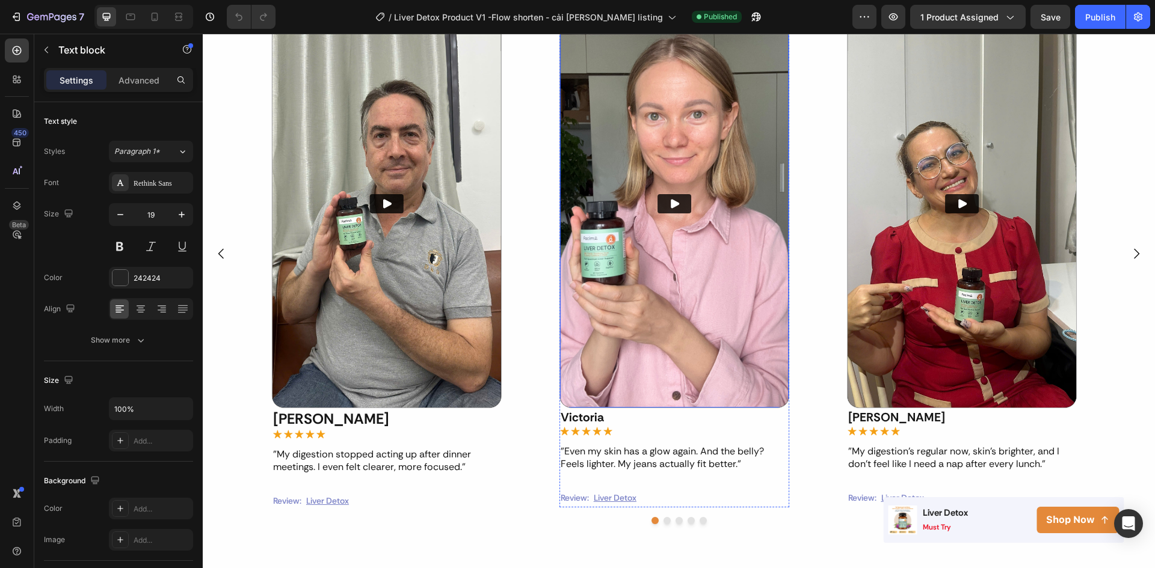
scroll to position [842, 0]
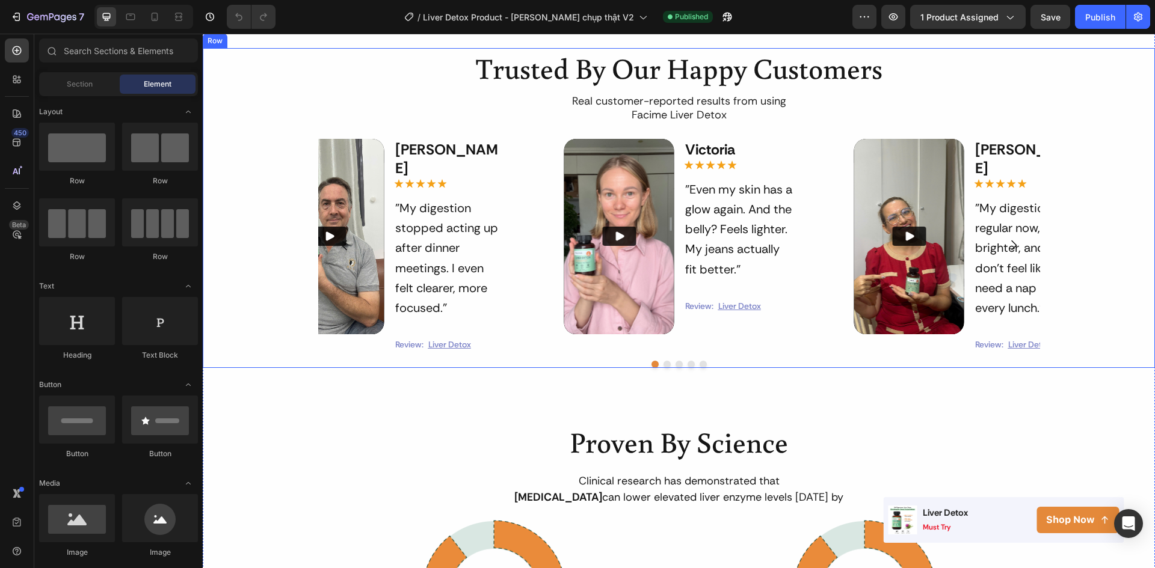
scroll to position [1203, 0]
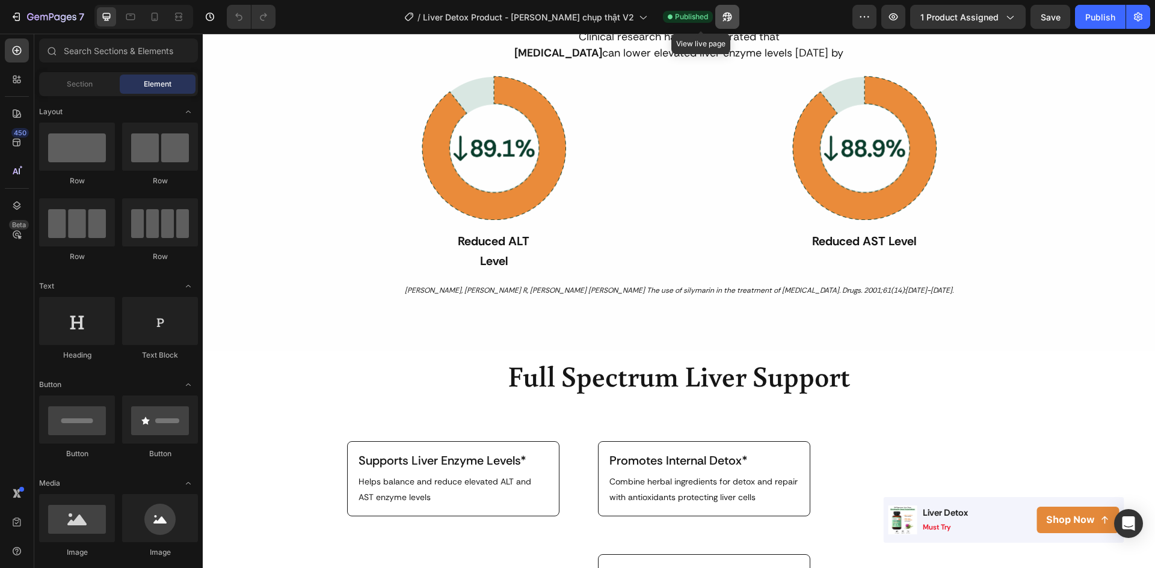
click at [723, 18] on icon "button" at bounding box center [724, 19] width 3 height 3
